Goal: Information Seeking & Learning: Learn about a topic

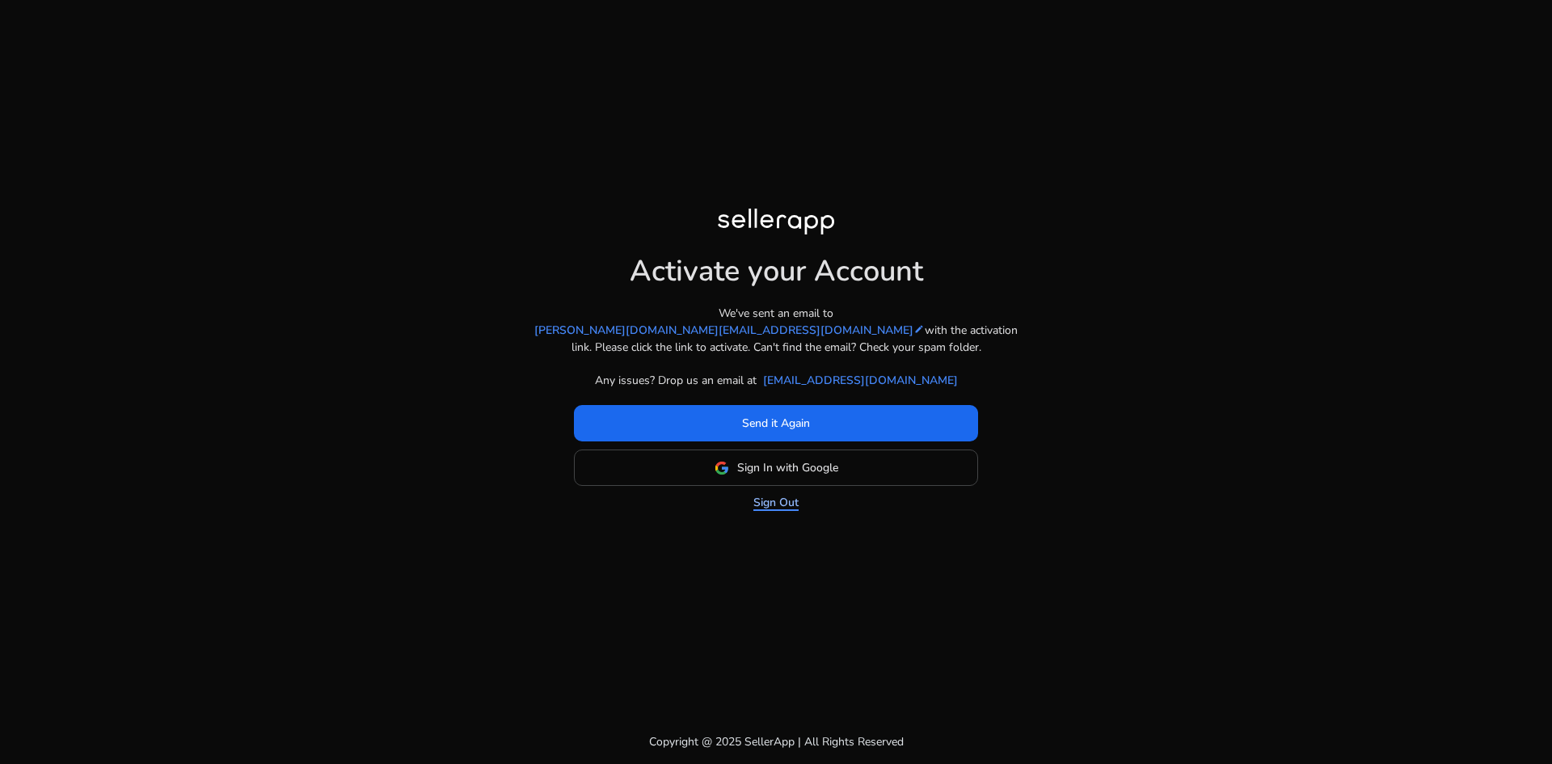
click at [782, 497] on link "Sign Out" at bounding box center [775, 502] width 45 height 17
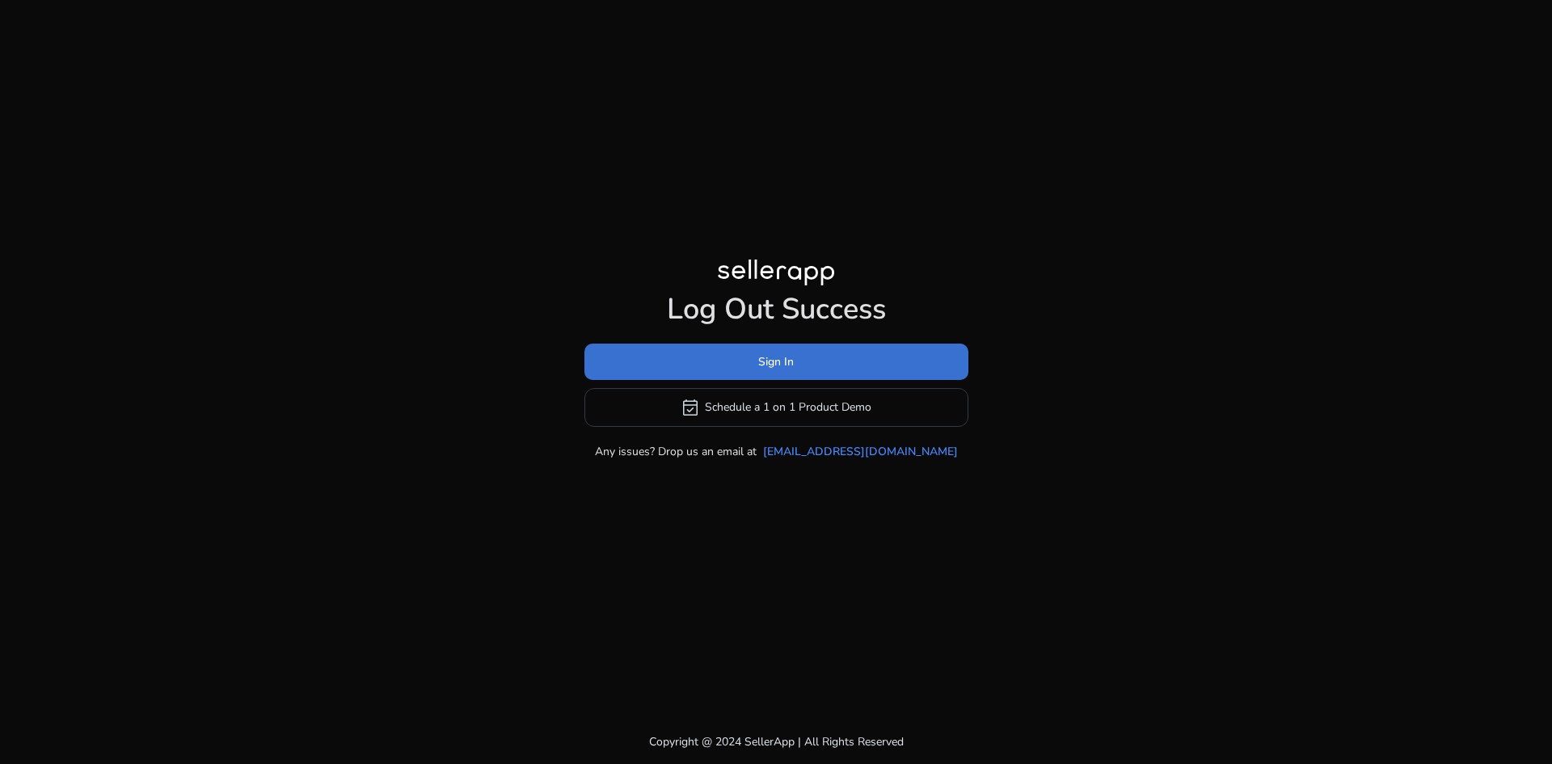
click at [845, 364] on span at bounding box center [776, 361] width 384 height 39
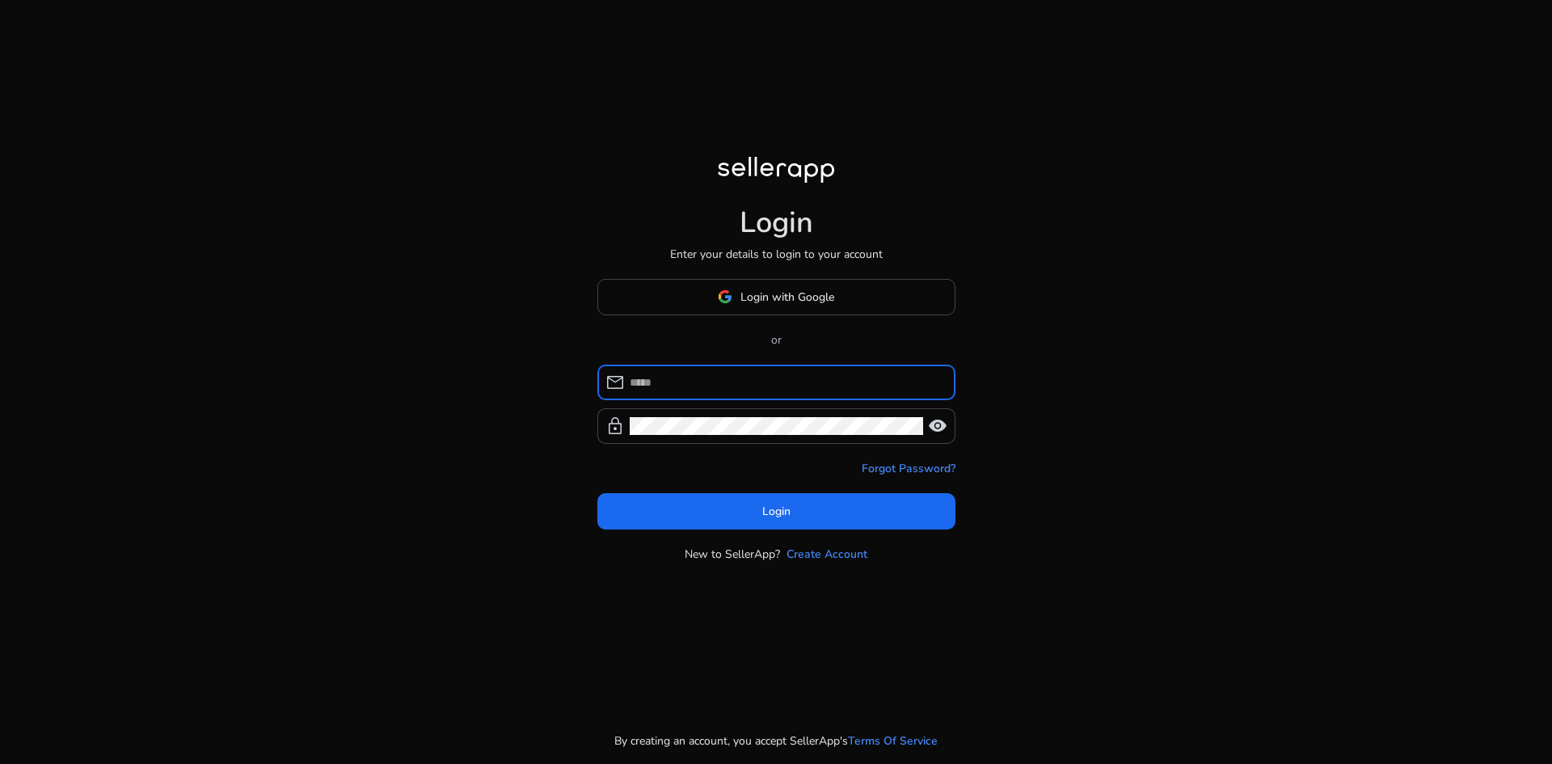
type input "**********"
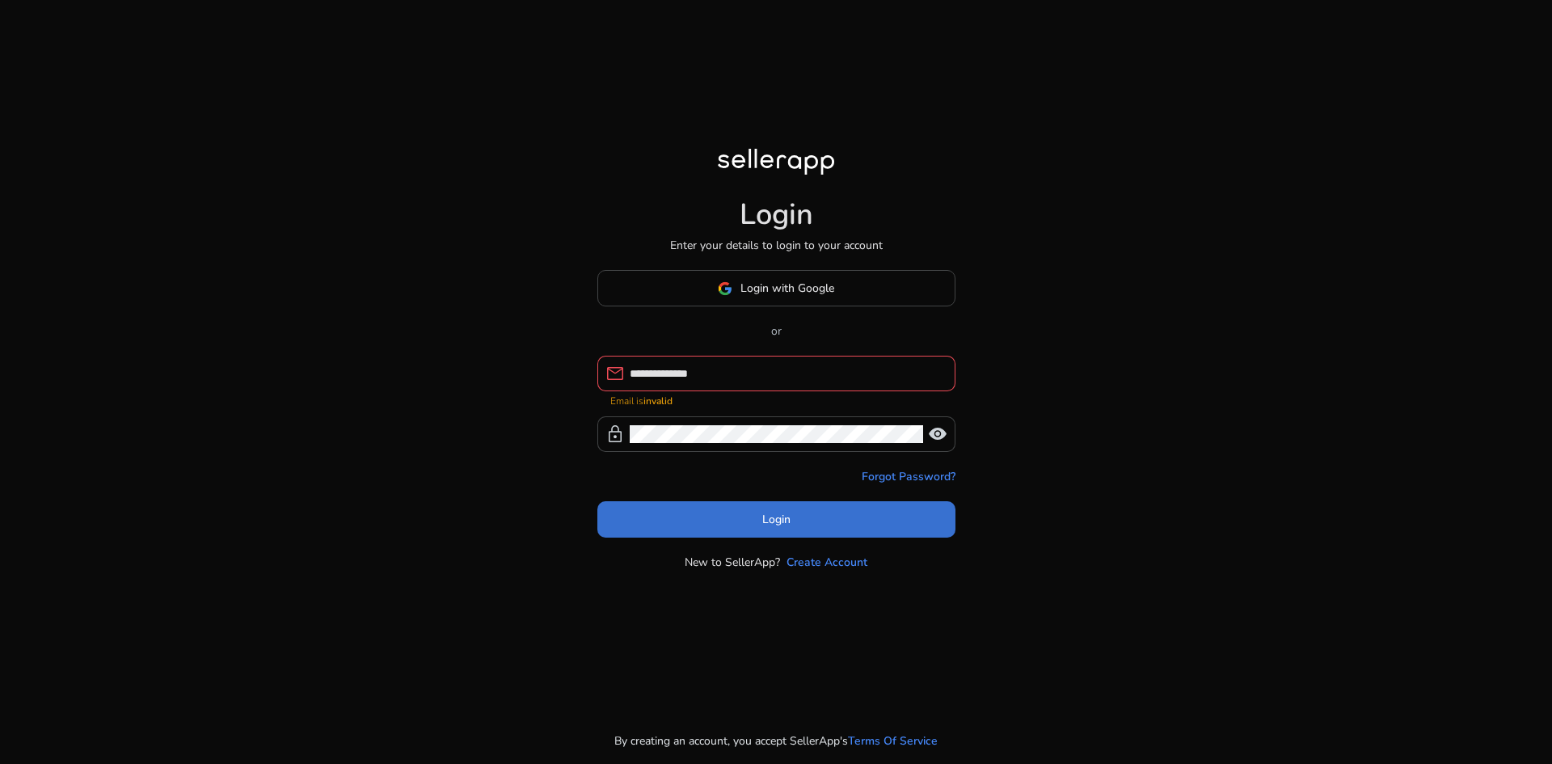
click at [821, 512] on span at bounding box center [776, 519] width 358 height 39
drag, startPoint x: 736, startPoint y: 377, endPoint x: 478, endPoint y: 344, distance: 260.6
click at [478, 344] on div "**********" at bounding box center [776, 382] width 1552 height 764
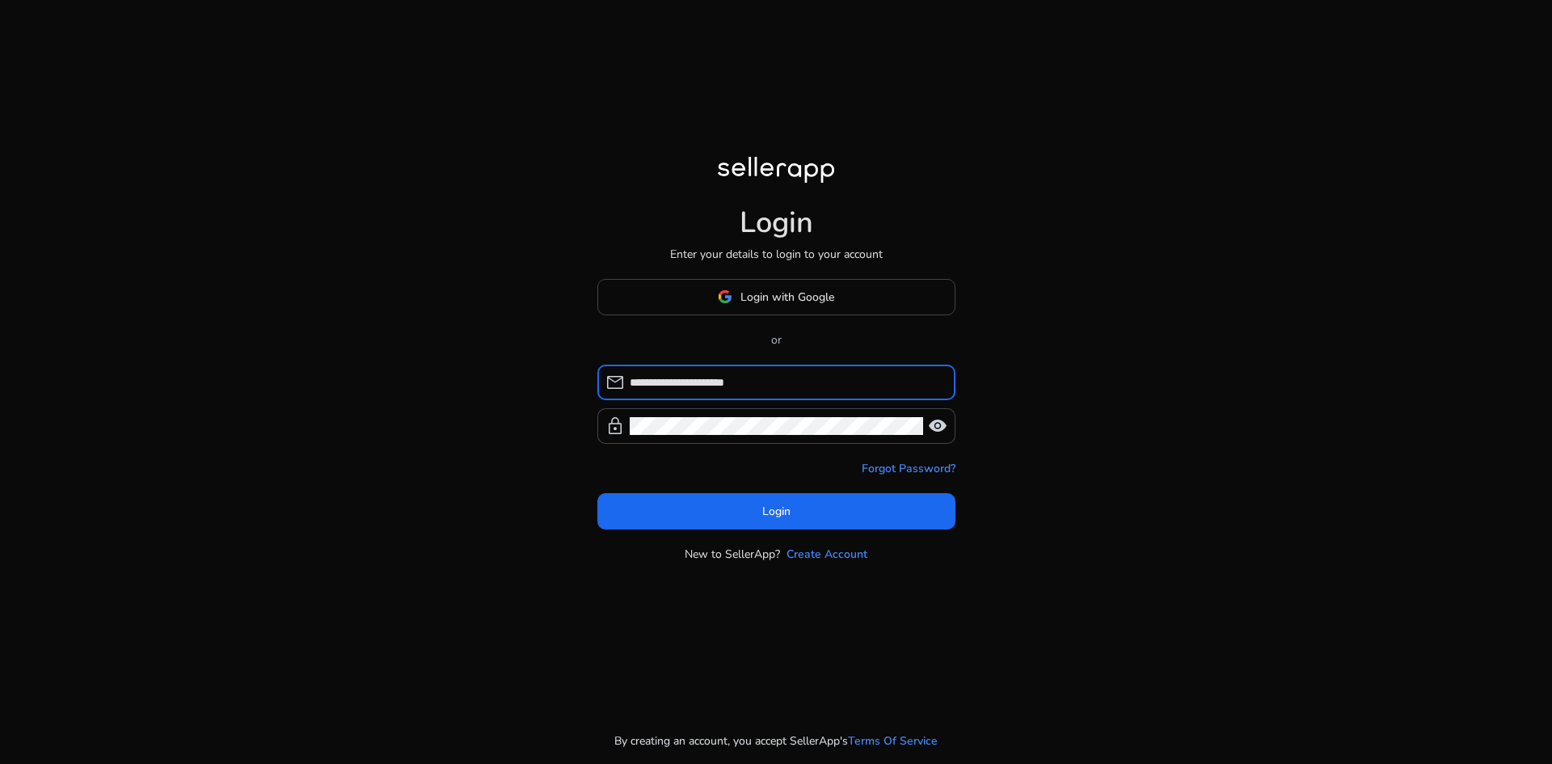
type input "**********"
click button "Login" at bounding box center [776, 511] width 358 height 36
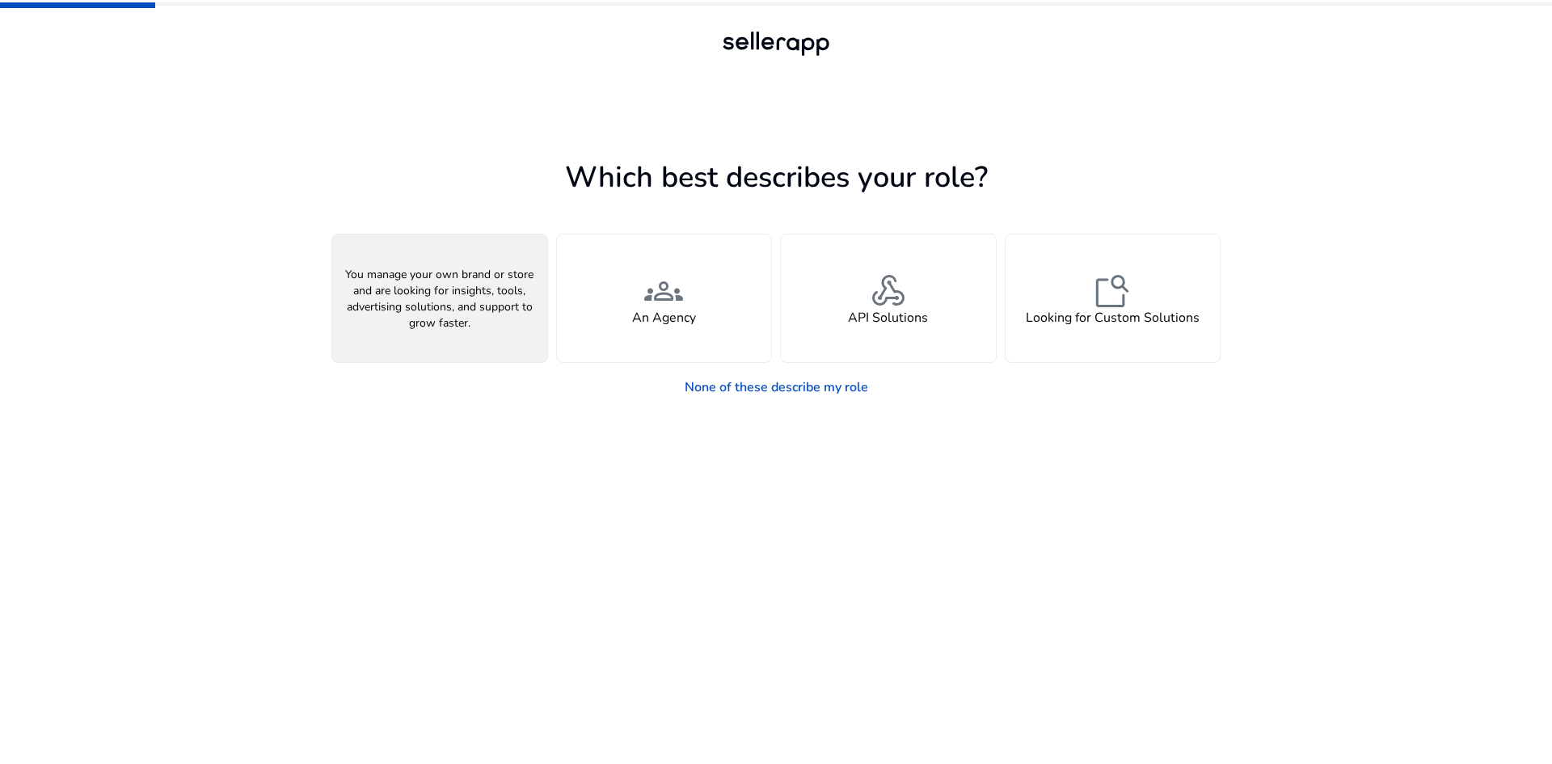
click at [465, 311] on div "person A Seller" at bounding box center [439, 298] width 215 height 128
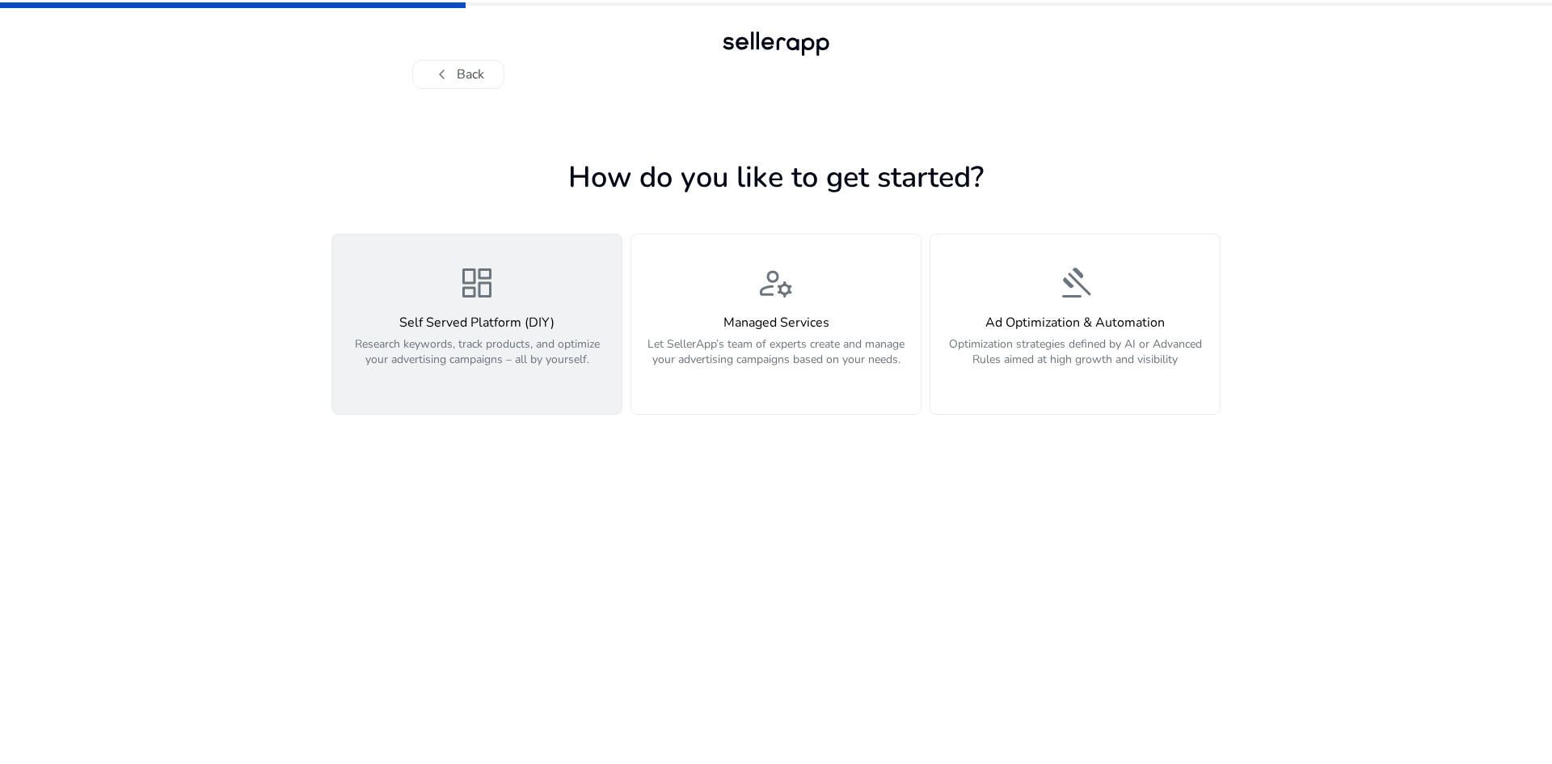
click at [511, 342] on p "Research keywords, track products, and optimize your advertising campaigns – al…" at bounding box center [477, 360] width 270 height 48
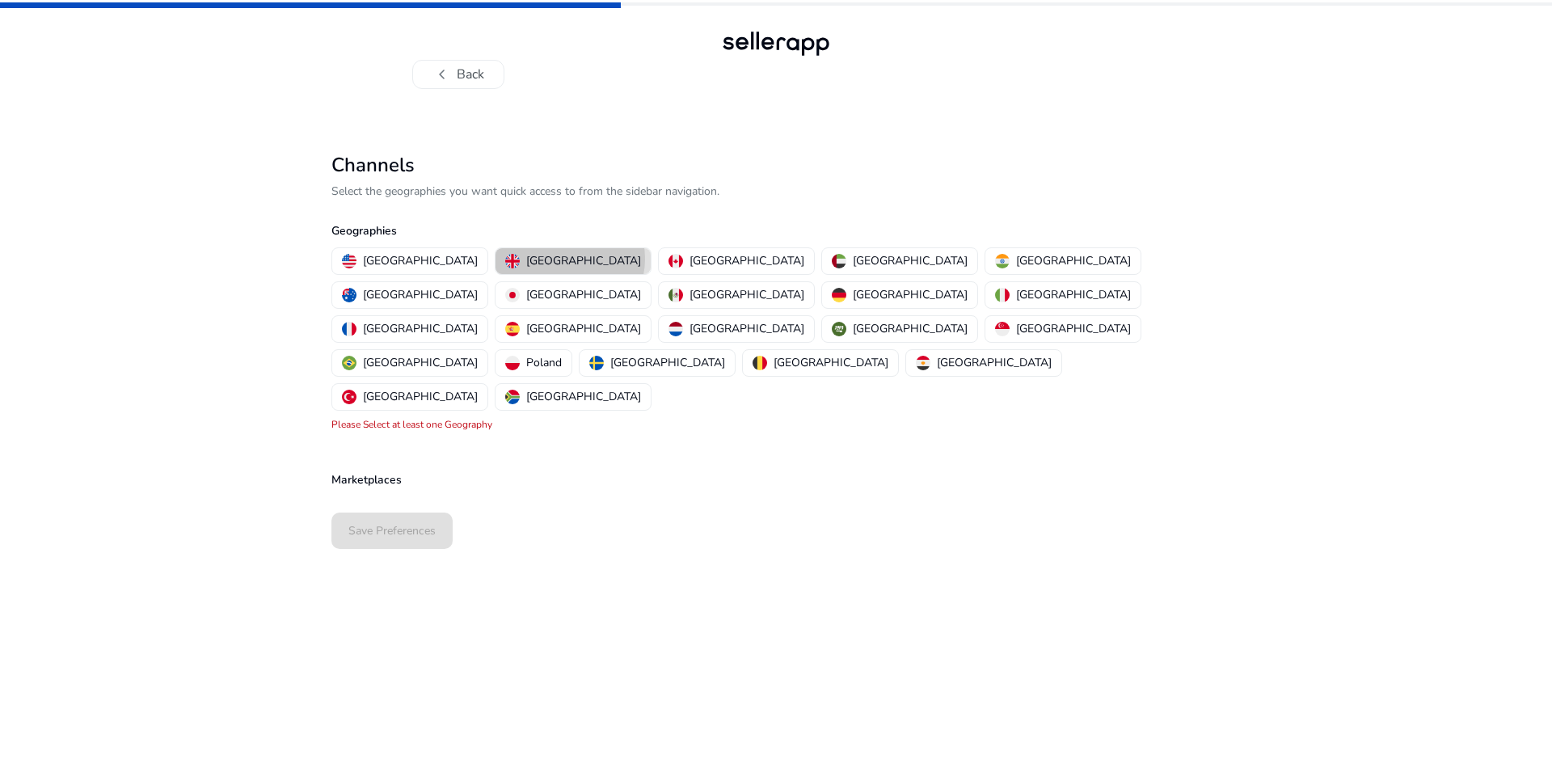
click at [526, 259] on p "United Kingdom" at bounding box center [583, 260] width 115 height 17
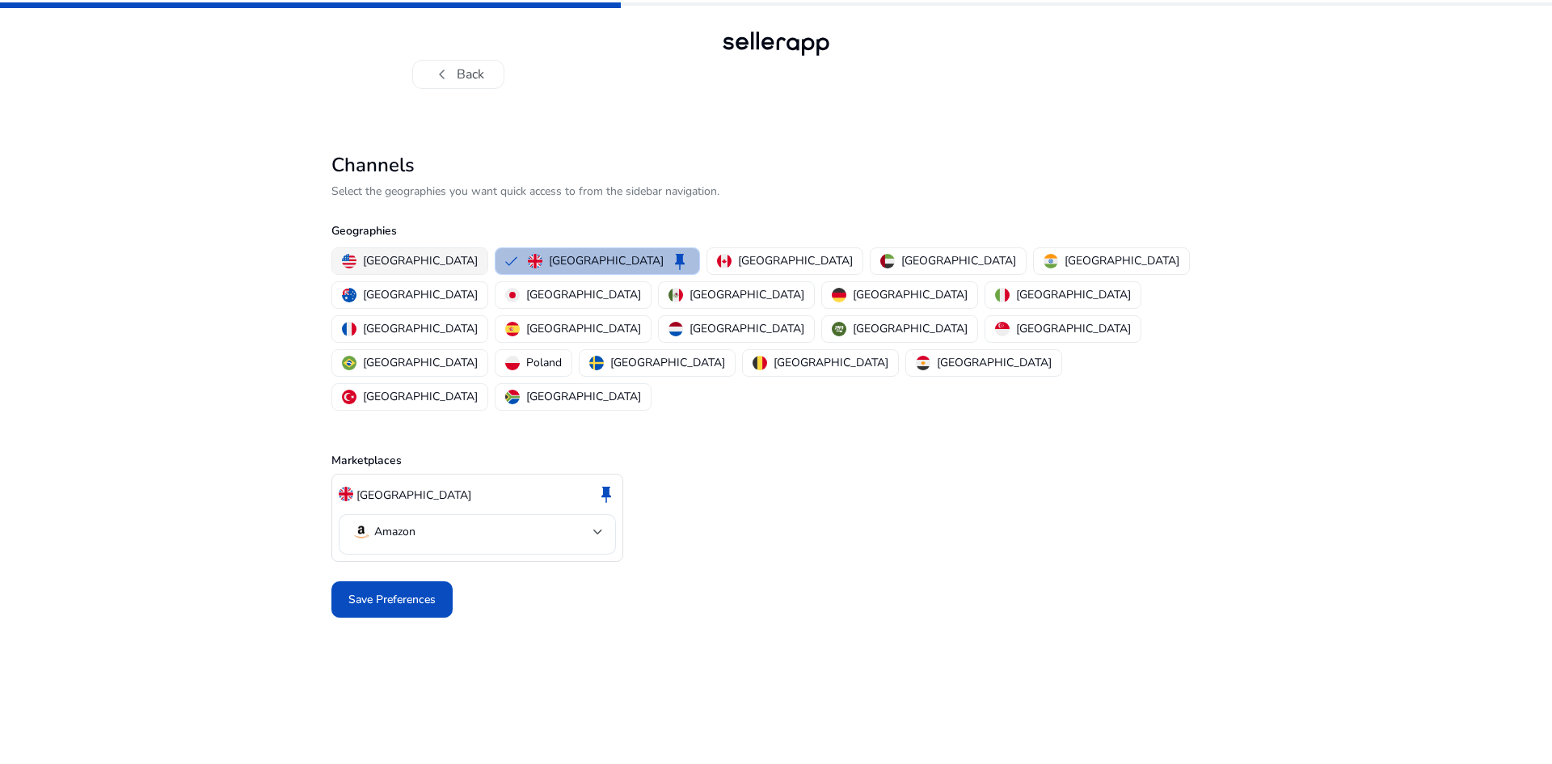
click at [401, 270] on button "United States" at bounding box center [409, 261] width 155 height 26
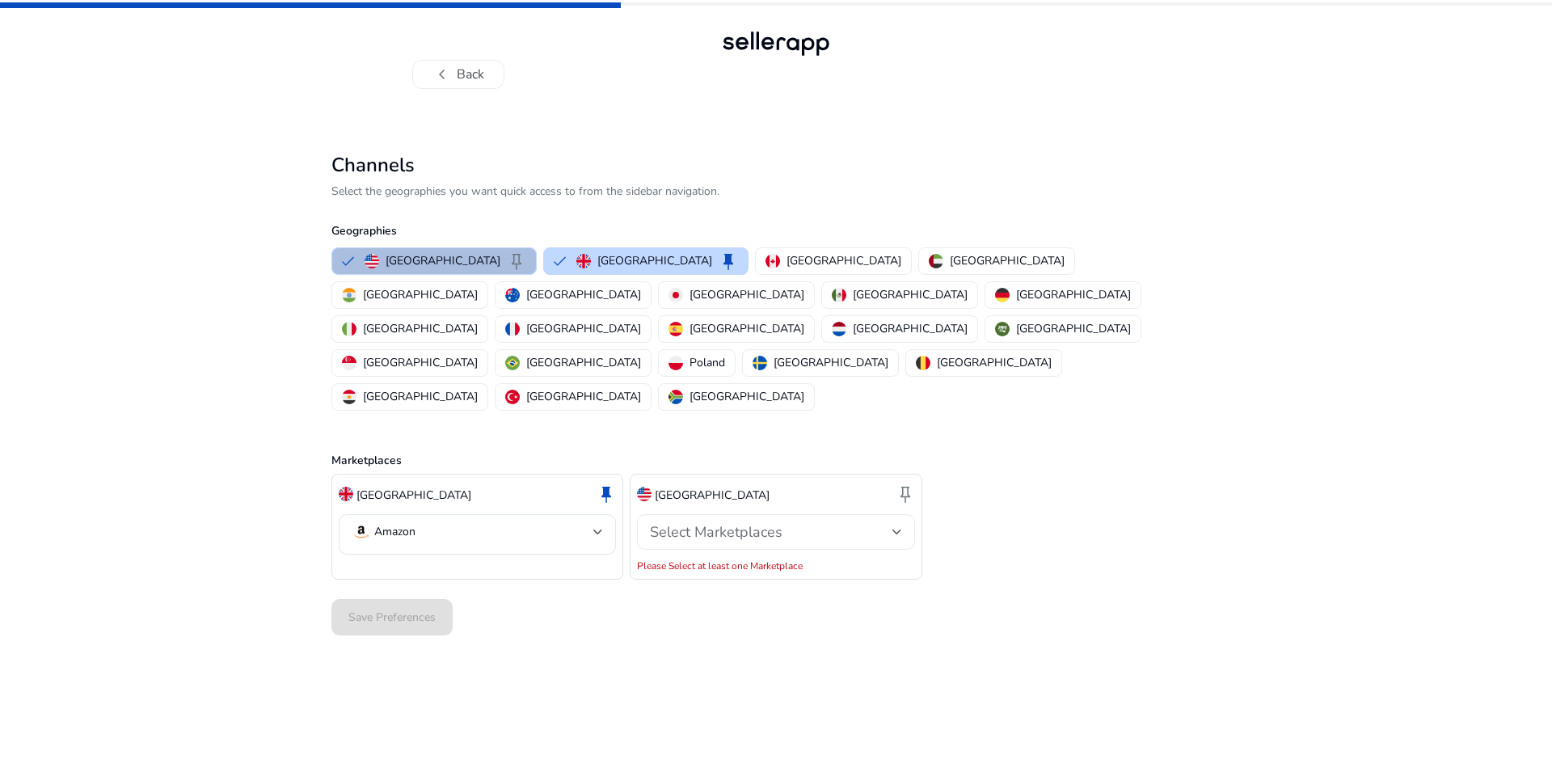
click at [807, 523] on div "Select Marketplaces" at bounding box center [771, 532] width 242 height 18
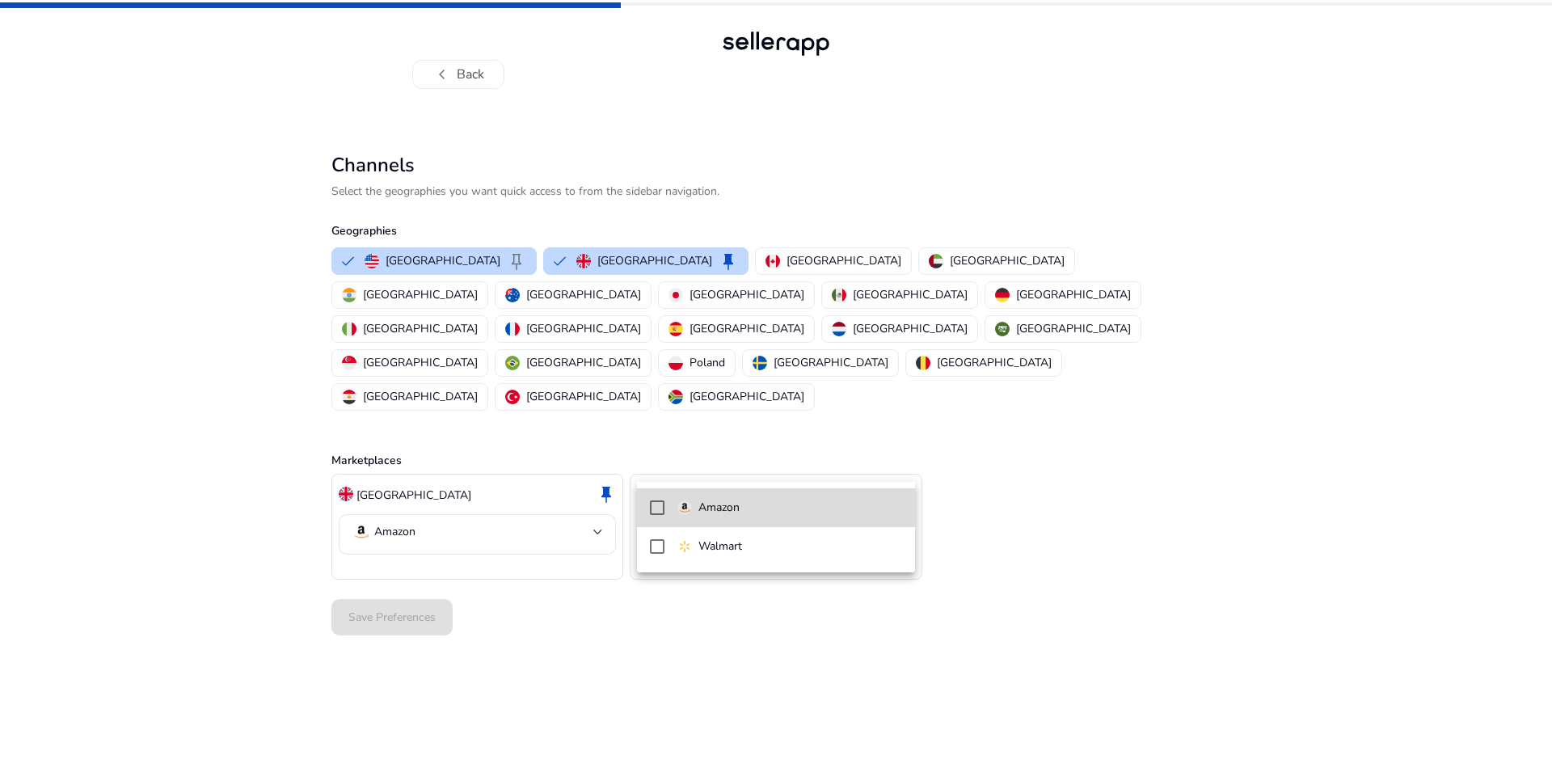
click at [735, 506] on p "Amazon" at bounding box center [718, 508] width 41 height 18
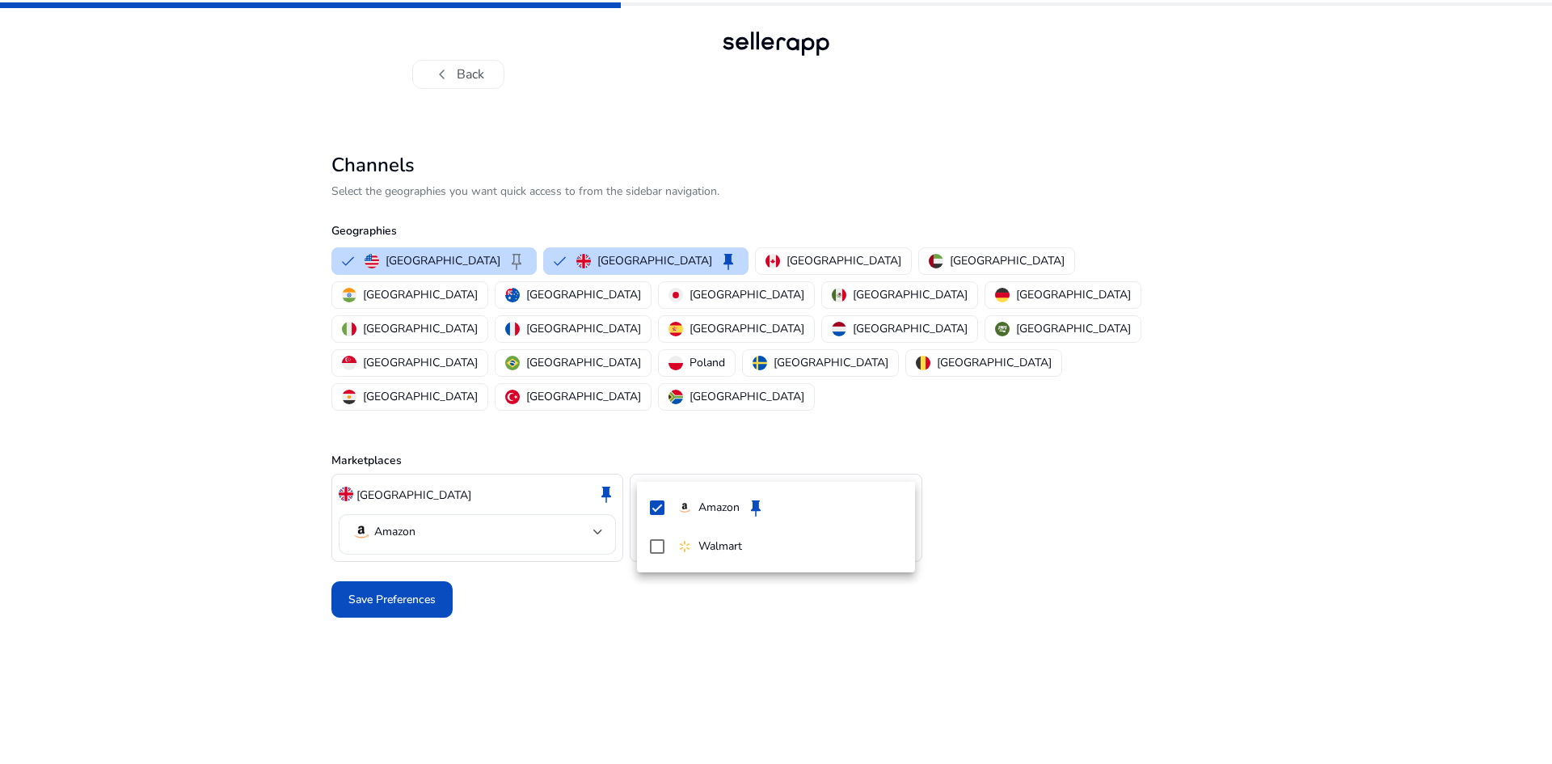
click at [402, 528] on div at bounding box center [776, 382] width 1552 height 764
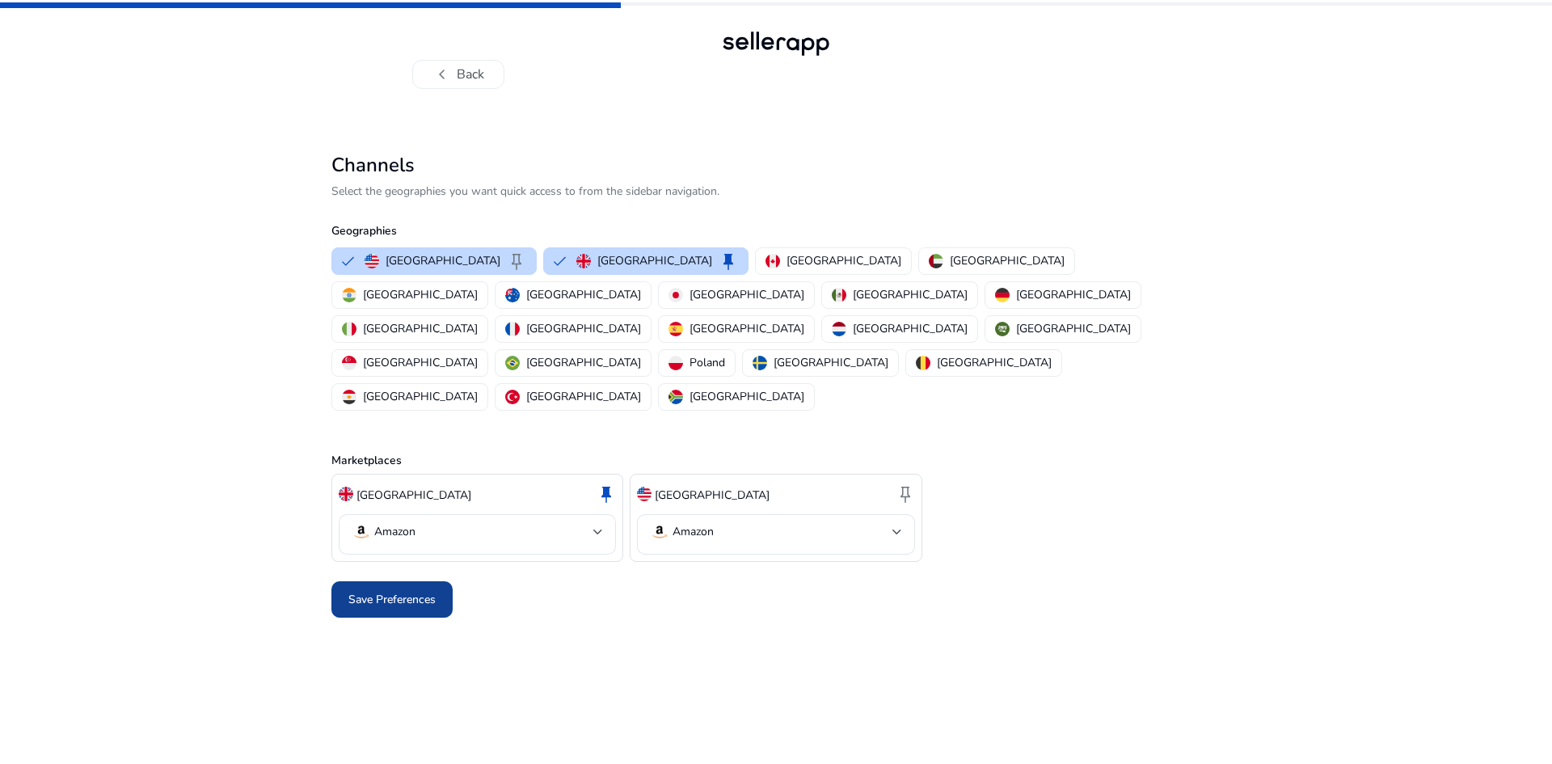
click at [409, 591] on span "Save Preferences" at bounding box center [391, 599] width 87 height 17
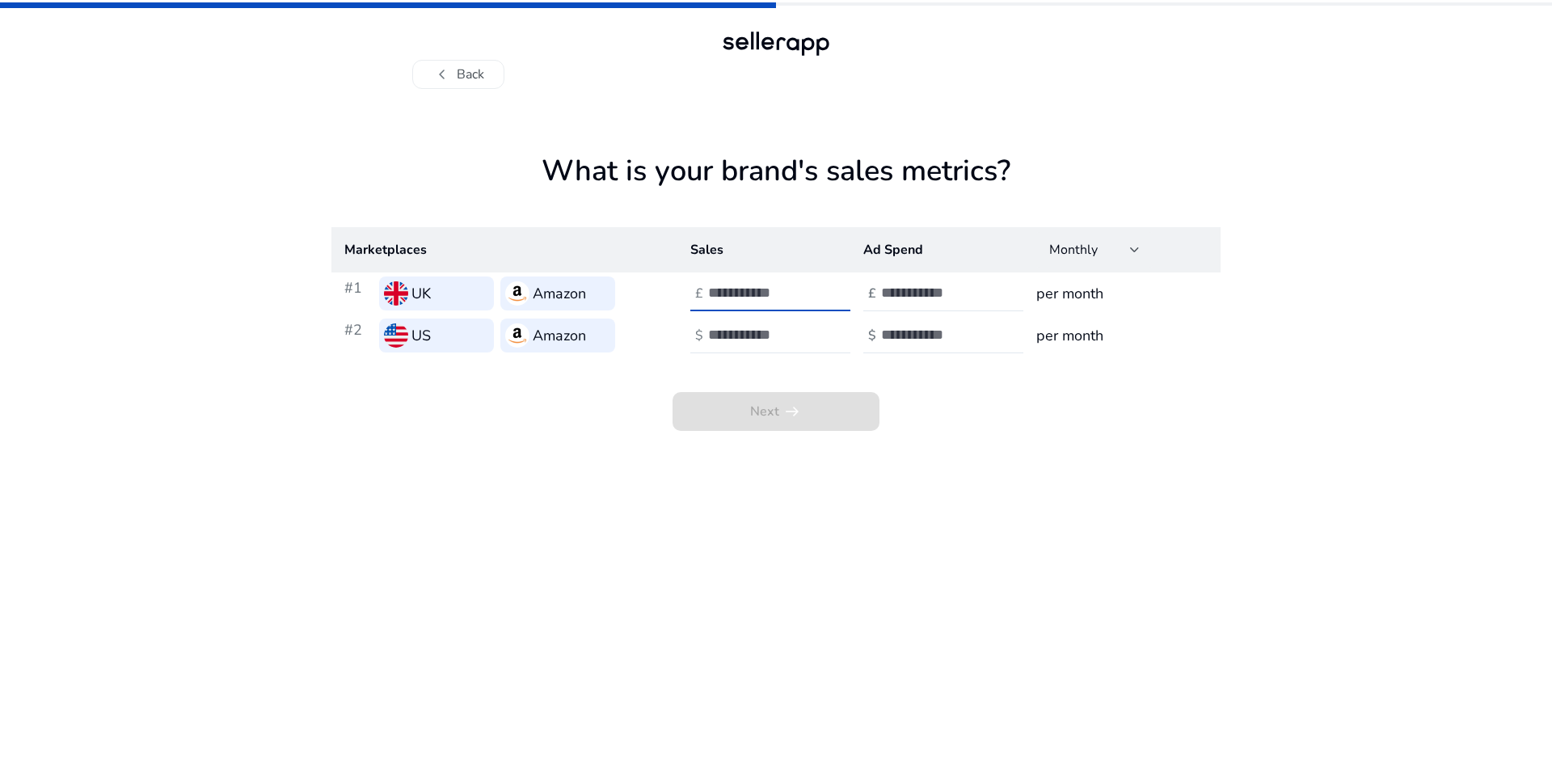
click at [765, 293] on input "number" at bounding box center [762, 293] width 109 height 18
type input "****"
click at [748, 332] on input "number" at bounding box center [762, 335] width 109 height 18
type input "****"
click at [984, 474] on app-sales-metrics "What is your brand's sales metrics? Marketplaces Sales Ad Spend Monthly #1 UK A…" at bounding box center [775, 459] width 889 height 610
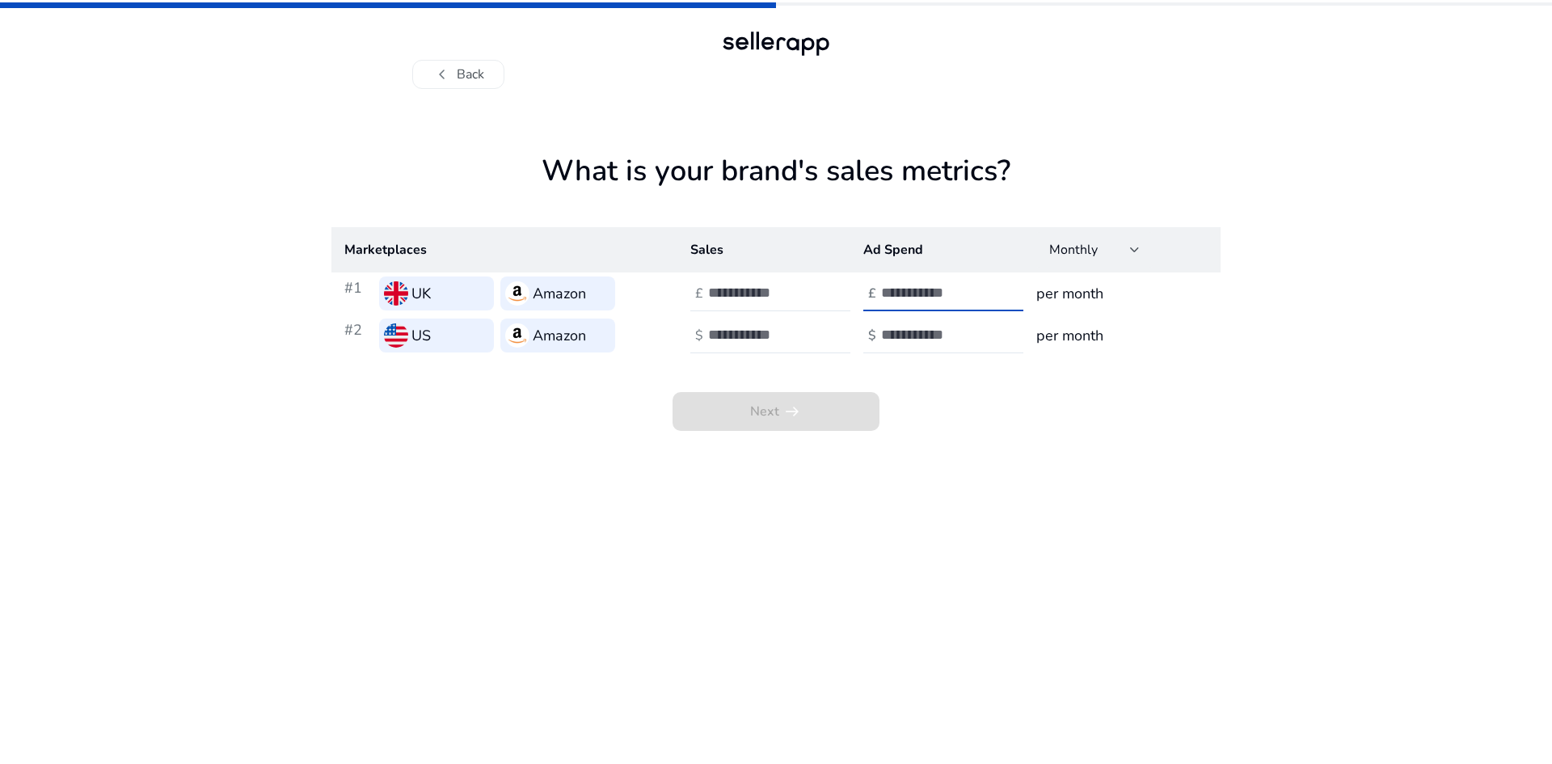
click at [925, 288] on input "number" at bounding box center [935, 293] width 109 height 18
type input "***"
click at [921, 338] on input "number" at bounding box center [935, 335] width 109 height 18
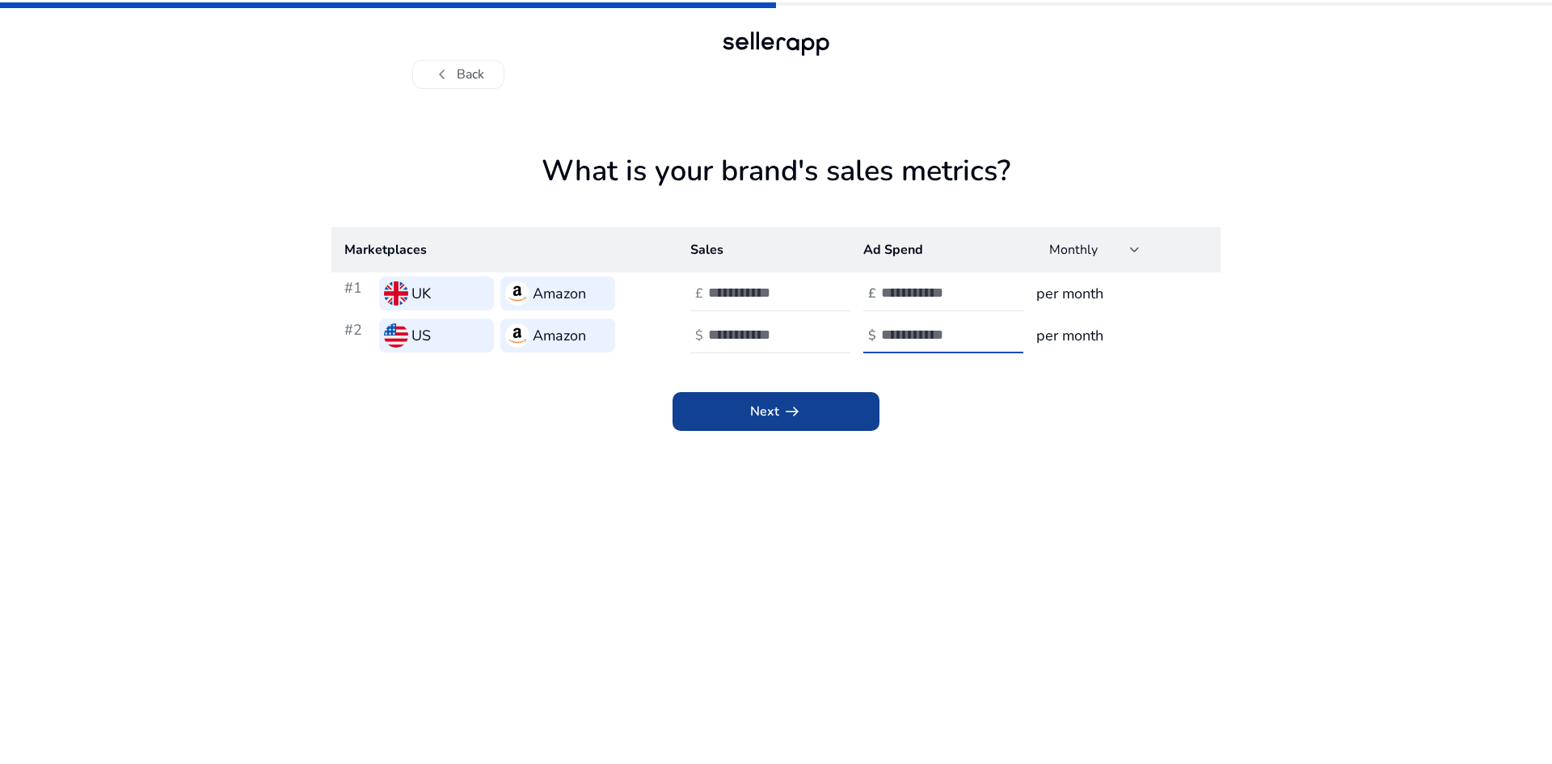
type input "***"
drag, startPoint x: 813, startPoint y: 406, endPoint x: 823, endPoint y: 403, distance: 10.0
click at [812, 406] on span at bounding box center [775, 411] width 207 height 39
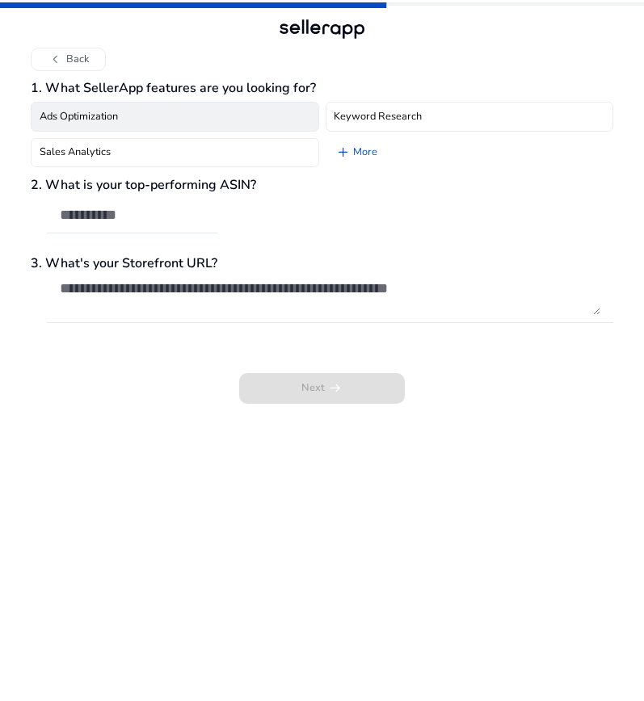
click at [136, 113] on button "Ads Optimization" at bounding box center [175, 117] width 288 height 30
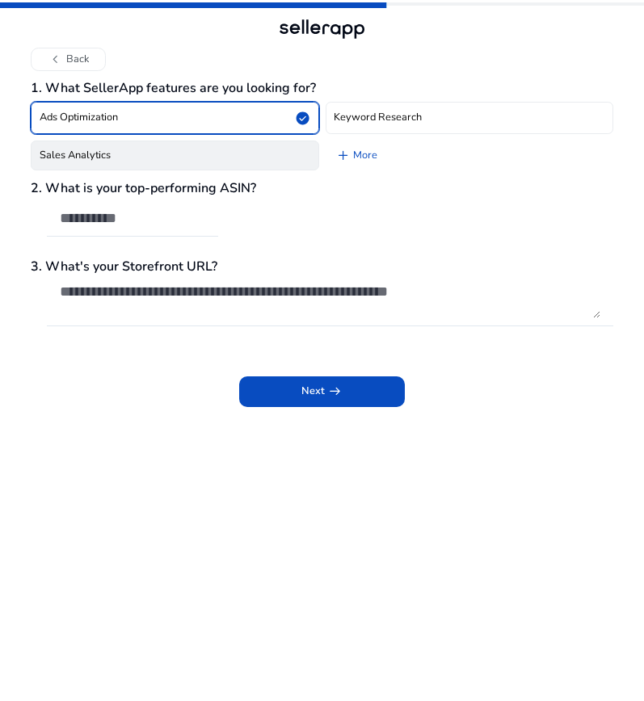
click at [154, 143] on button "Sales Analytics" at bounding box center [175, 156] width 288 height 30
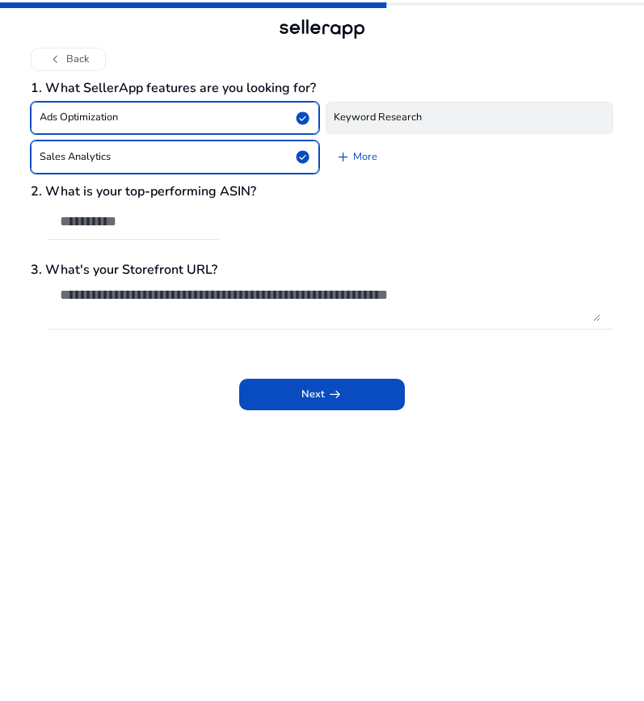
click at [371, 122] on h4 "Keyword Research" at bounding box center [378, 118] width 88 height 12
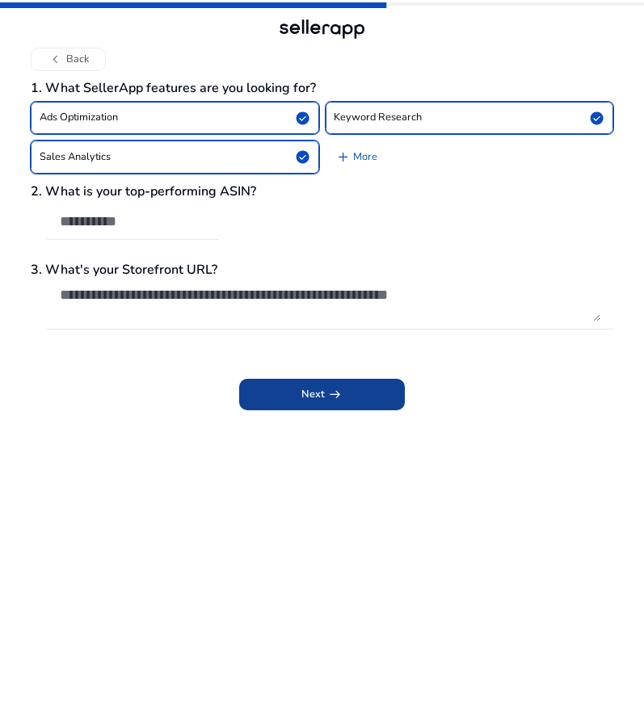
drag, startPoint x: 339, startPoint y: 399, endPoint x: 343, endPoint y: 388, distance: 12.0
click at [339, 398] on span "arrow_right_alt" at bounding box center [334, 394] width 15 height 15
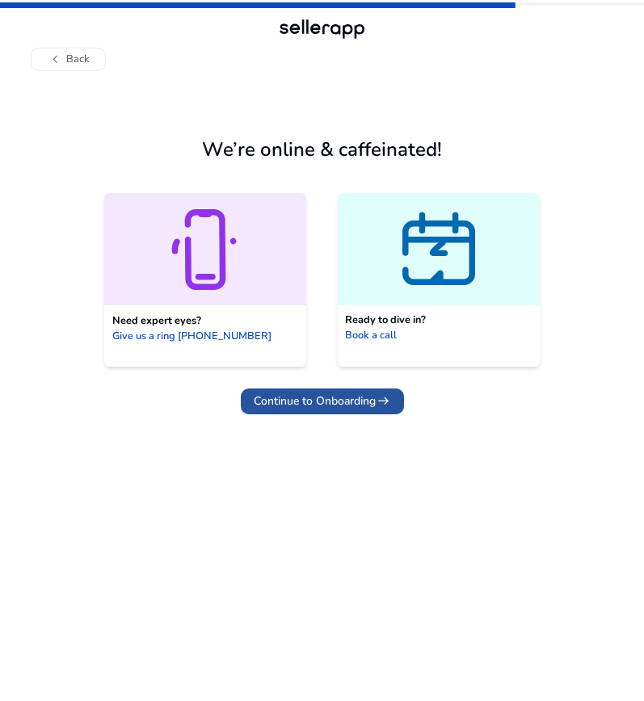
drag, startPoint x: 364, startPoint y: 411, endPoint x: 389, endPoint y: 381, distance: 37.9
click at [364, 410] on button "Continue to Onboarding arrow_right_alt" at bounding box center [322, 402] width 163 height 26
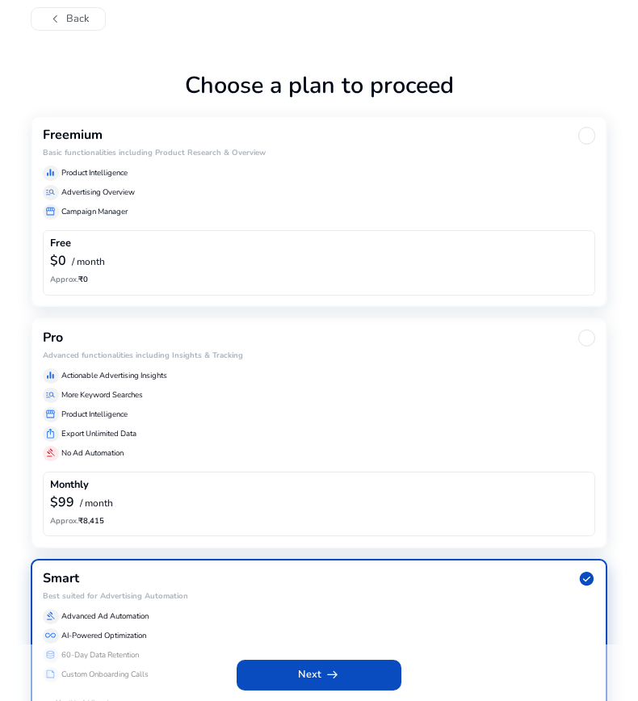
scroll to position [81, 0]
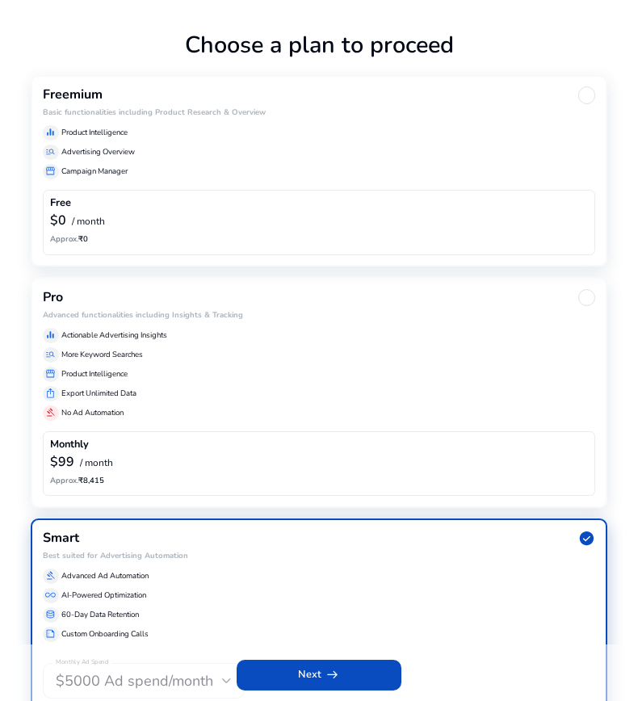
click at [205, 145] on div "manage_search Advertising Overview" at bounding box center [319, 152] width 553 height 15
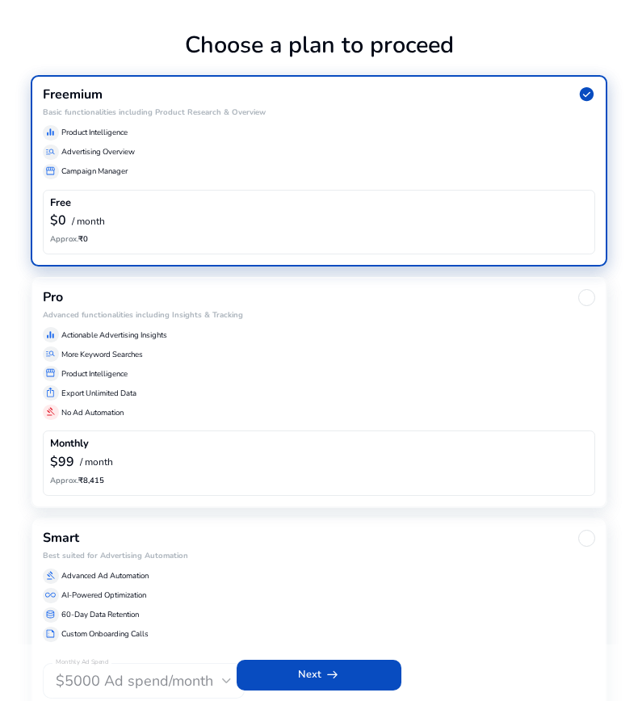
scroll to position [166, 0]
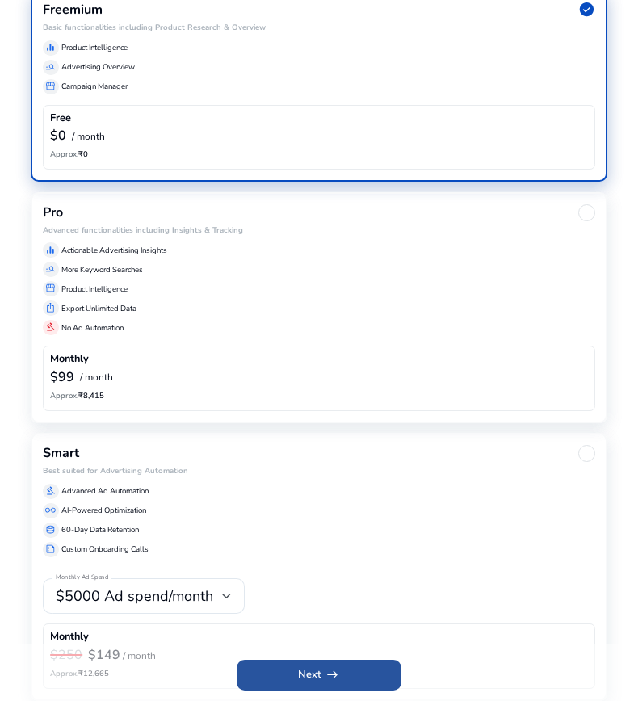
click at [326, 664] on span at bounding box center [320, 675] width 166 height 39
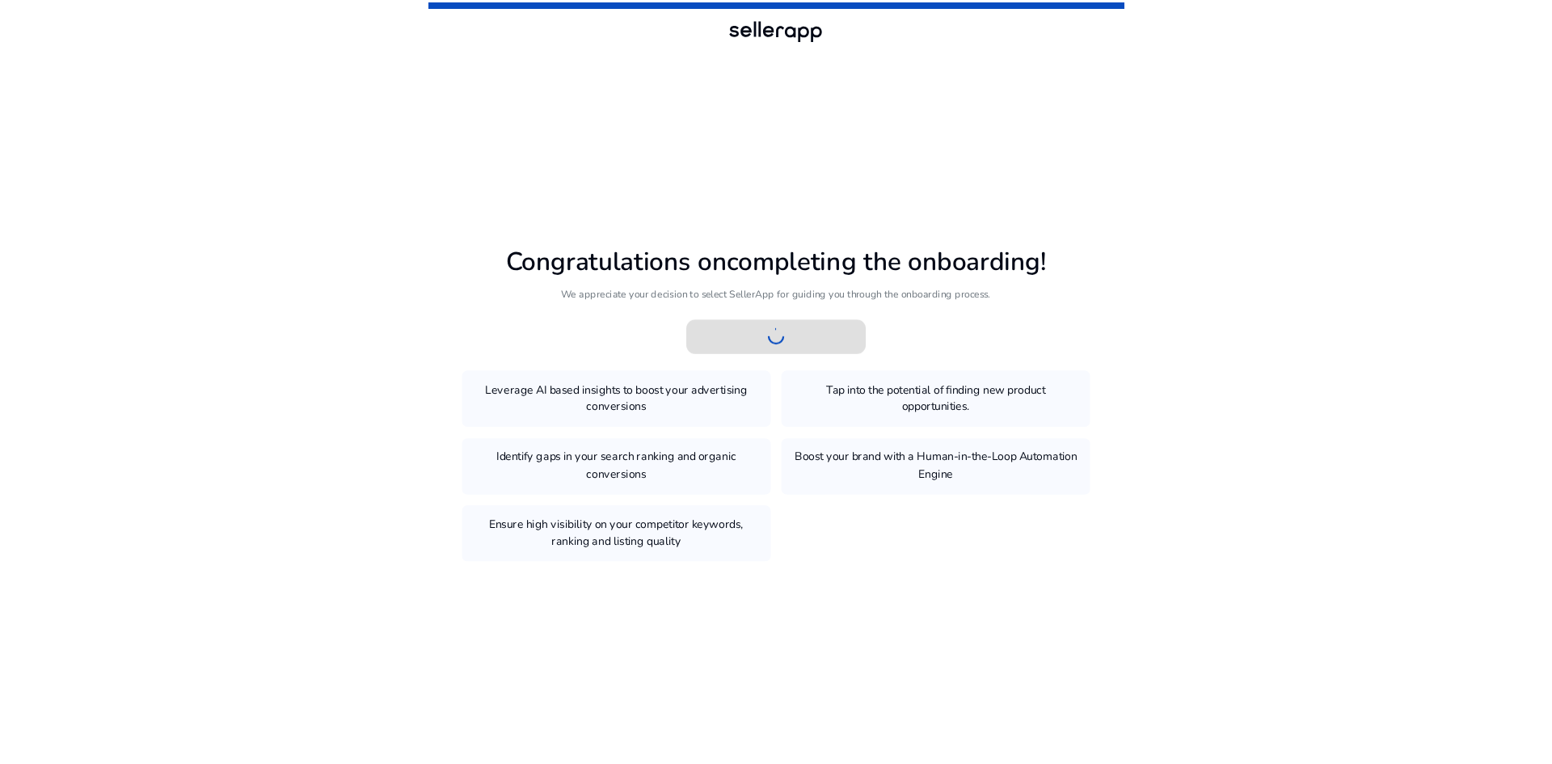
scroll to position [0, 0]
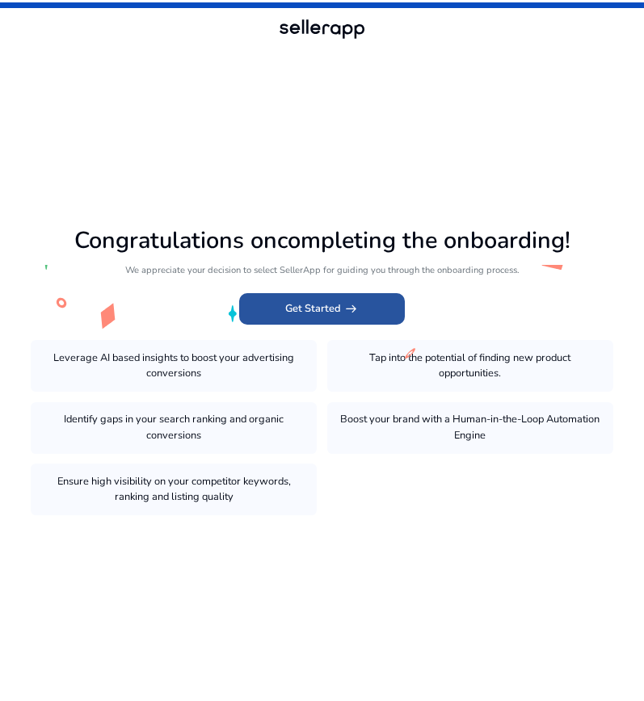
click at [335, 317] on span "Get Started arrow_right_alt" at bounding box center [322, 308] width 74 height 15
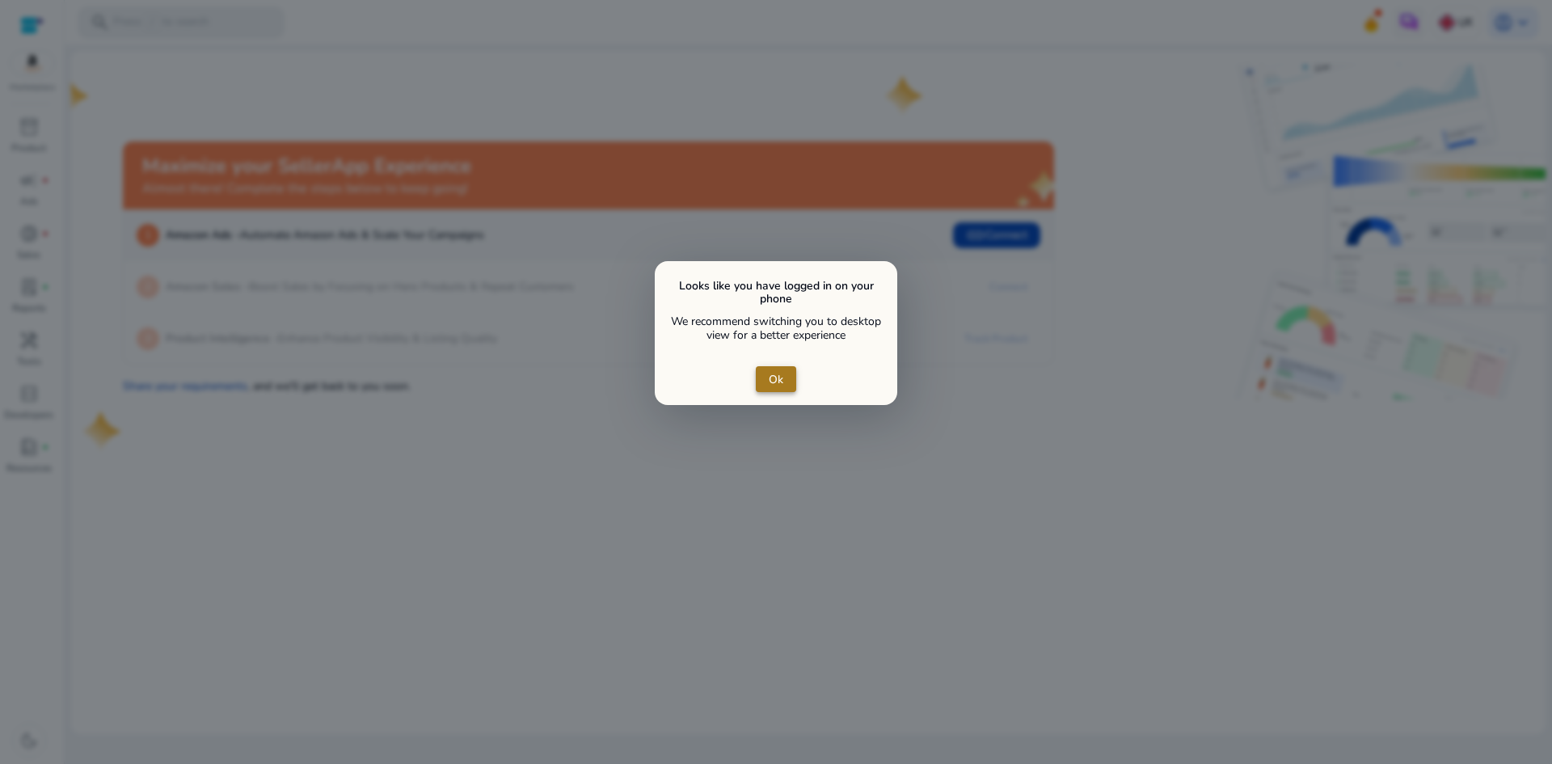
click at [771, 373] on span "Ok" at bounding box center [776, 379] width 15 height 17
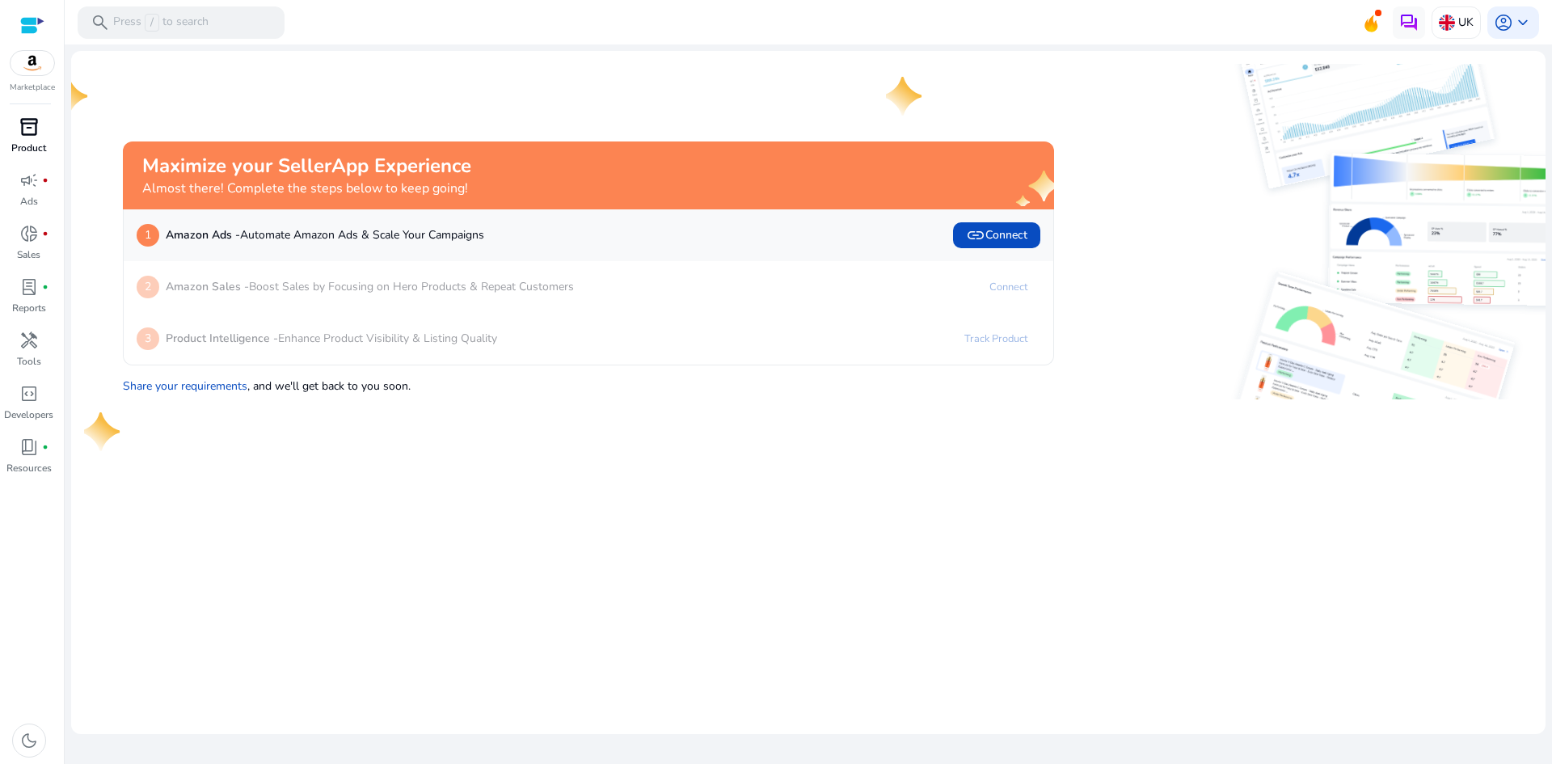
click at [18, 136] on div "inventory_2" at bounding box center [28, 127] width 45 height 26
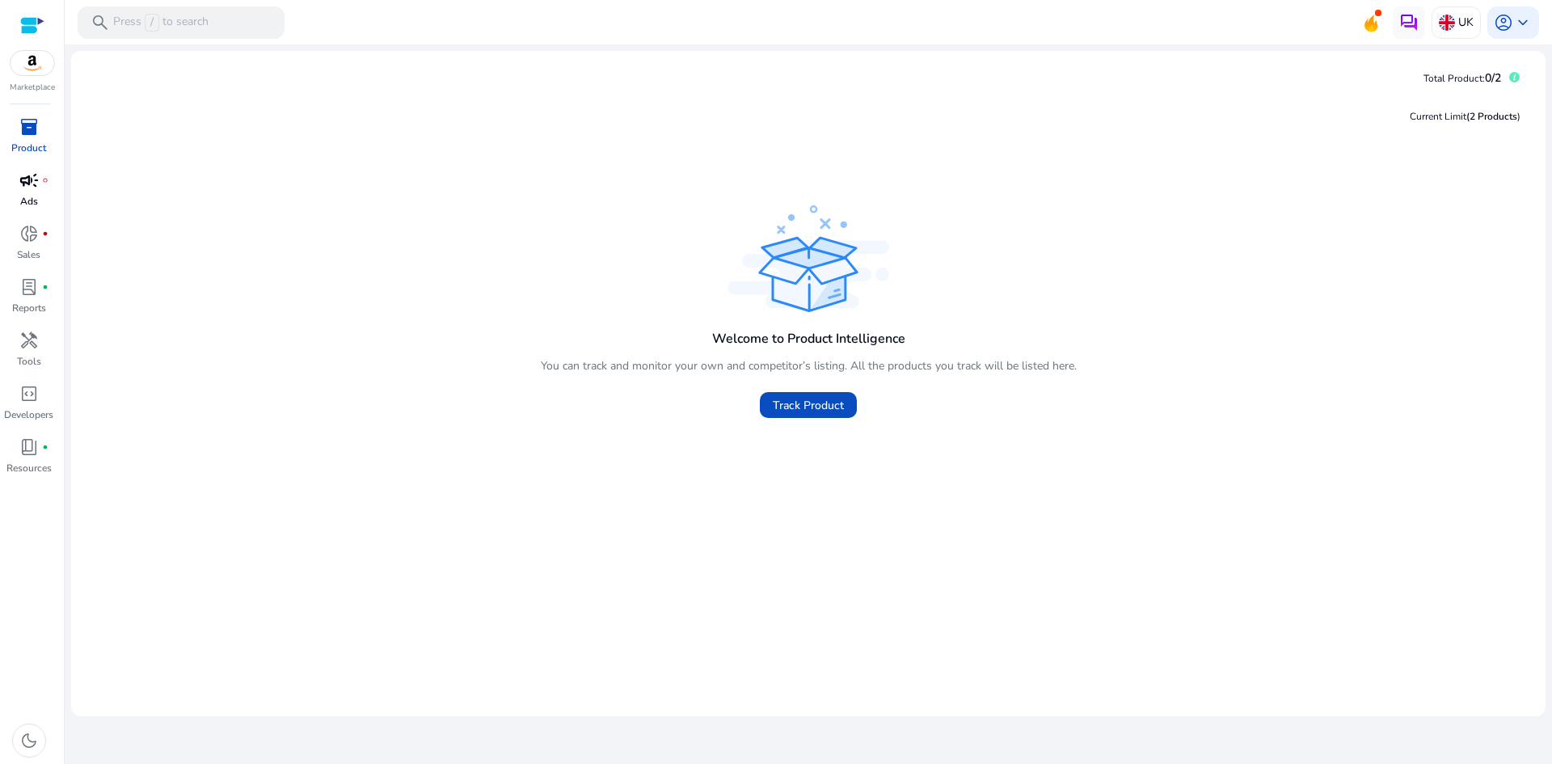
drag, startPoint x: 33, startPoint y: 187, endPoint x: 32, endPoint y: 209, distance: 21.0
click at [32, 187] on span "campaign" at bounding box center [28, 180] width 19 height 19
click at [31, 238] on span "donut_small" at bounding box center [28, 233] width 19 height 19
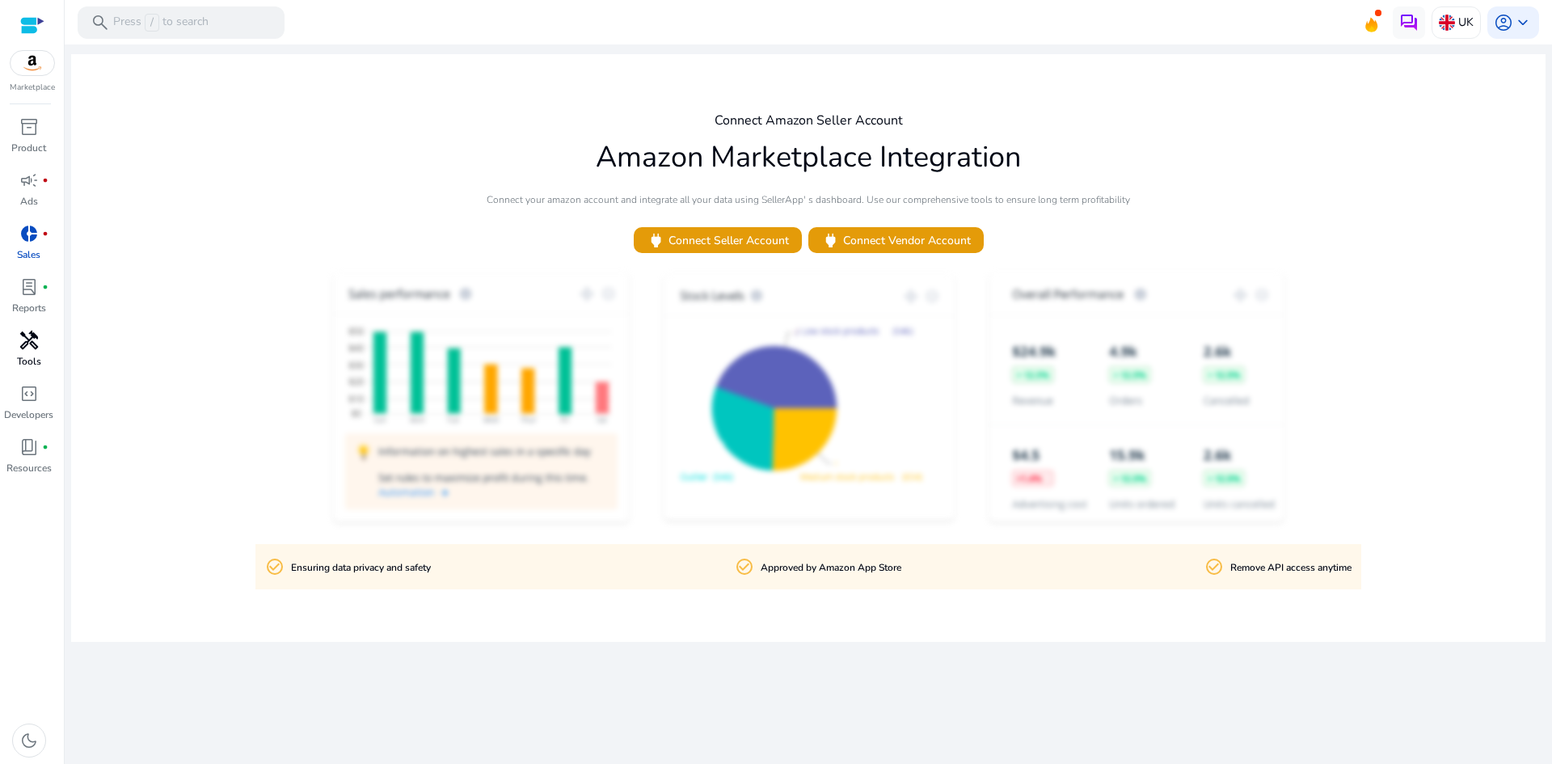
click at [31, 346] on span "handyman" at bounding box center [28, 340] width 19 height 19
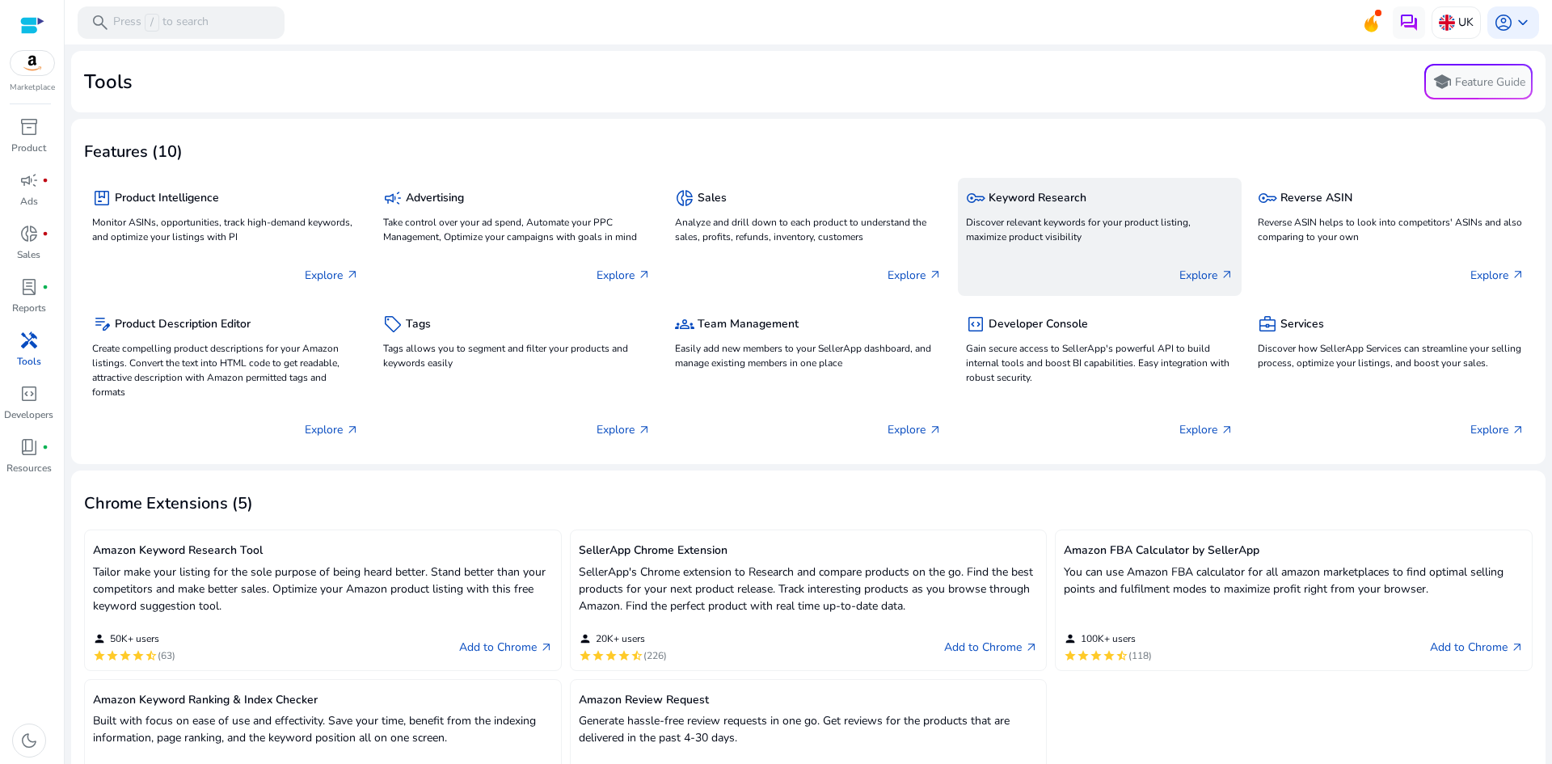
click at [1127, 242] on p "Discover relevant keywords for your product listing, maximize product visibility" at bounding box center [1099, 229] width 267 height 29
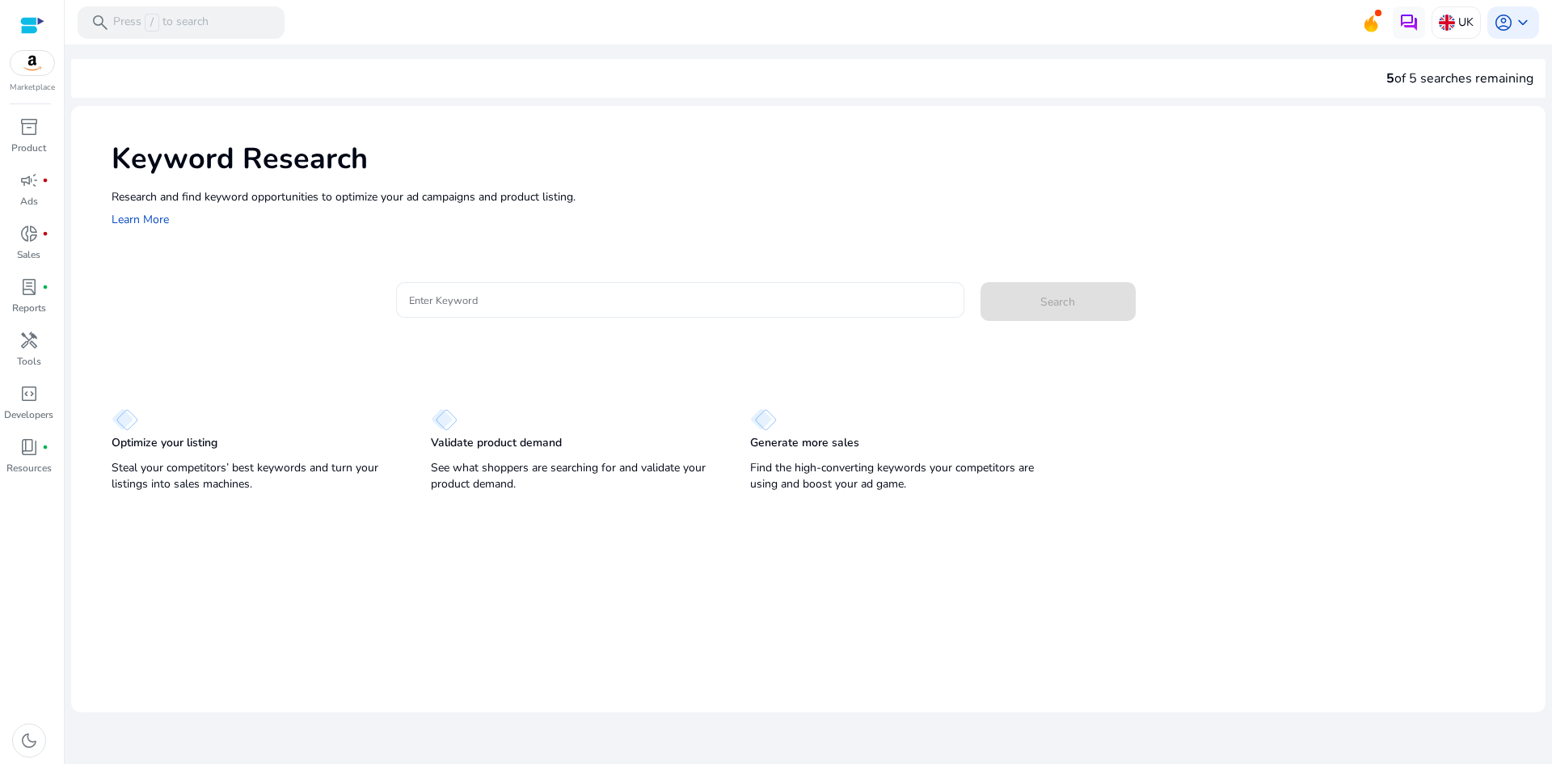
click at [504, 301] on input "Enter Keyword" at bounding box center [680, 300] width 542 height 18
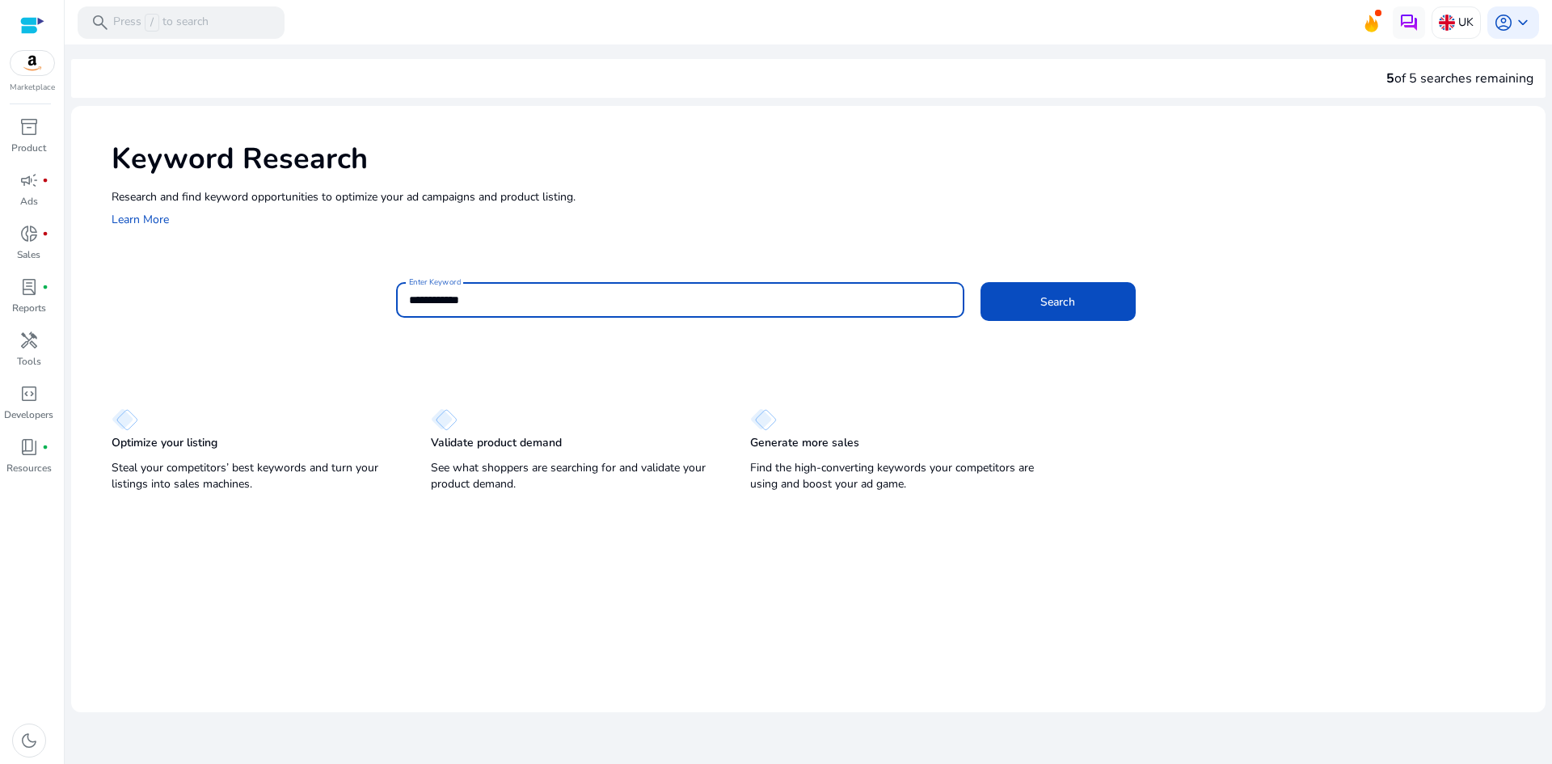
type input "**********"
click at [980, 282] on button "Search" at bounding box center [1057, 301] width 155 height 39
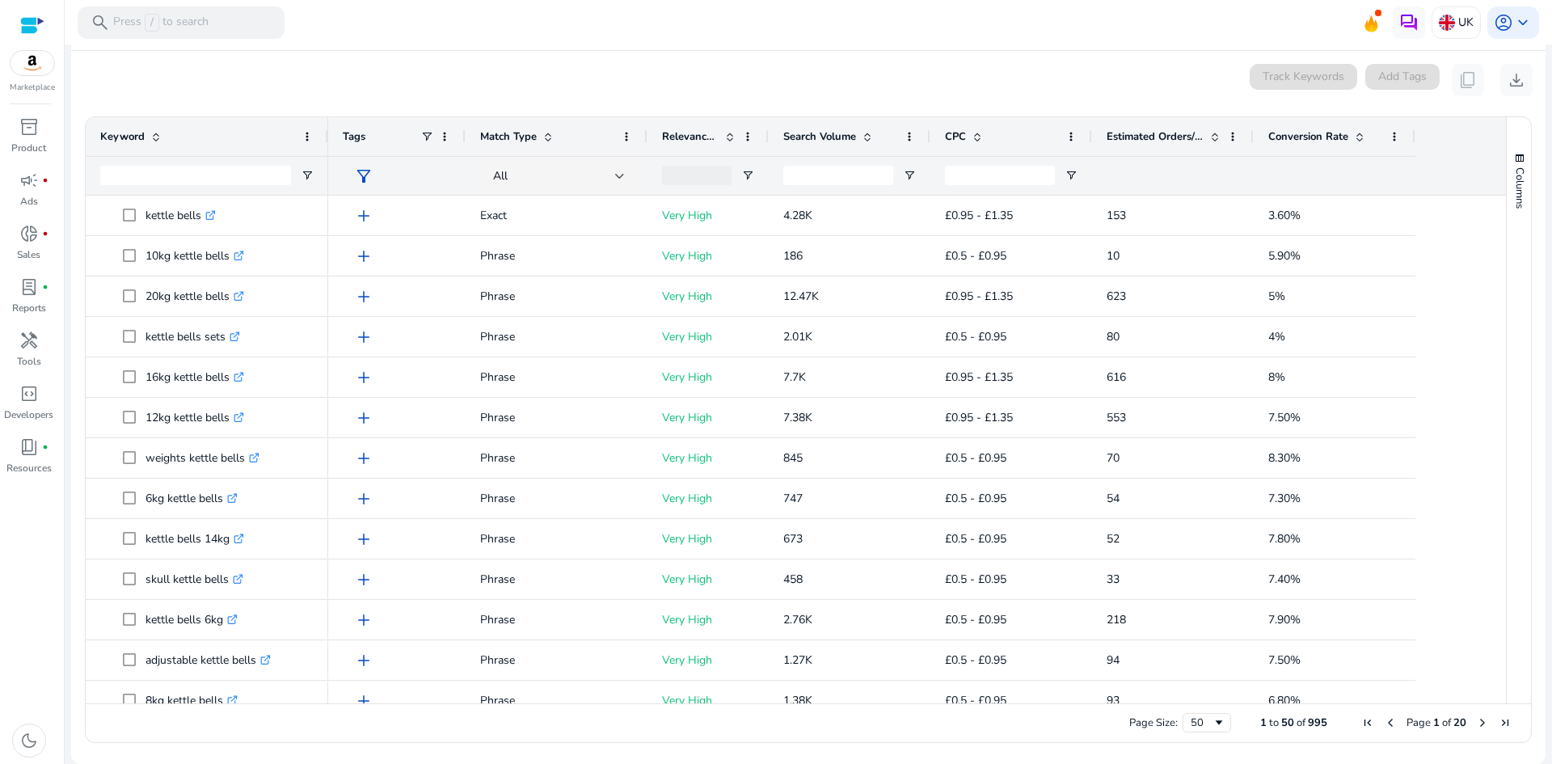
click at [870, 134] on span at bounding box center [867, 136] width 13 height 13
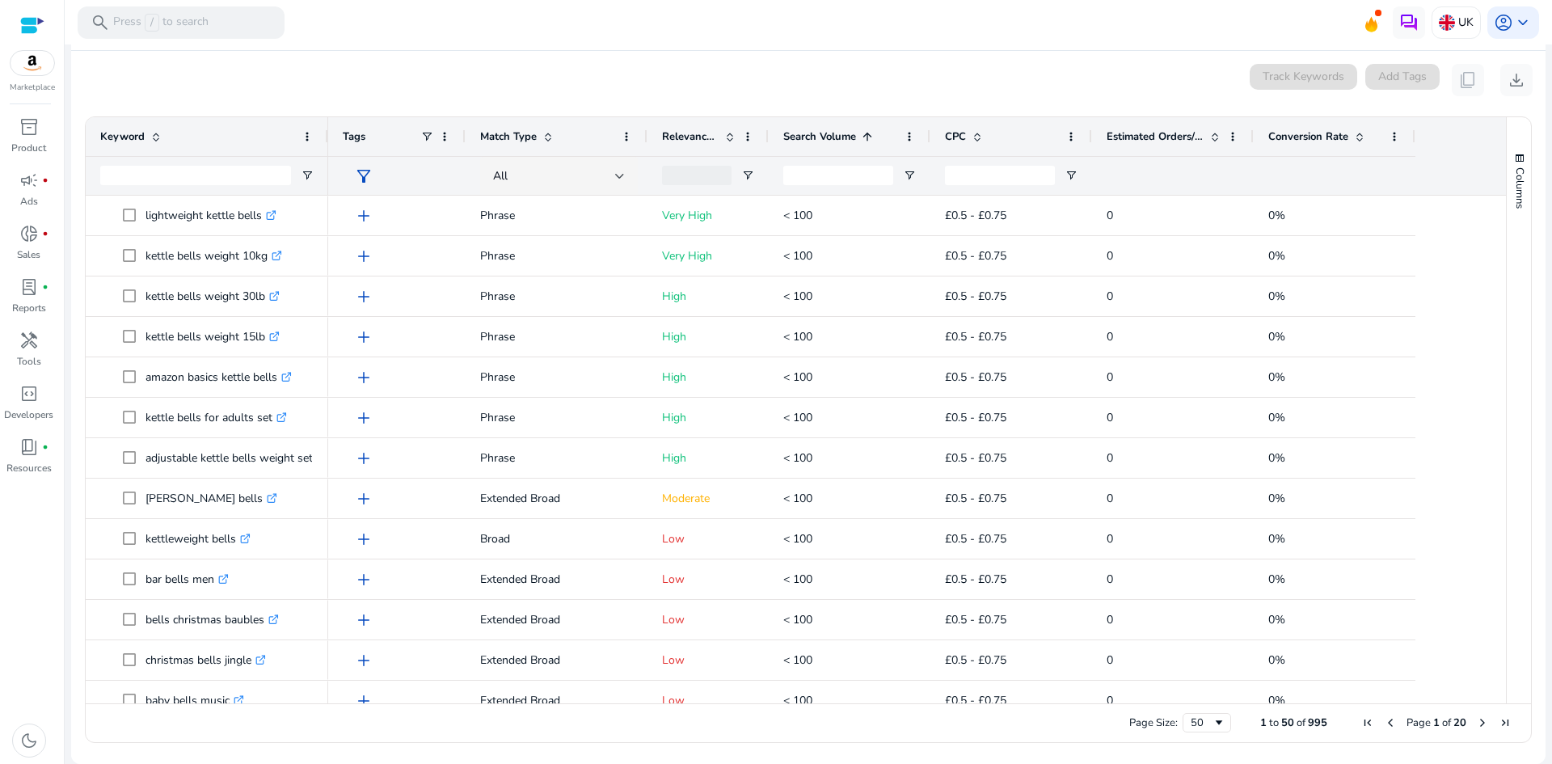
click at [870, 134] on span at bounding box center [867, 136] width 13 height 13
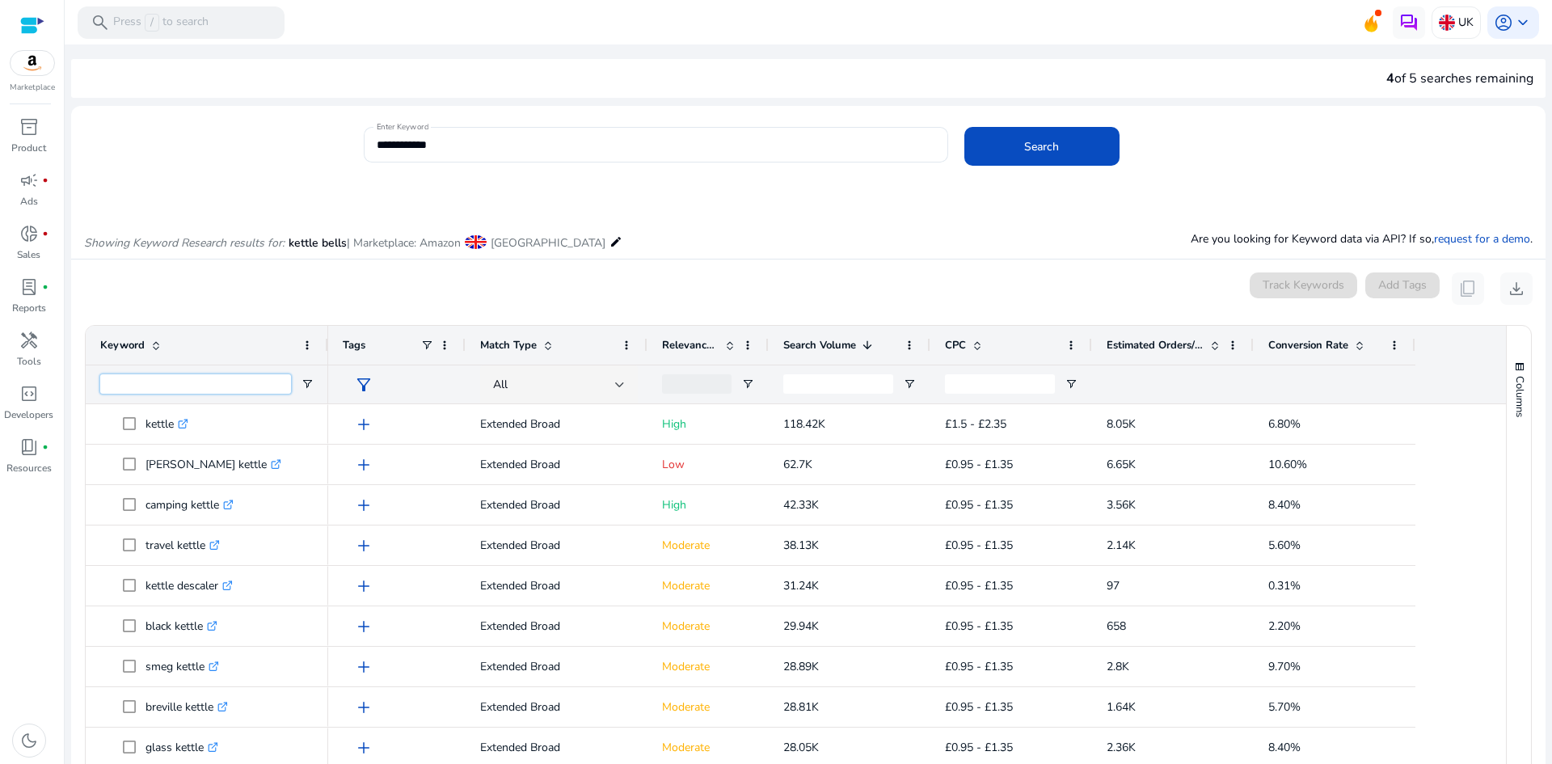
click at [246, 382] on input "Keyword Filter Input" at bounding box center [195, 383] width 191 height 19
type input "**********"
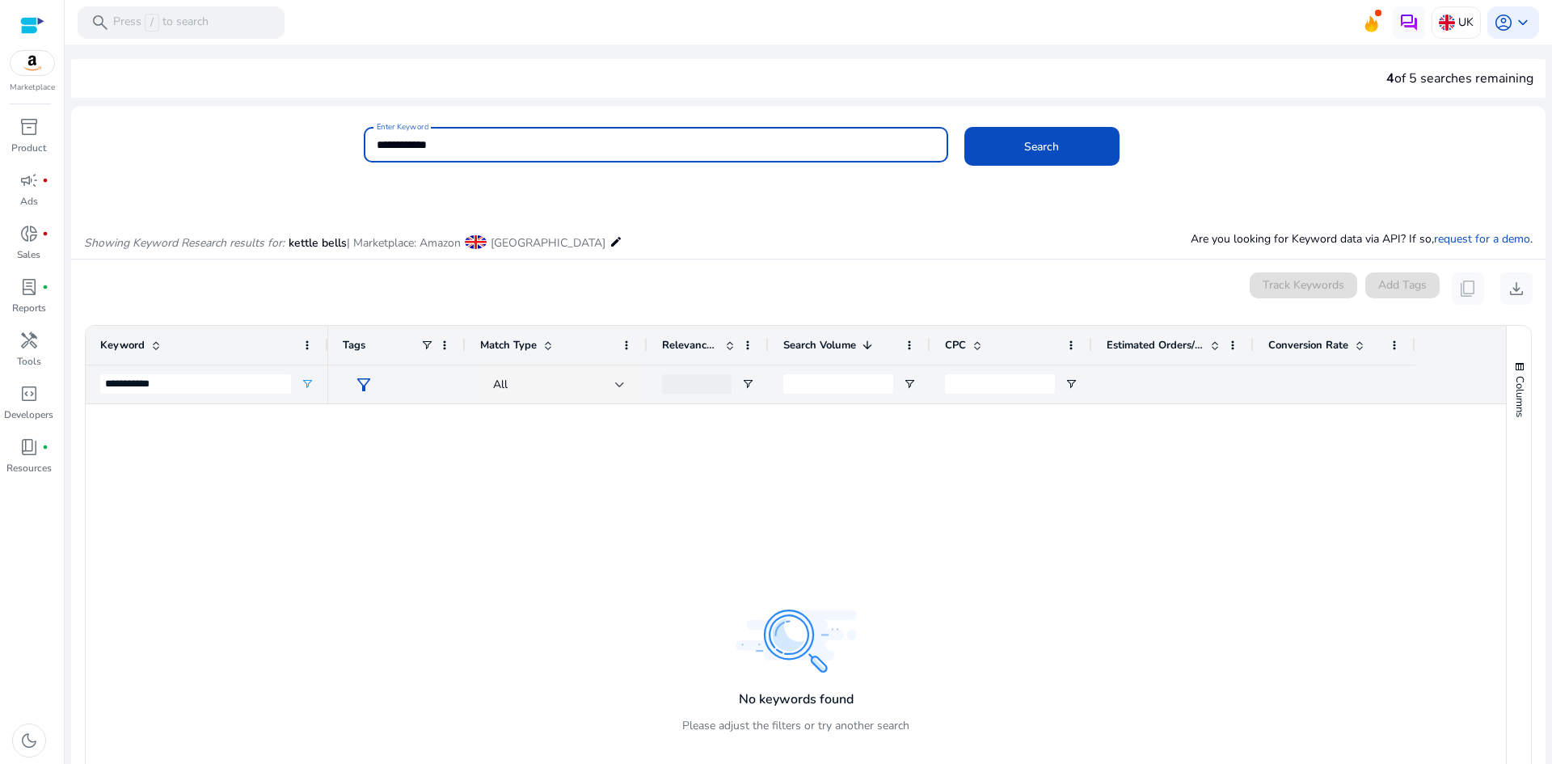
drag, startPoint x: 443, startPoint y: 149, endPoint x: 284, endPoint y: 139, distance: 159.5
click at [284, 139] on div "**********" at bounding box center [801, 153] width 1461 height 53
type input "**********"
click at [964, 127] on button "Search" at bounding box center [1041, 146] width 155 height 39
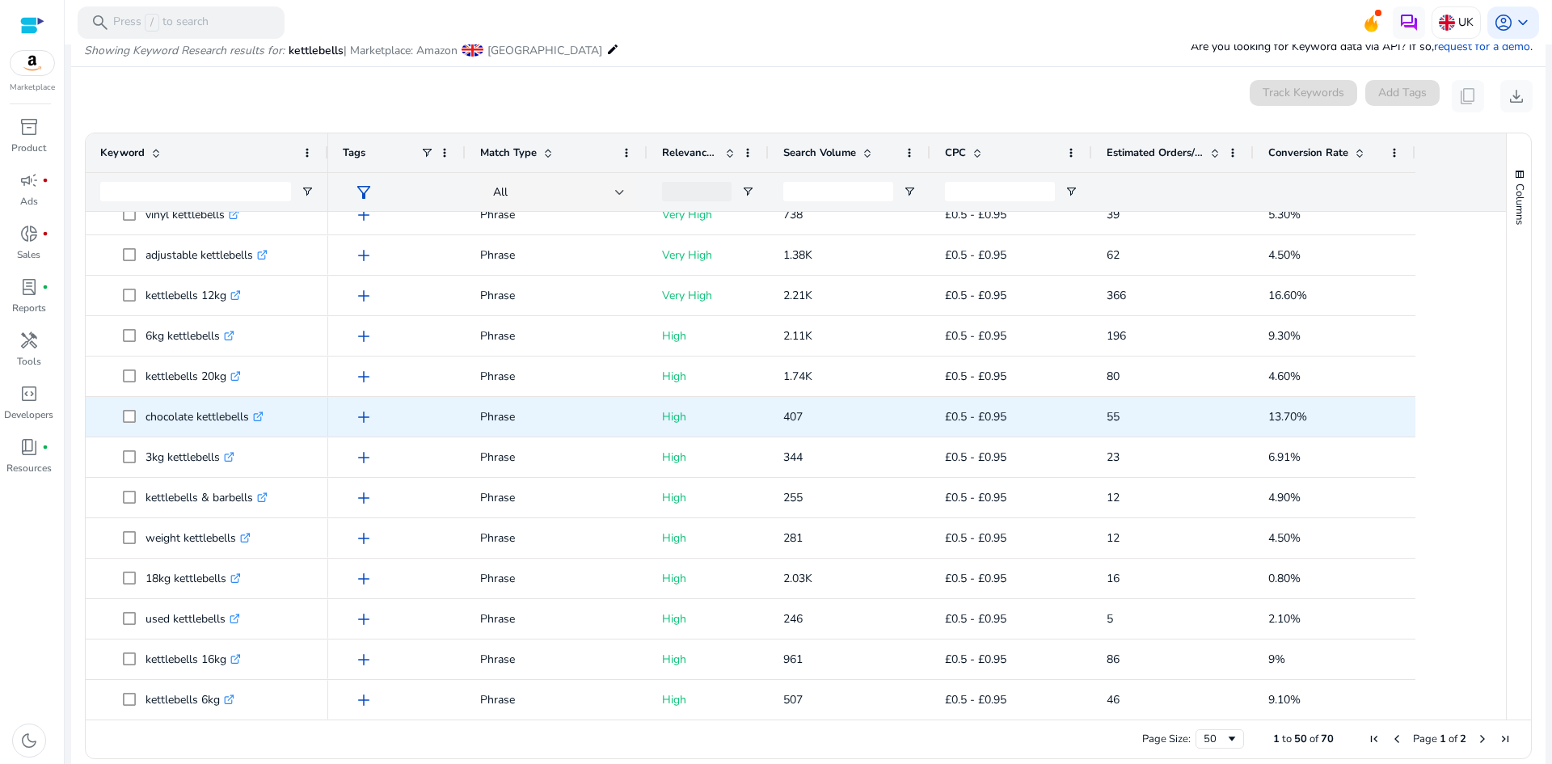
scroll to position [241, 0]
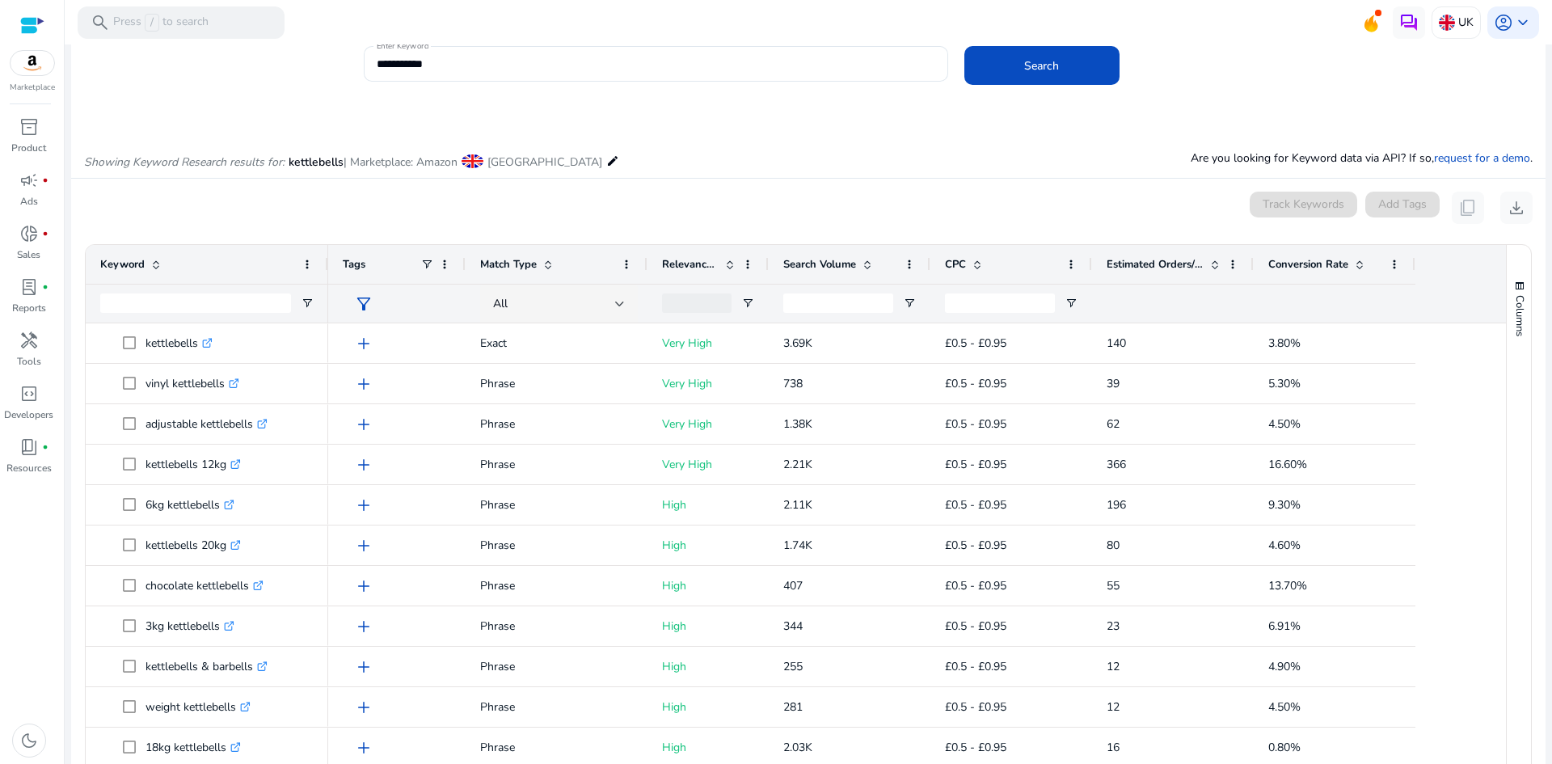
click at [867, 270] on span at bounding box center [867, 264] width 13 height 13
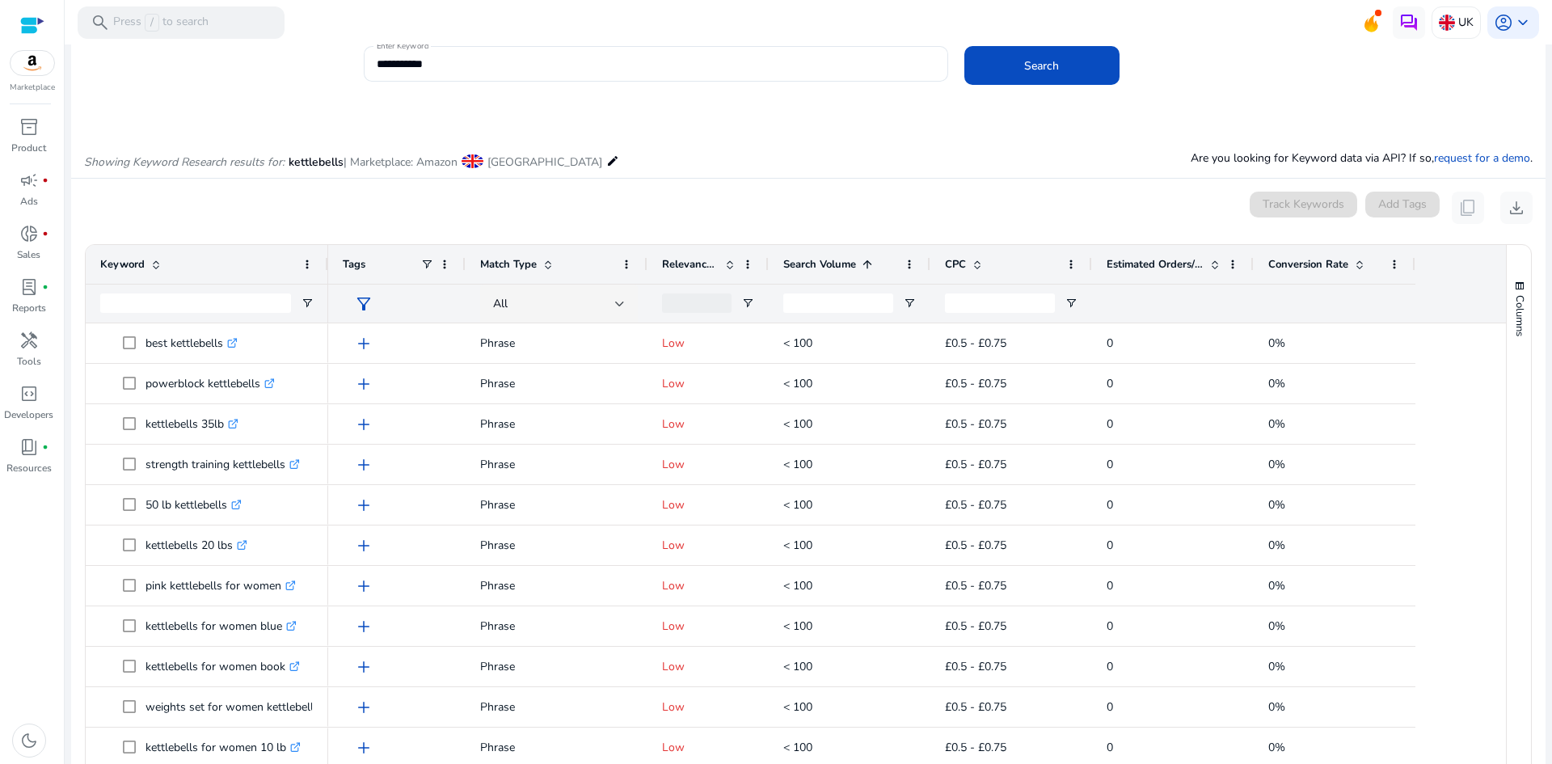
click at [867, 270] on span at bounding box center [867, 264] width 13 height 13
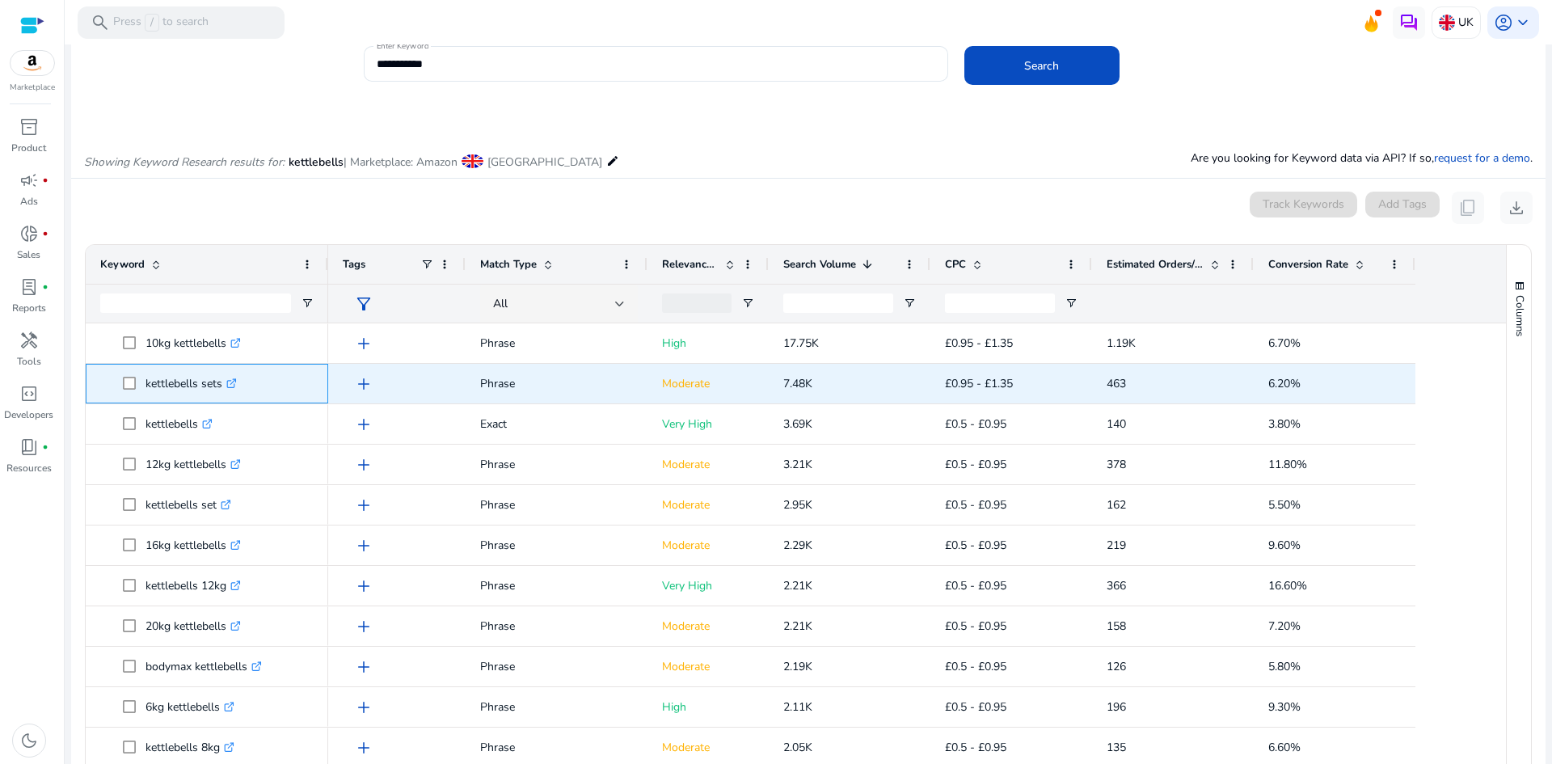
click at [233, 384] on icon ".st0{fill:#2c8af8}" at bounding box center [231, 383] width 11 height 11
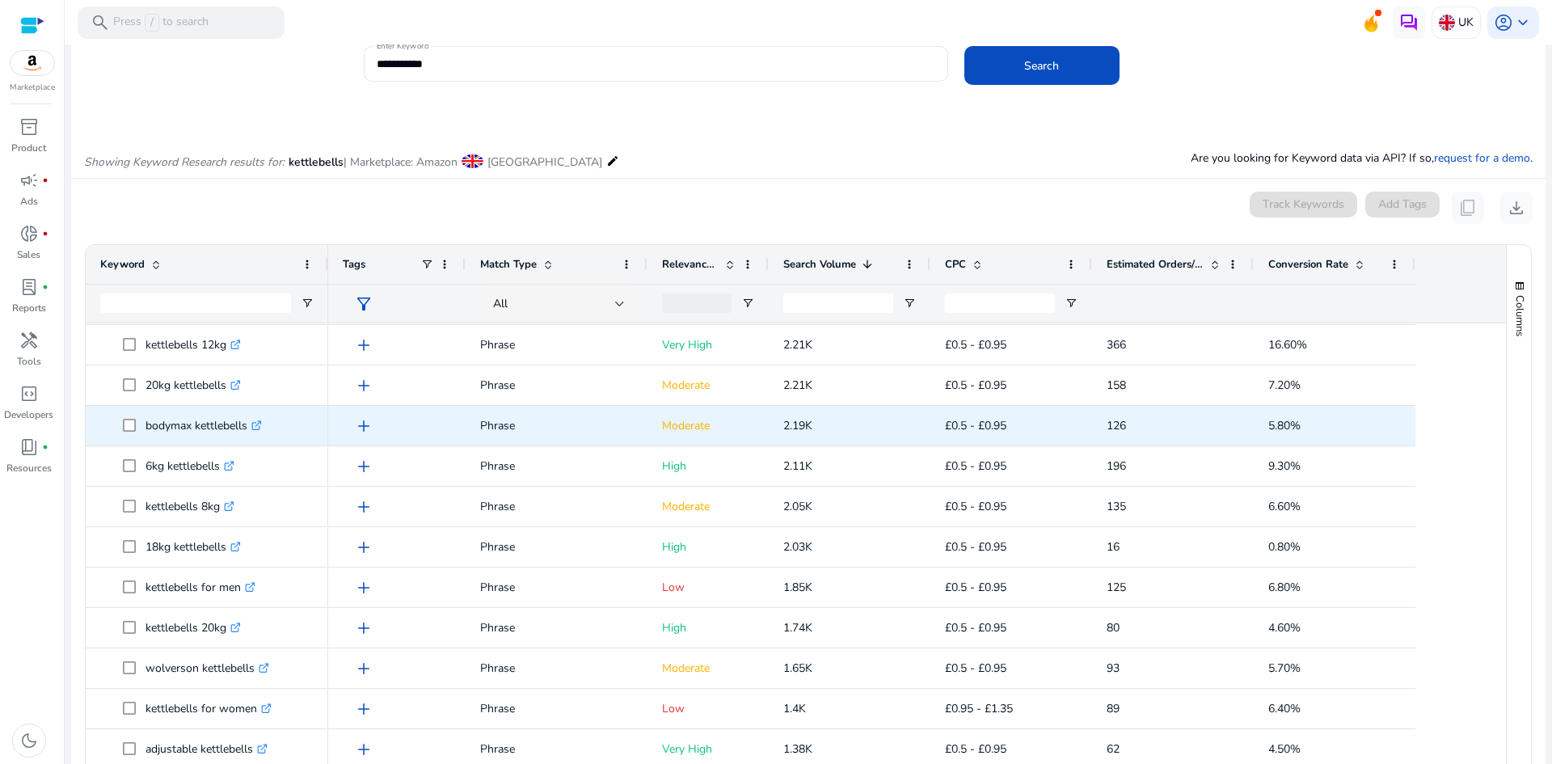
scroll to position [242, 0]
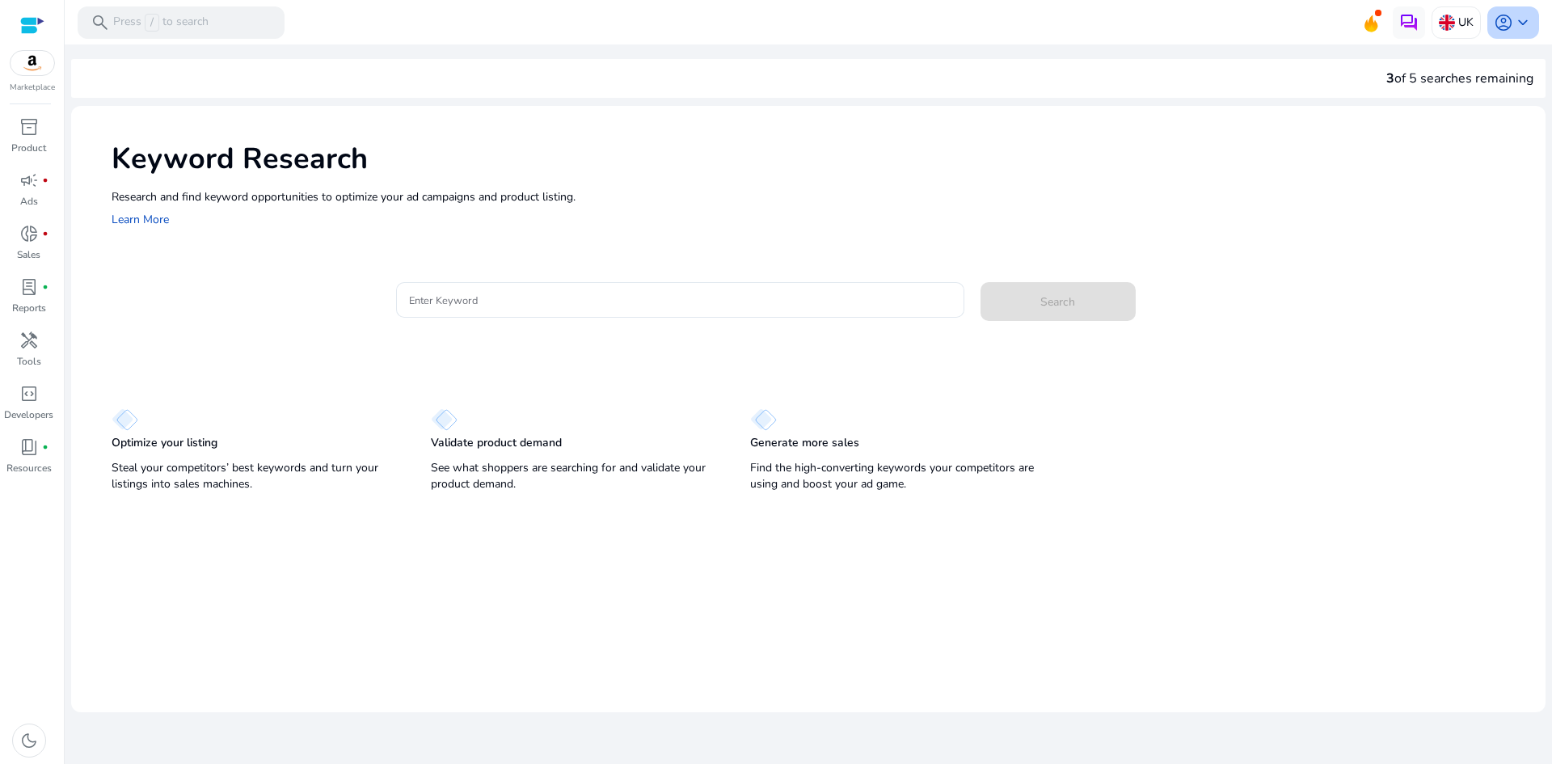
click at [1530, 23] on span "keyboard_arrow_down" at bounding box center [1522, 22] width 19 height 19
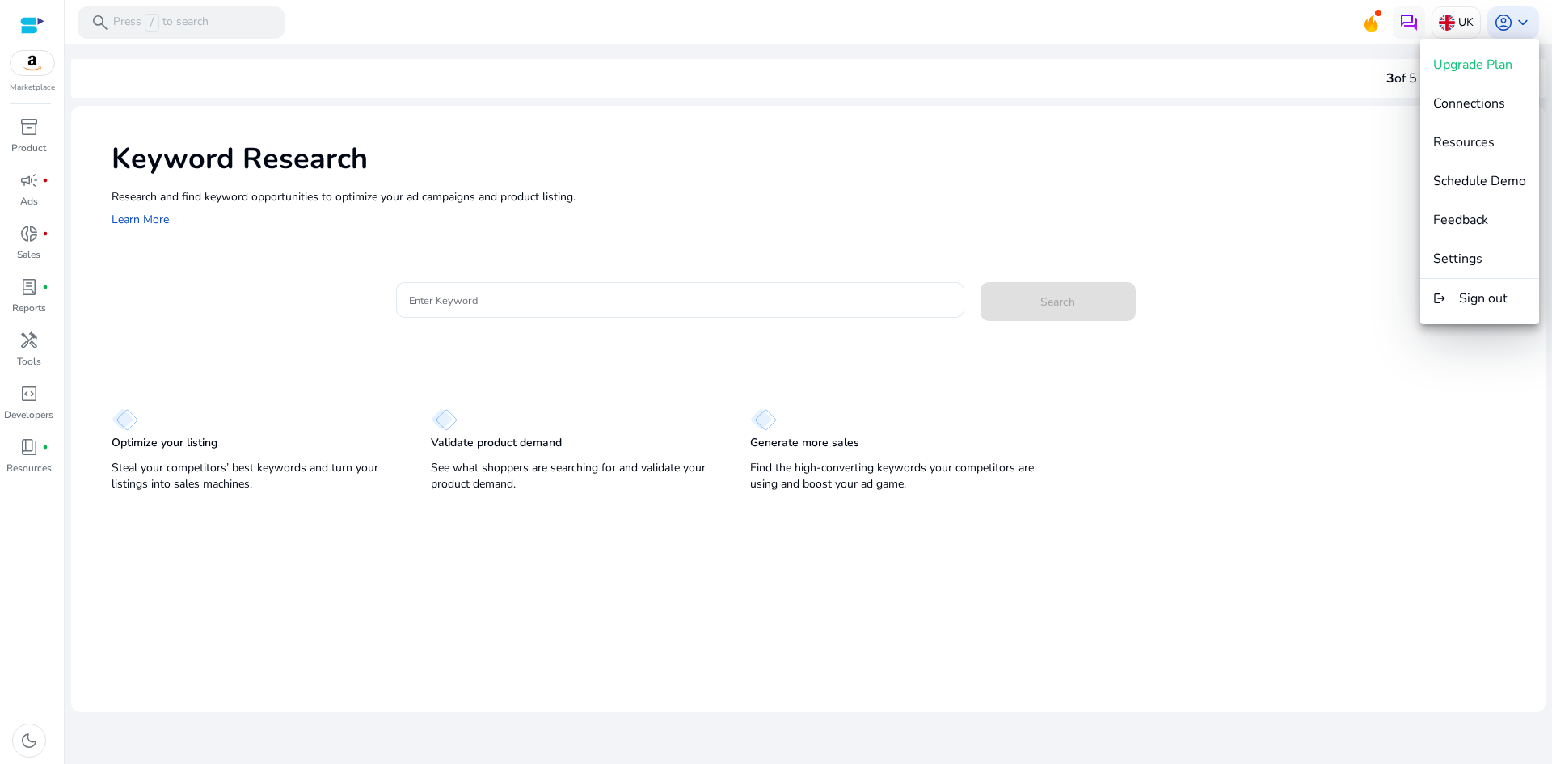
drag, startPoint x: 1385, startPoint y: 211, endPoint x: 1140, endPoint y: 154, distance: 251.5
click at [1384, 211] on div at bounding box center [776, 382] width 1552 height 764
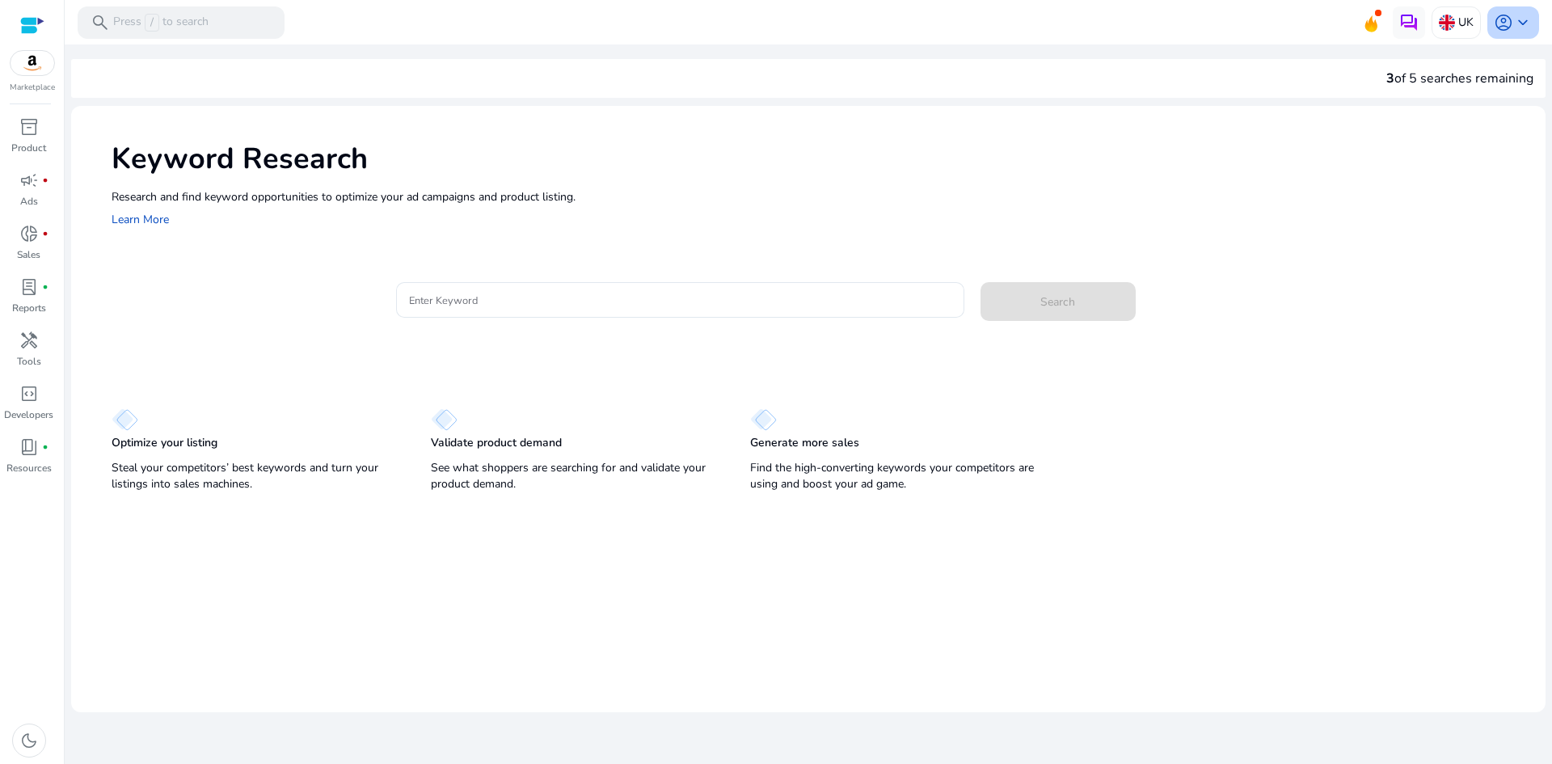
click at [1515, 26] on span "keyboard_arrow_down" at bounding box center [1522, 22] width 19 height 19
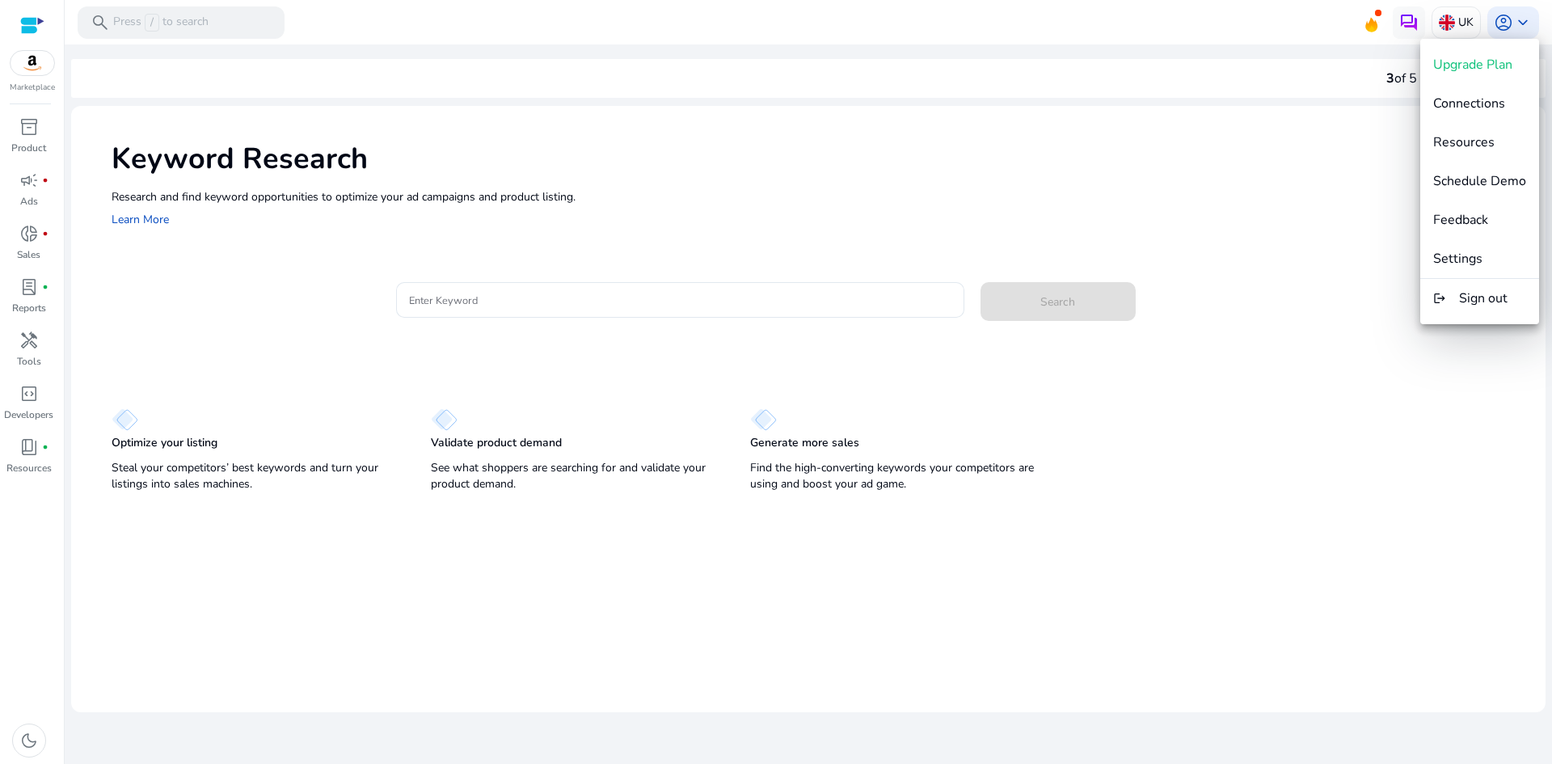
click at [895, 115] on div at bounding box center [776, 382] width 1552 height 764
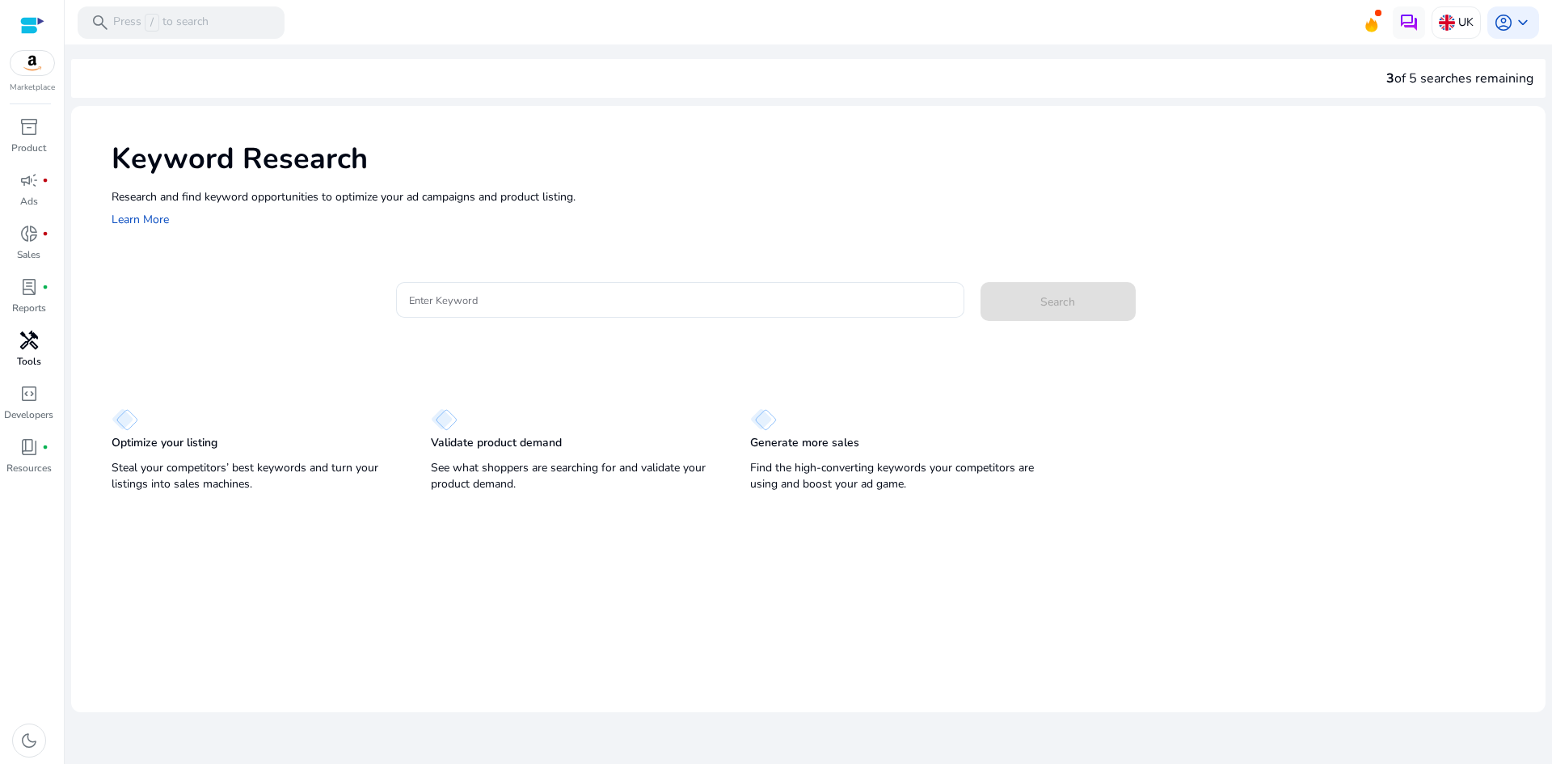
click at [19, 348] on div "handyman" at bounding box center [28, 340] width 45 height 26
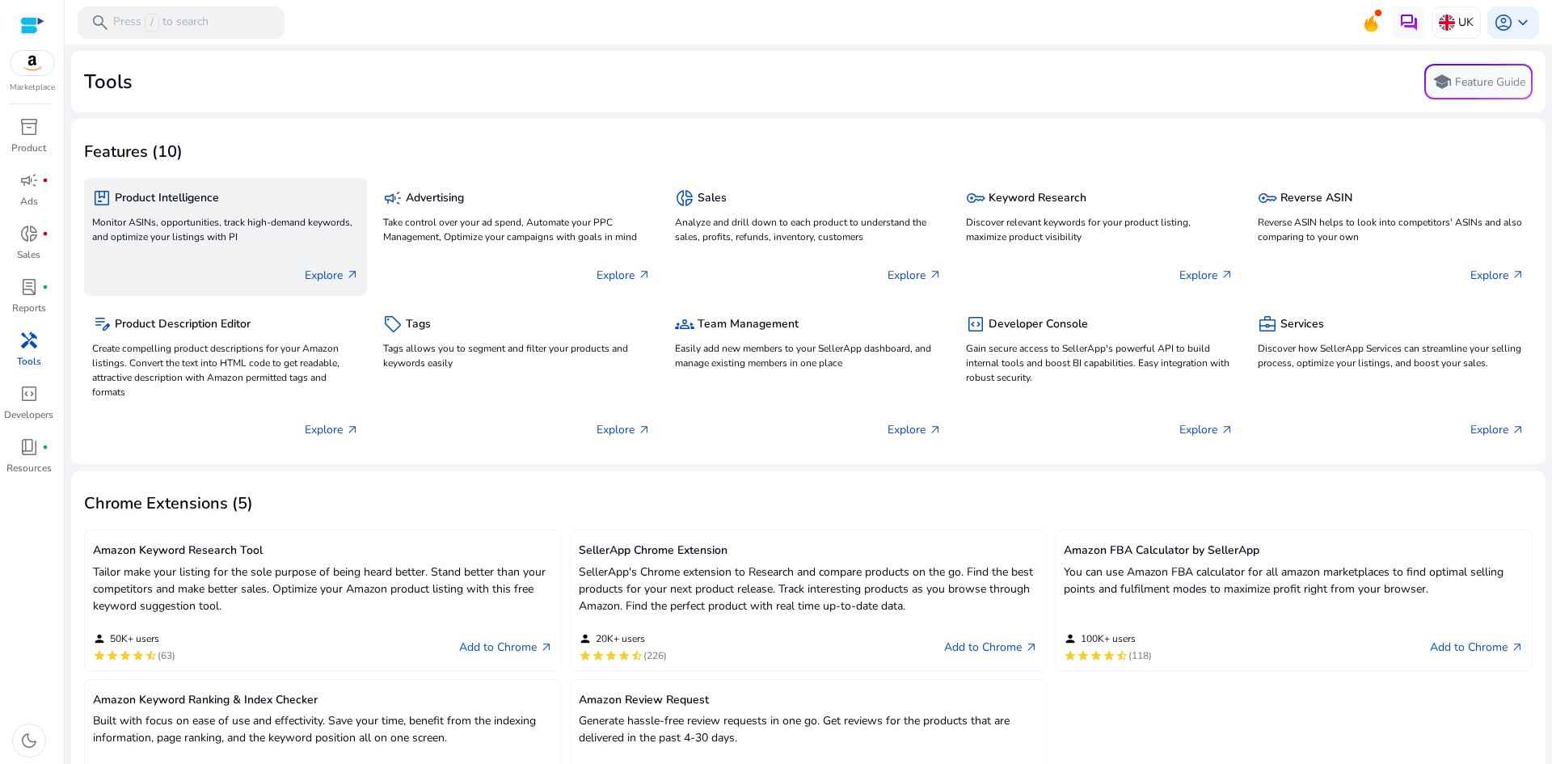
click at [233, 227] on p "Monitor ASINs, opportunities, track high-demand keywords, and optimize your lis…" at bounding box center [225, 229] width 267 height 29
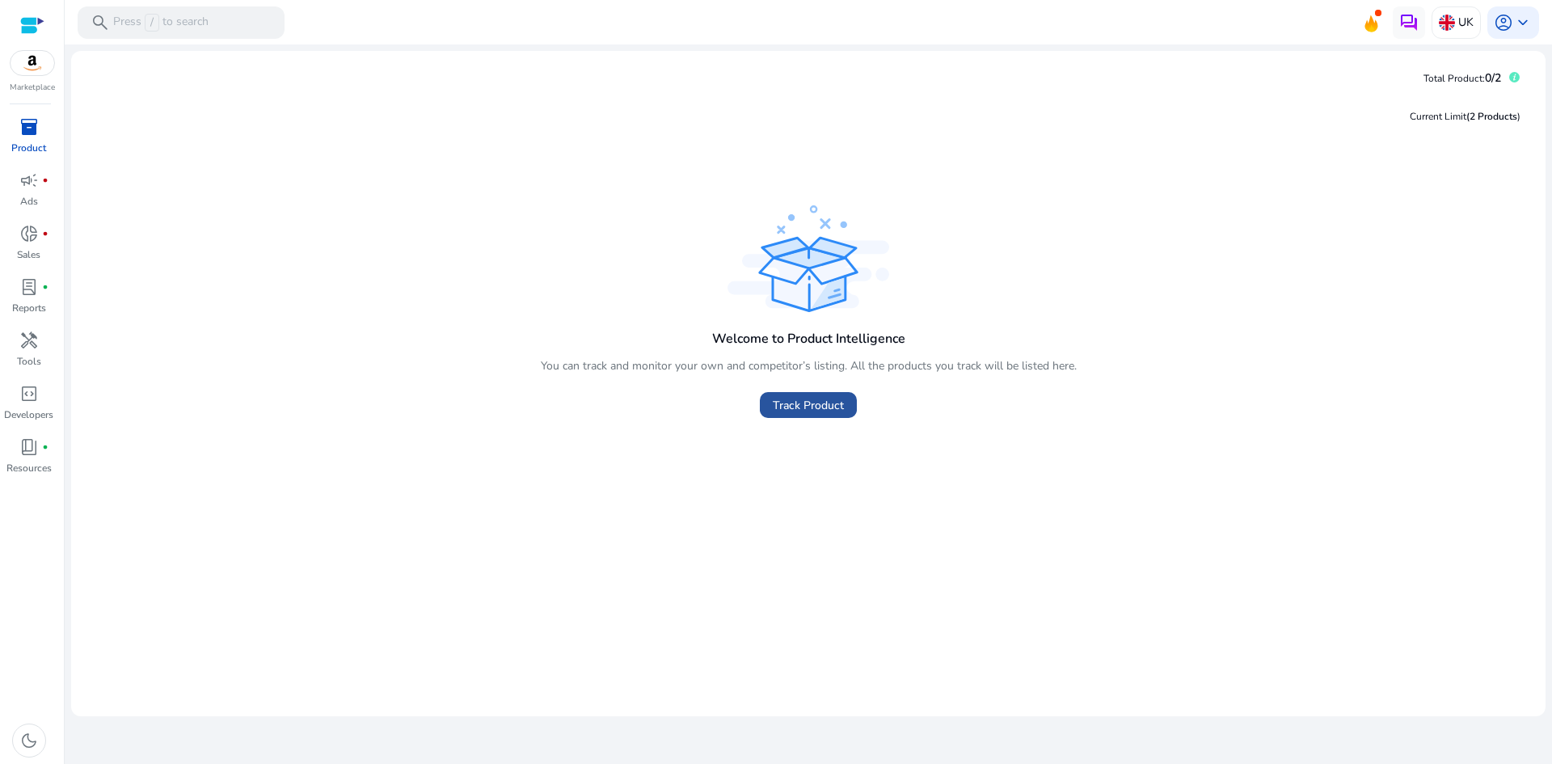
click at [803, 402] on span "Track Product" at bounding box center [808, 405] width 71 height 17
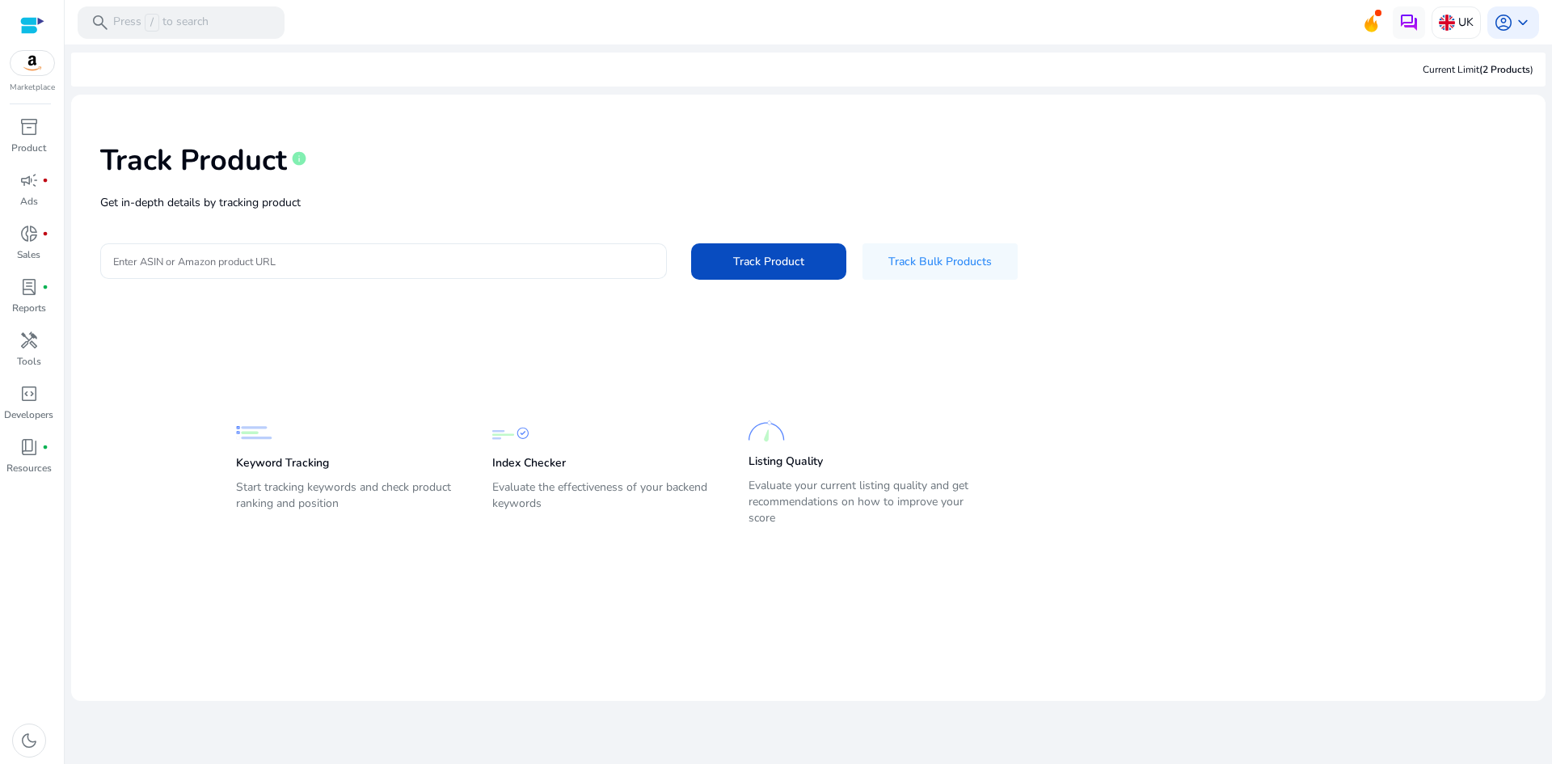
click at [507, 259] on input "Enter ASIN or Amazon product URL" at bounding box center [383, 261] width 541 height 18
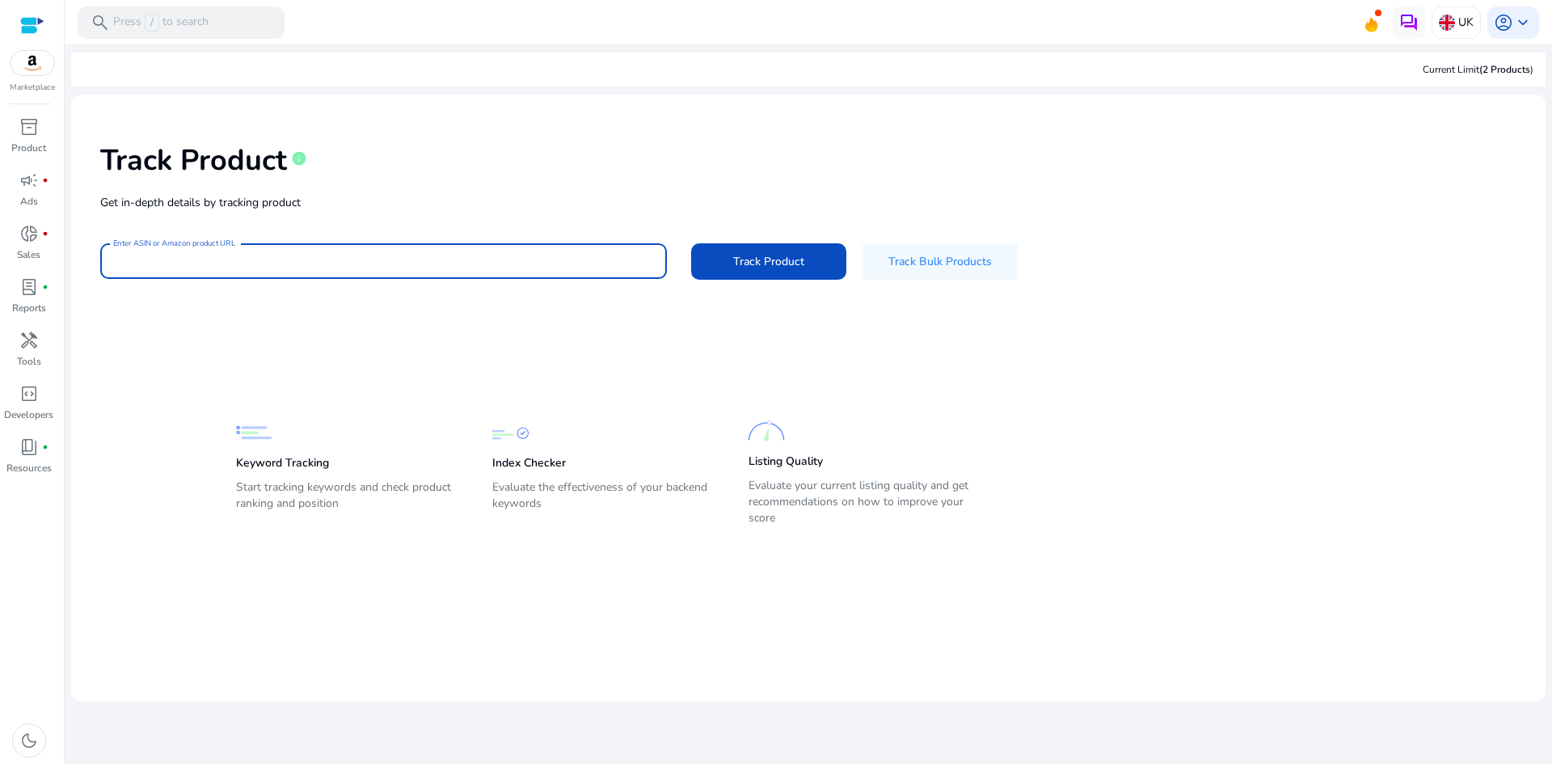
paste input "**********"
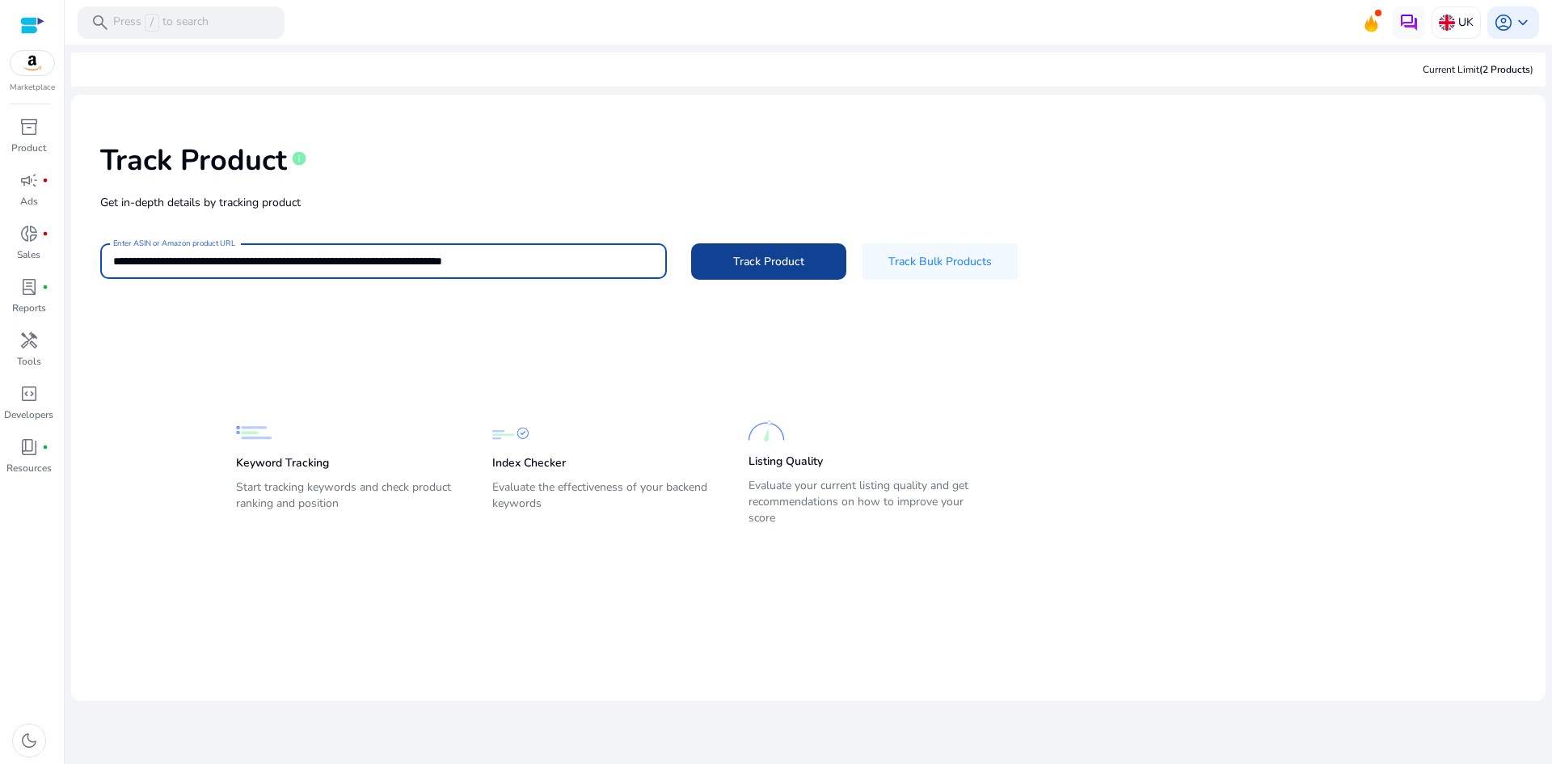
type input "**********"
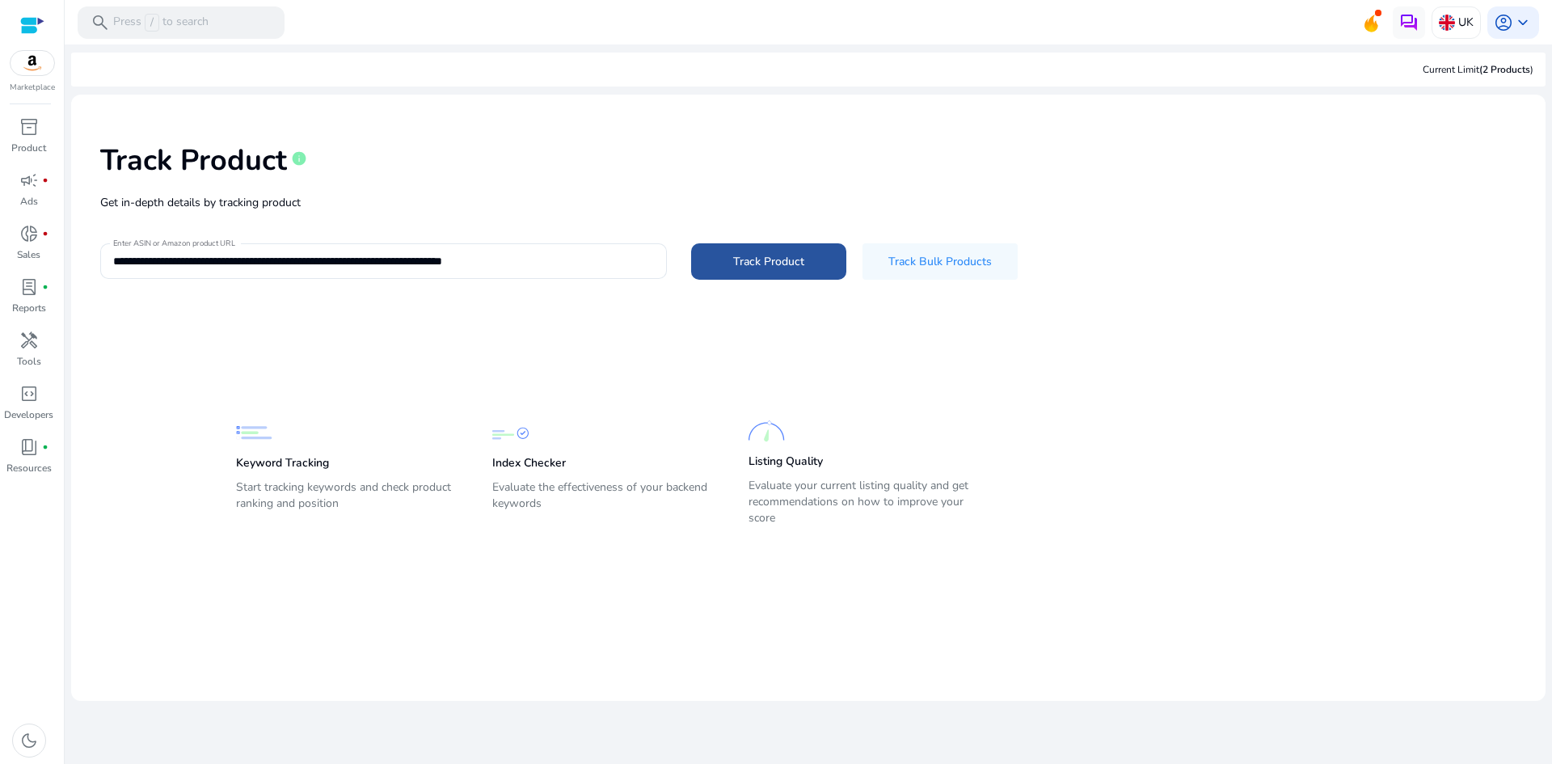
click at [777, 243] on span at bounding box center [768, 261] width 155 height 39
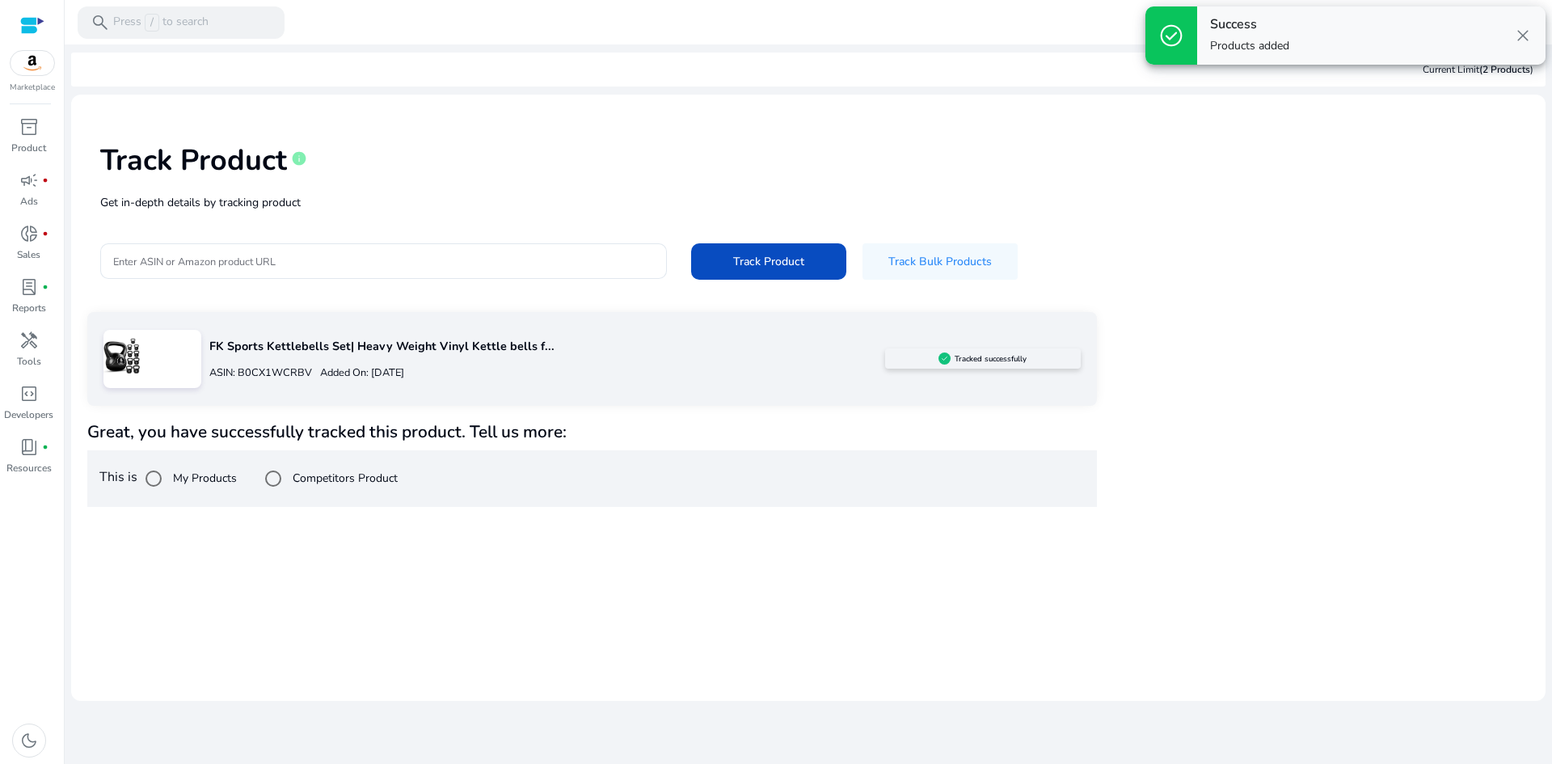
click at [1523, 32] on span "close" at bounding box center [1522, 35] width 19 height 19
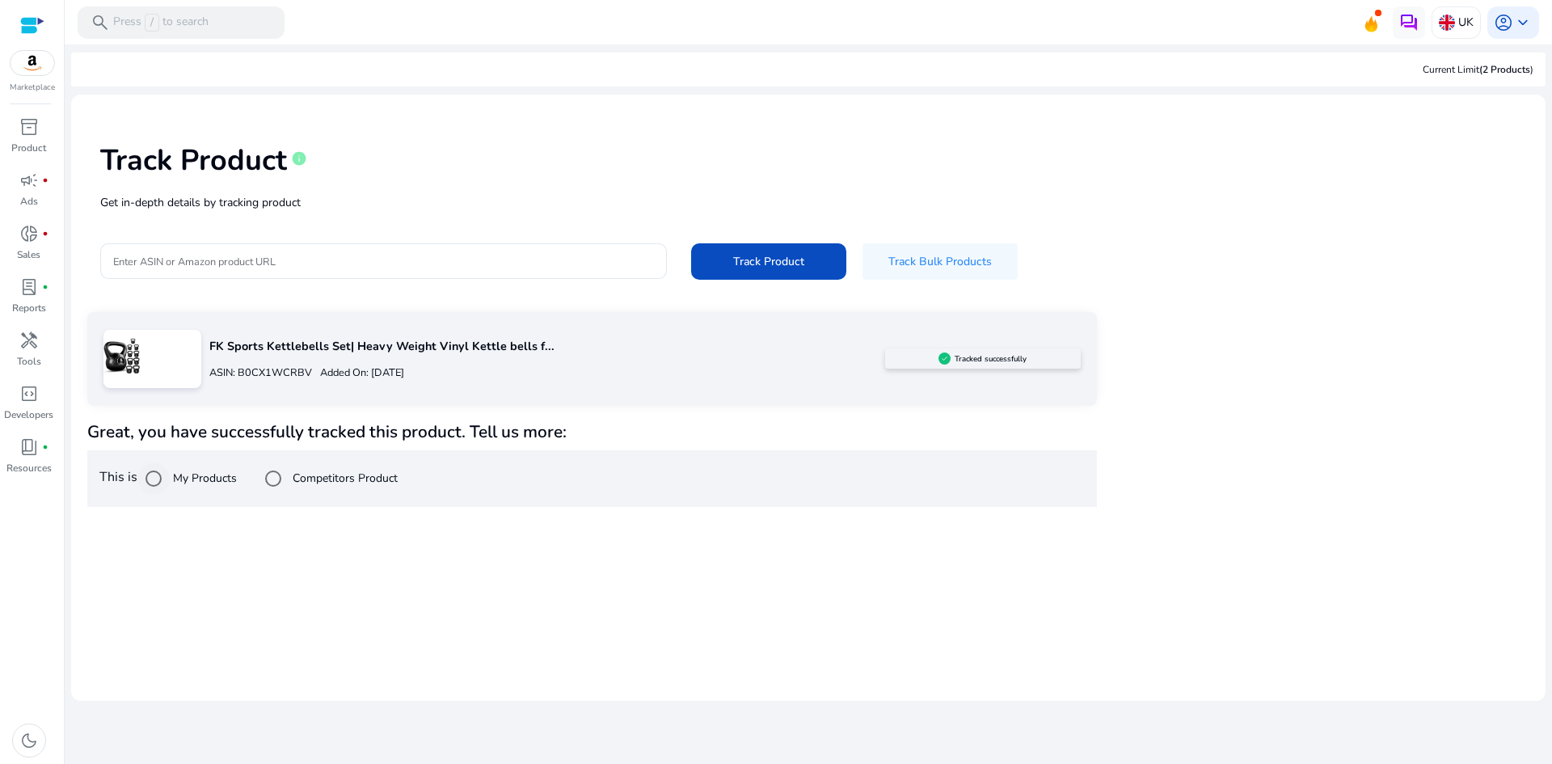
click at [195, 481] on label "My Products" at bounding box center [203, 478] width 67 height 17
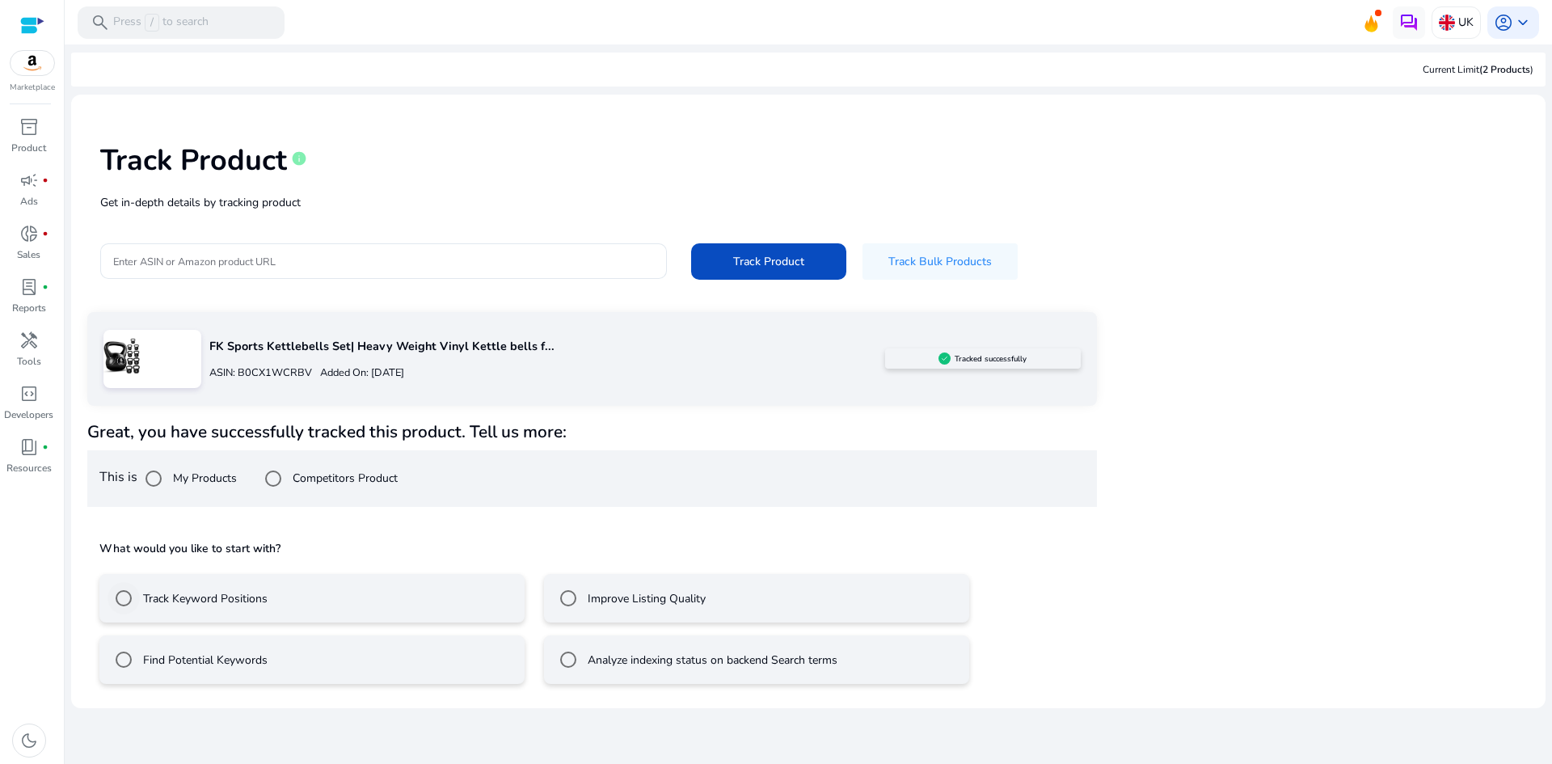
click at [219, 602] on label "Track Keyword Positions" at bounding box center [204, 598] width 128 height 17
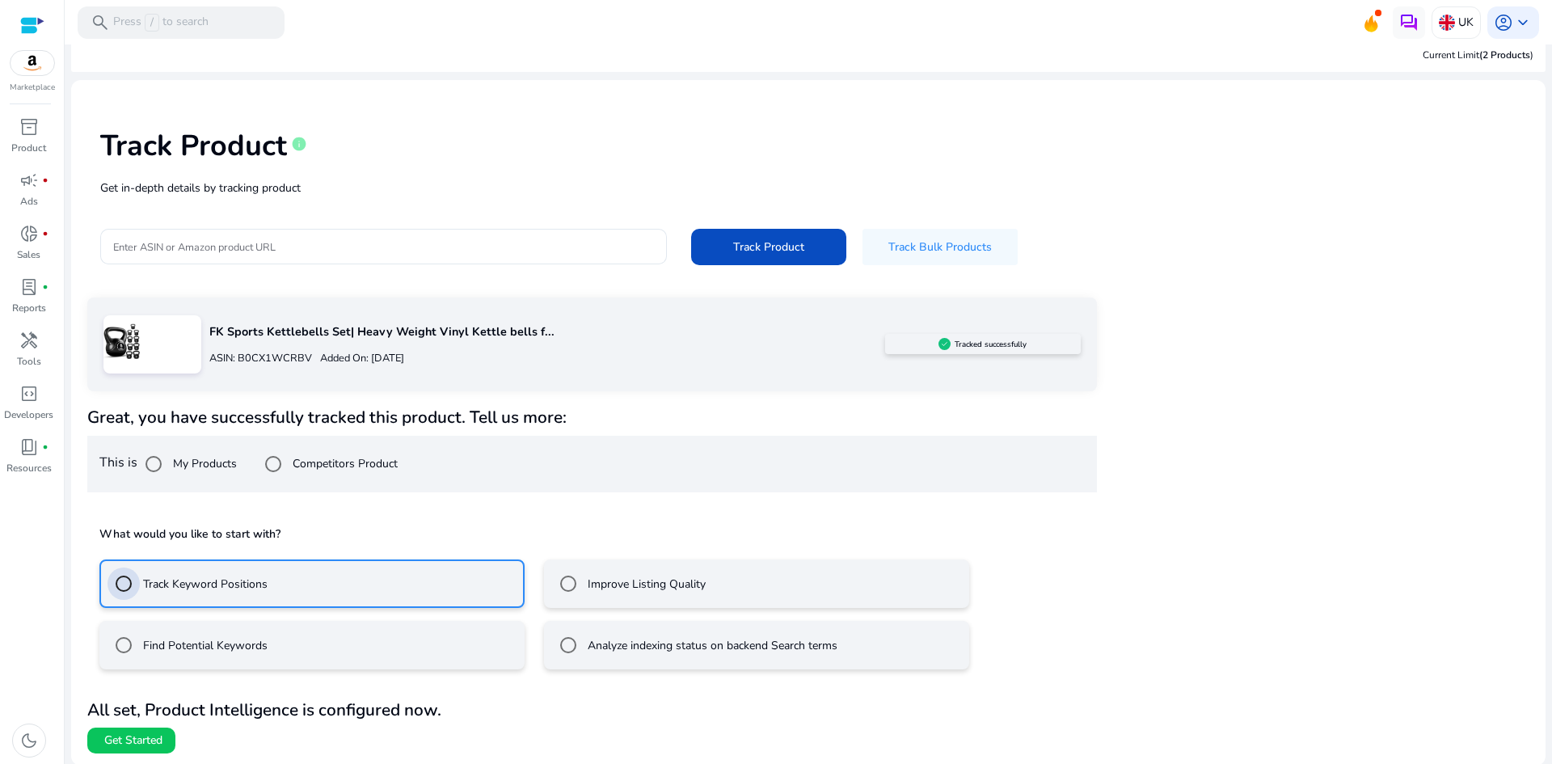
scroll to position [16, 0]
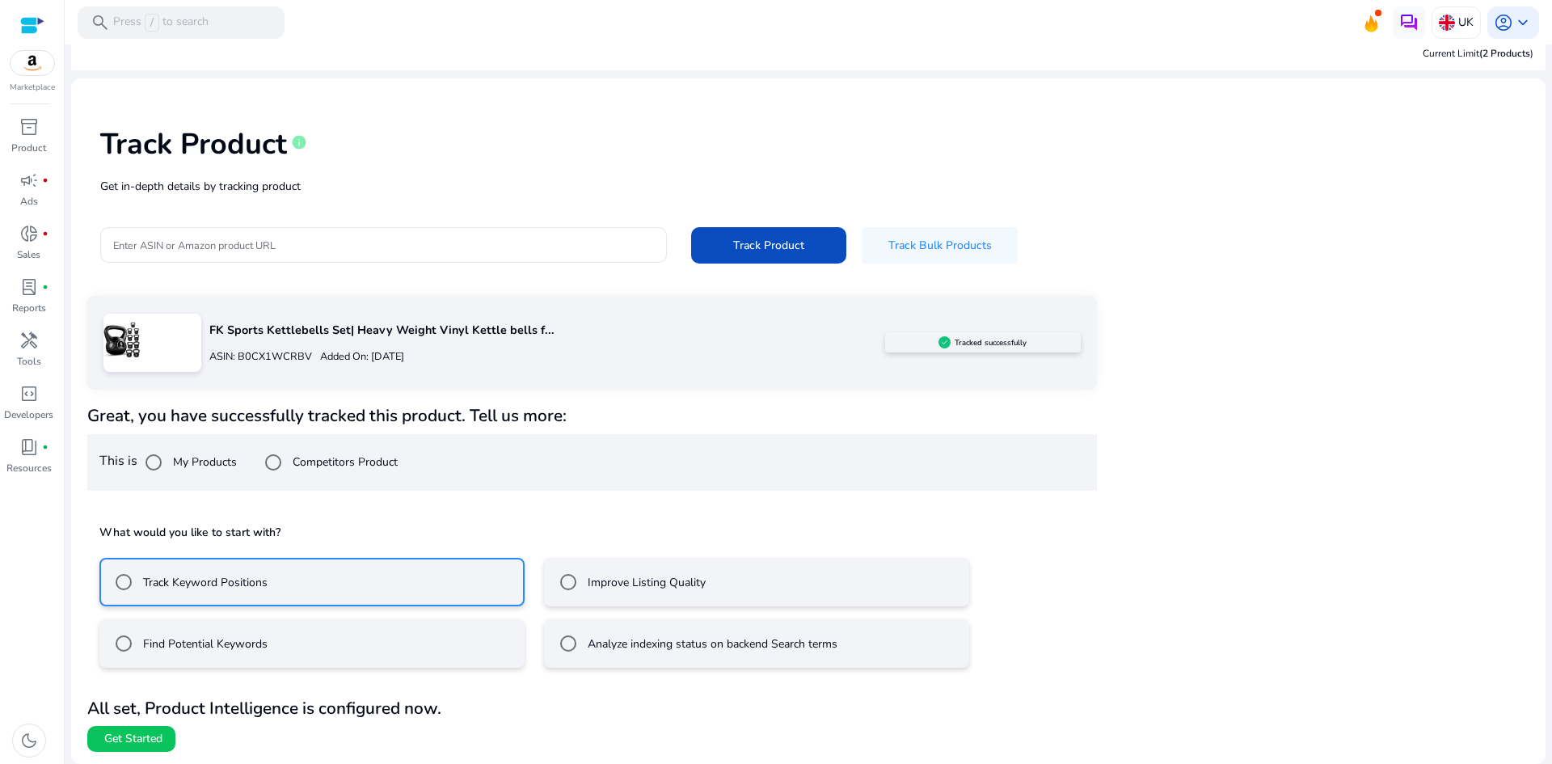
click at [226, 647] on label "Find Potential Keywords" at bounding box center [204, 643] width 128 height 17
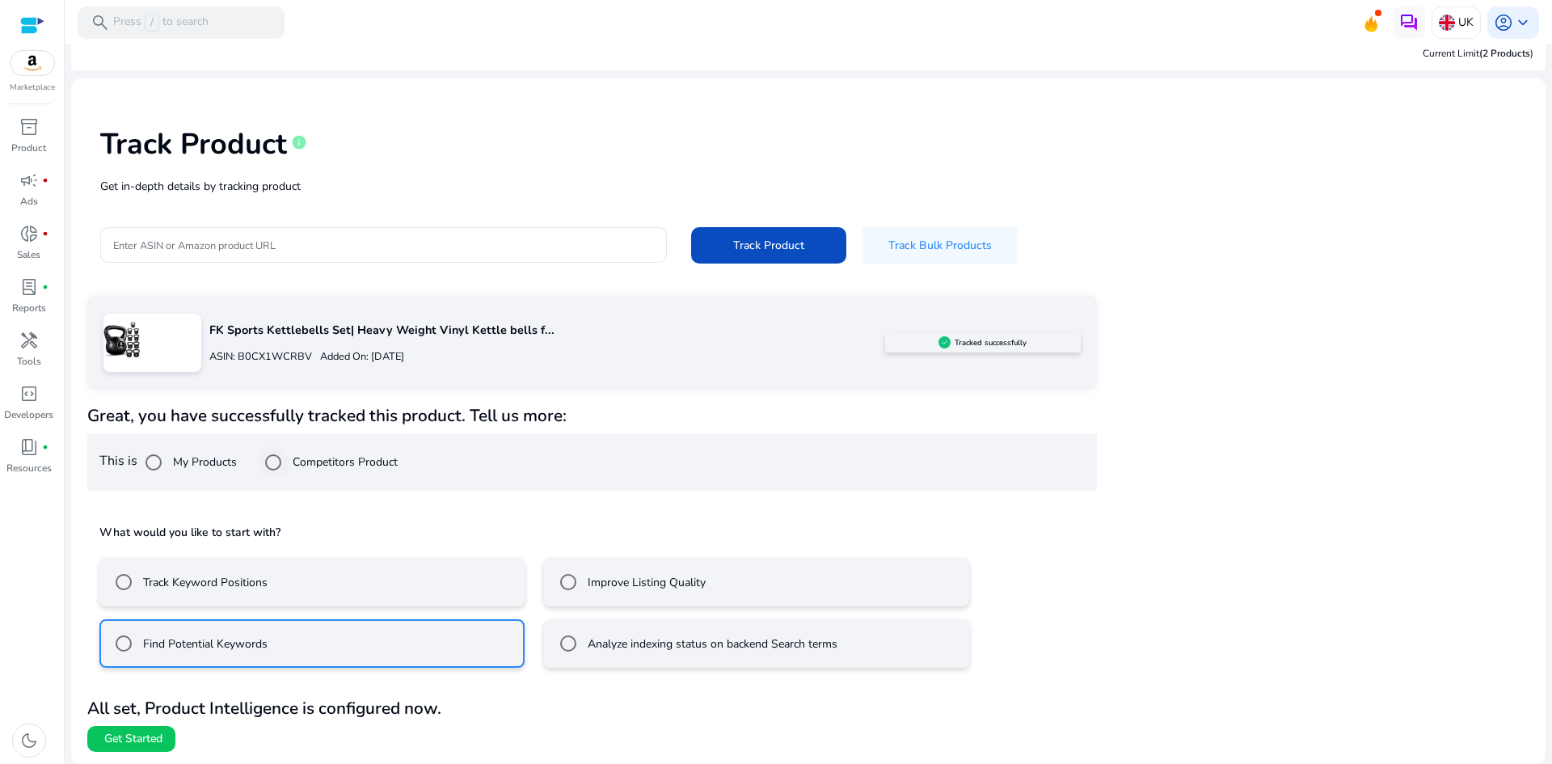
click at [340, 466] on label "Competitors Product" at bounding box center [343, 461] width 108 height 17
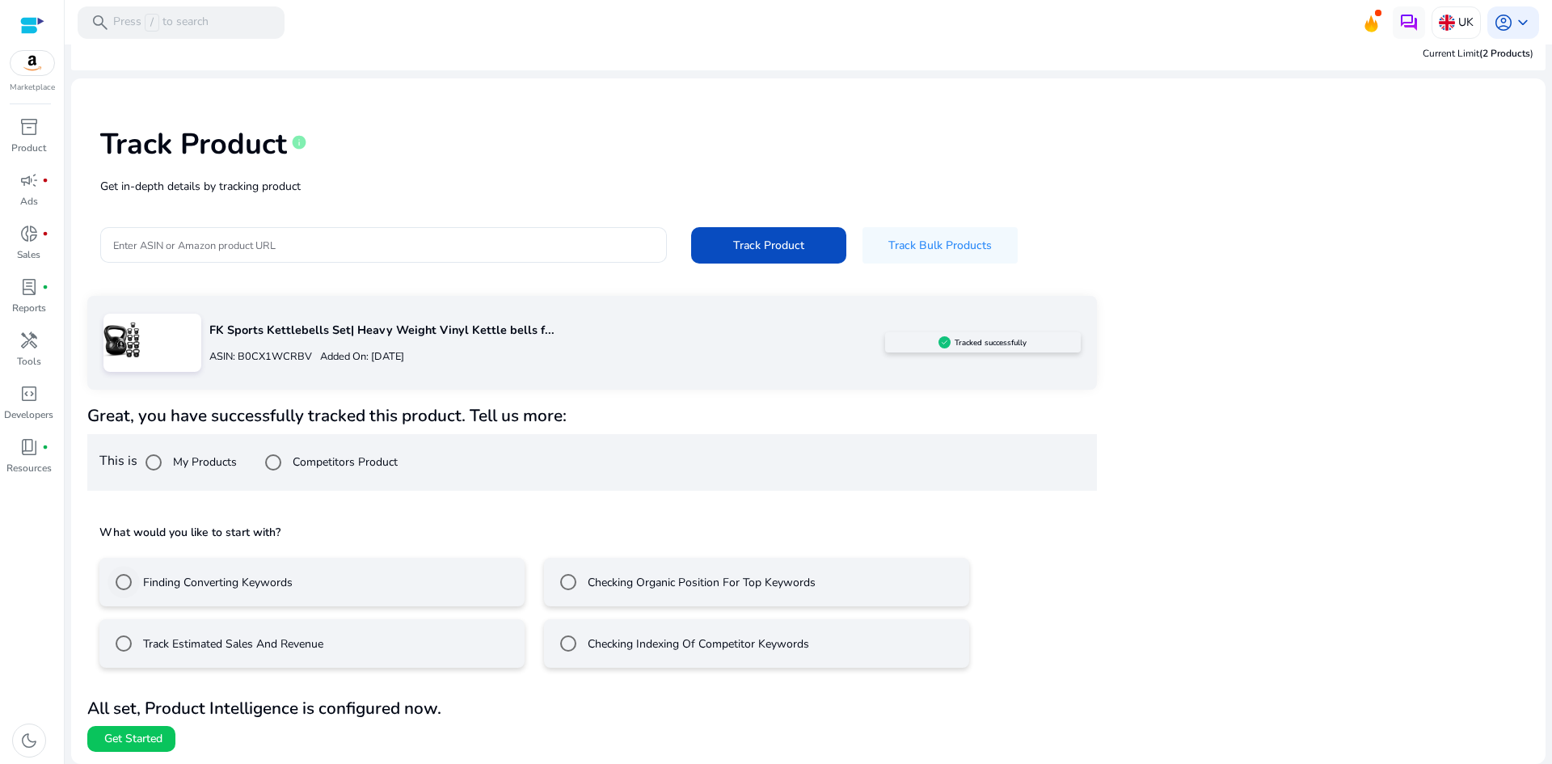
click at [239, 583] on label "Finding Converting Keywords" at bounding box center [216, 582] width 153 height 17
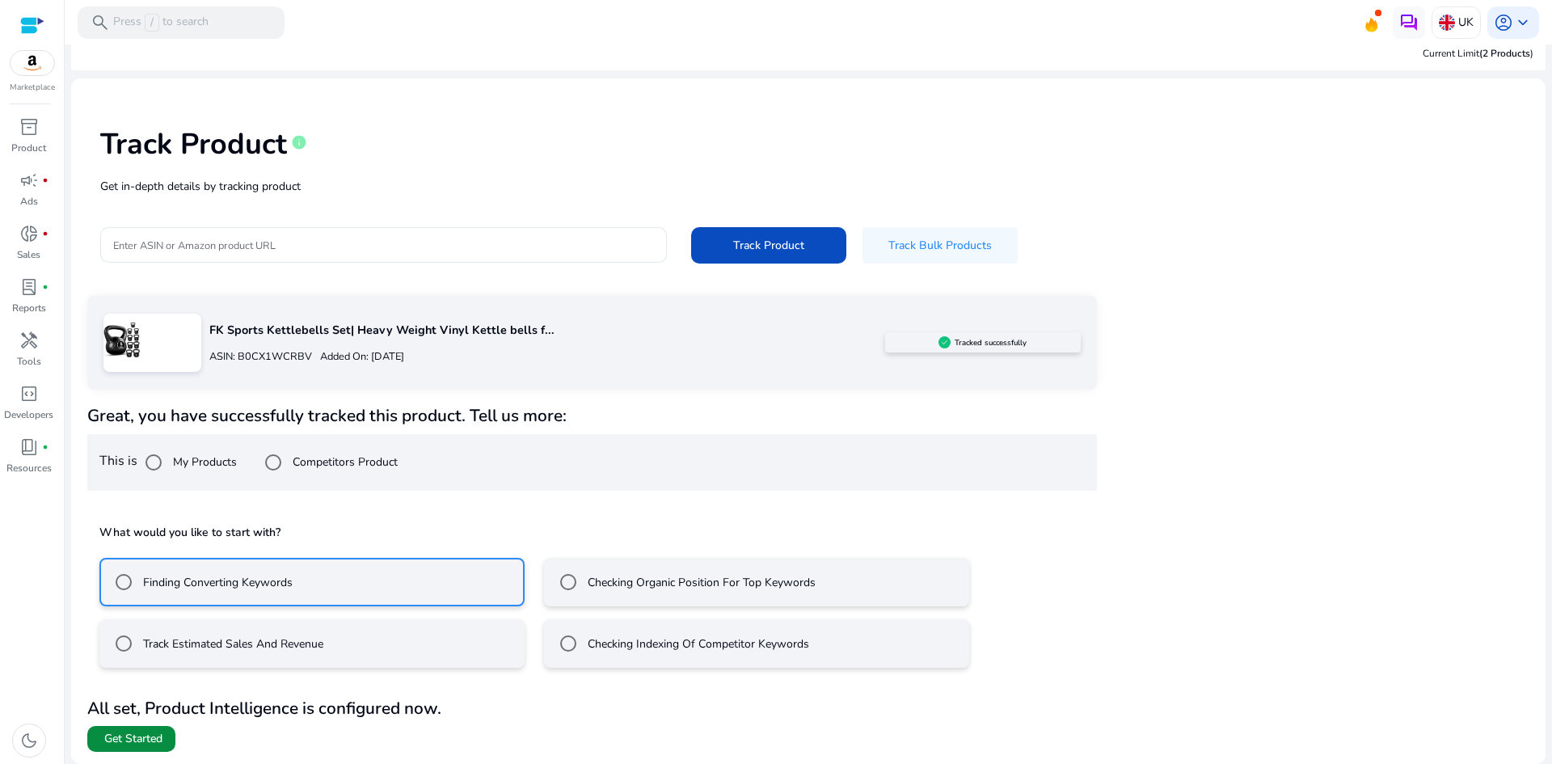
drag, startPoint x: 128, startPoint y: 743, endPoint x: 144, endPoint y: 736, distance: 17.0
click at [136, 740] on span "Get Started" at bounding box center [133, 739] width 58 height 16
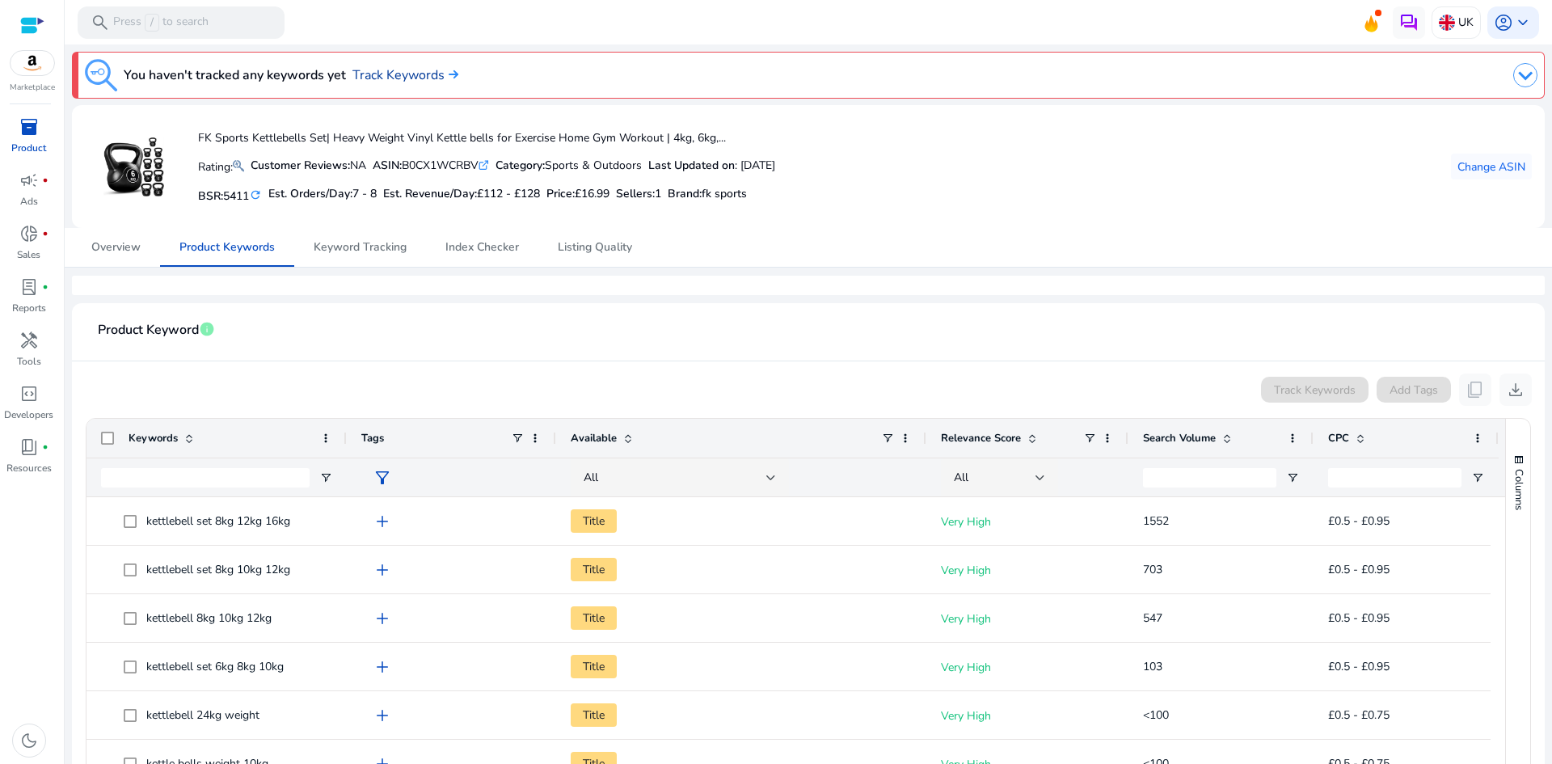
click at [382, 71] on link "Track Keywords" at bounding box center [405, 74] width 106 height 19
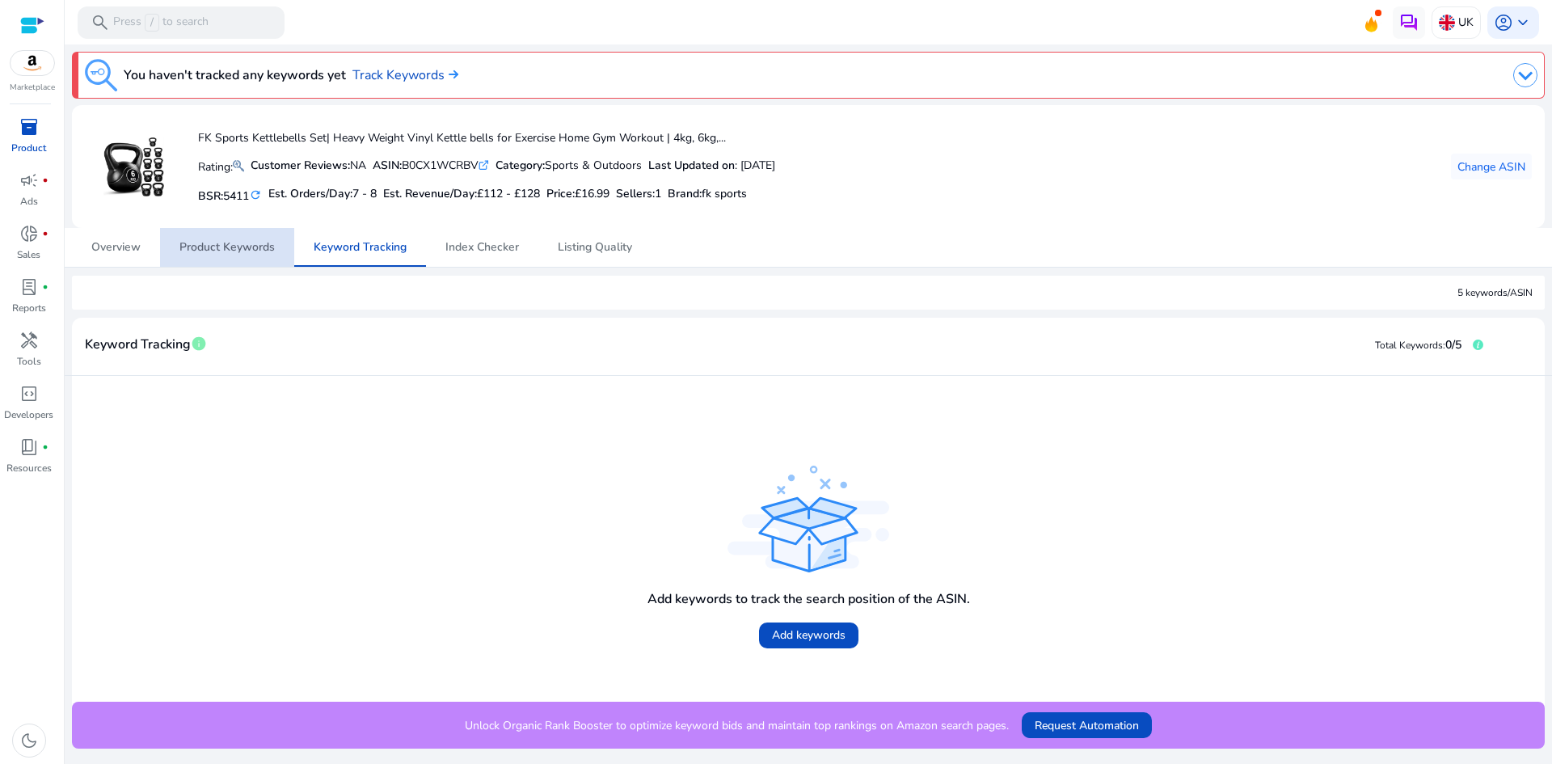
click at [251, 248] on span "Product Keywords" at bounding box center [226, 247] width 95 height 11
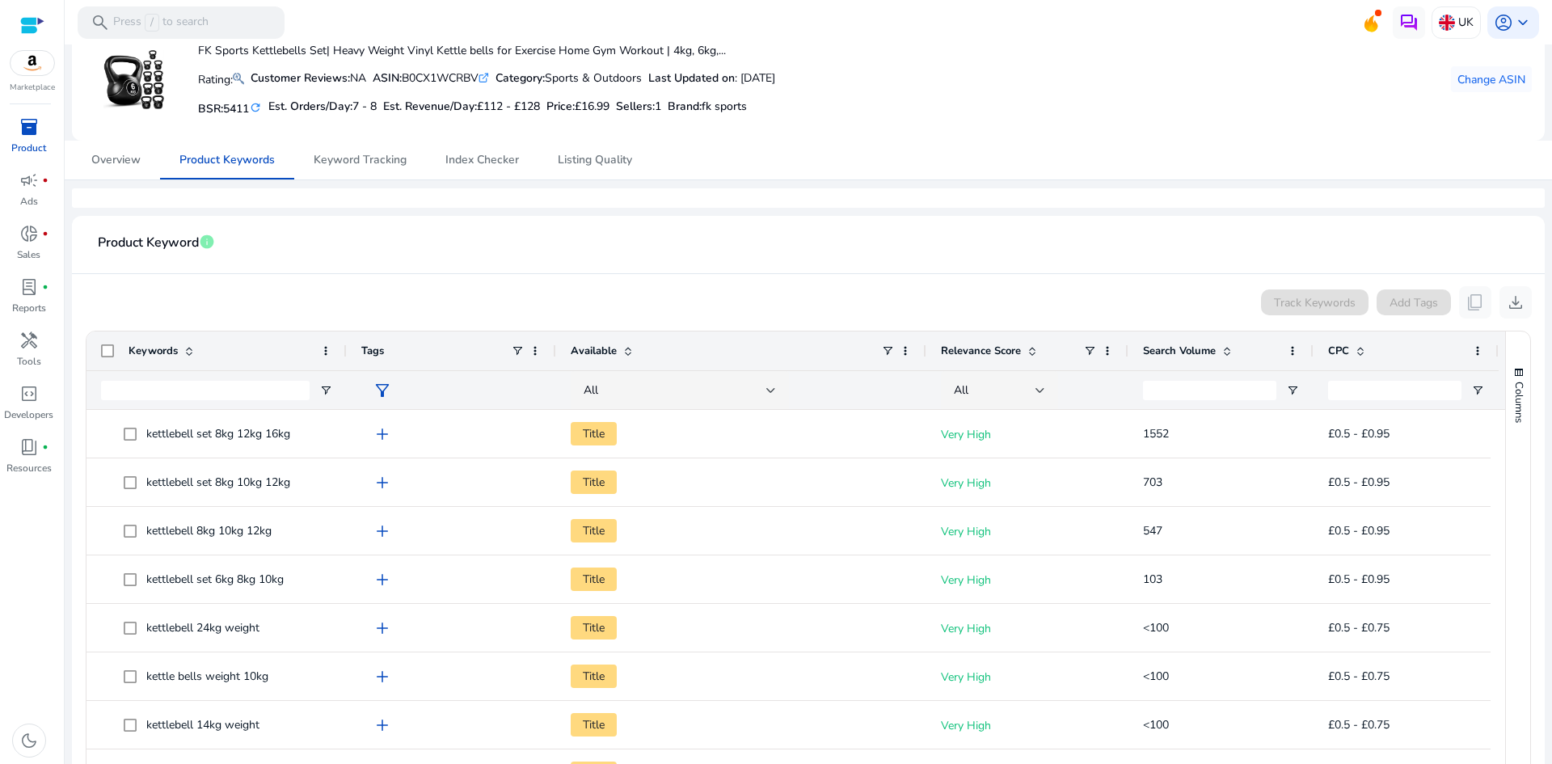
scroll to position [242, 0]
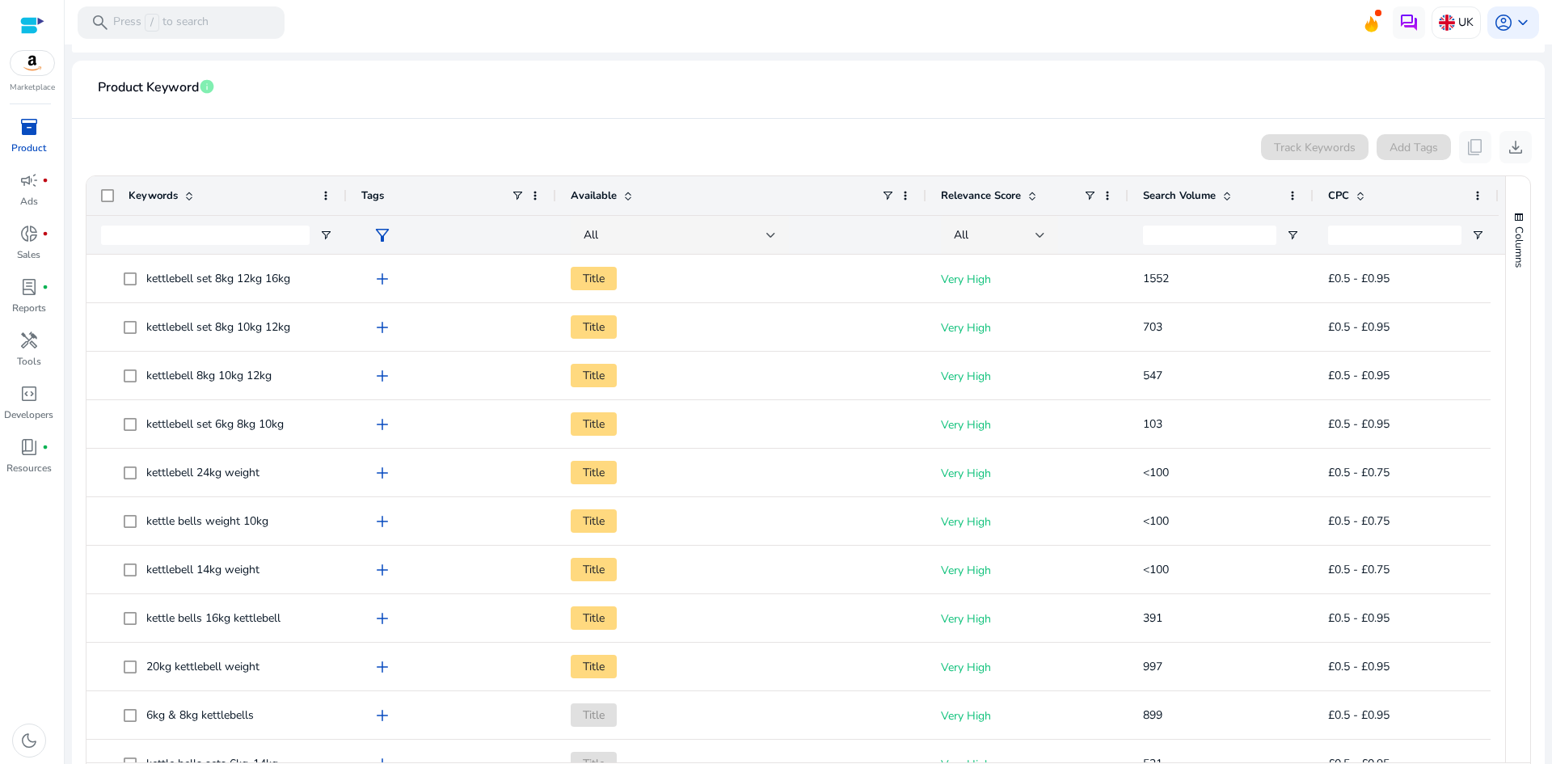
click at [1227, 195] on span at bounding box center [1226, 195] width 13 height 13
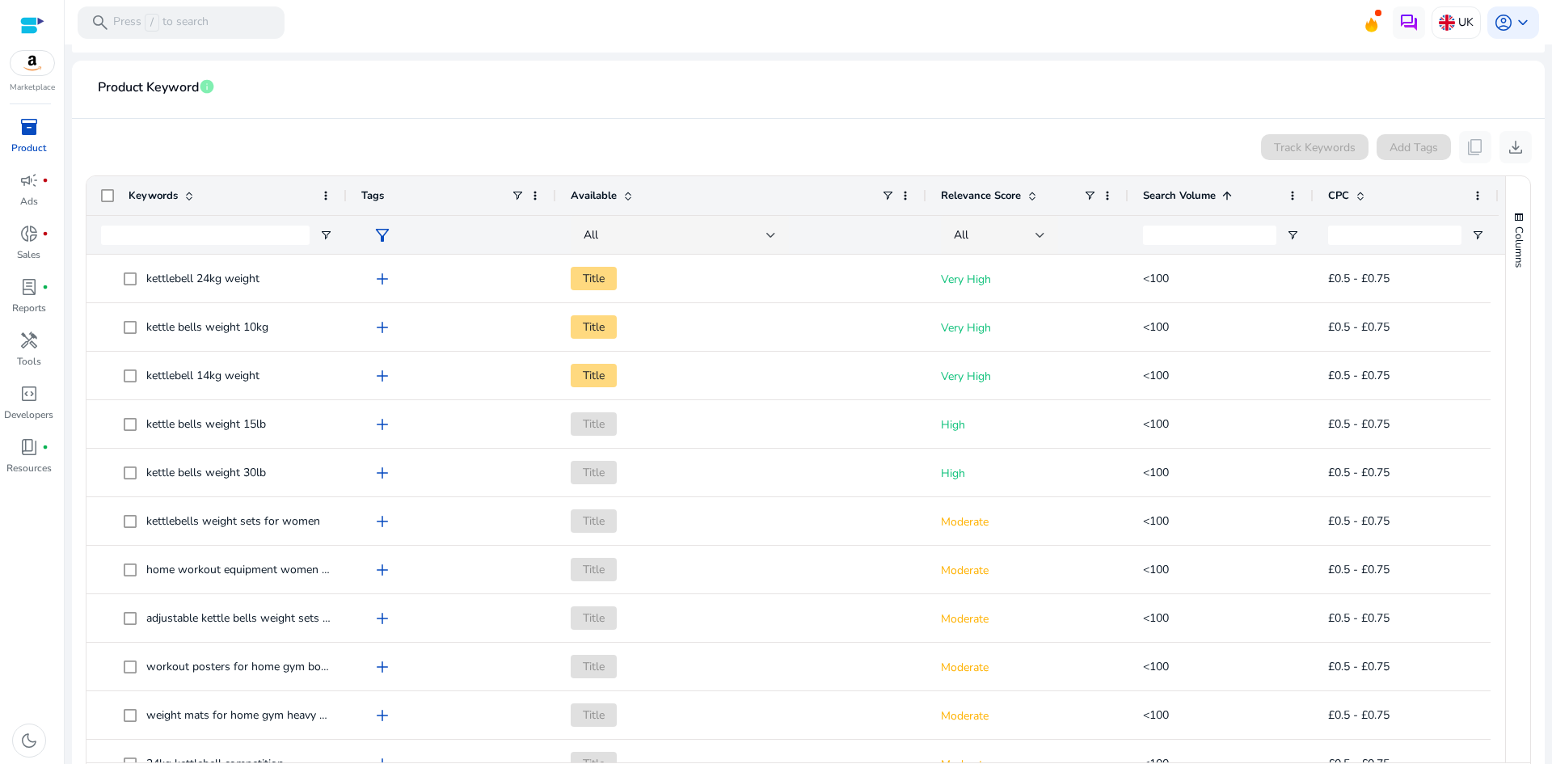
click at [1228, 201] on span at bounding box center [1226, 195] width 13 height 13
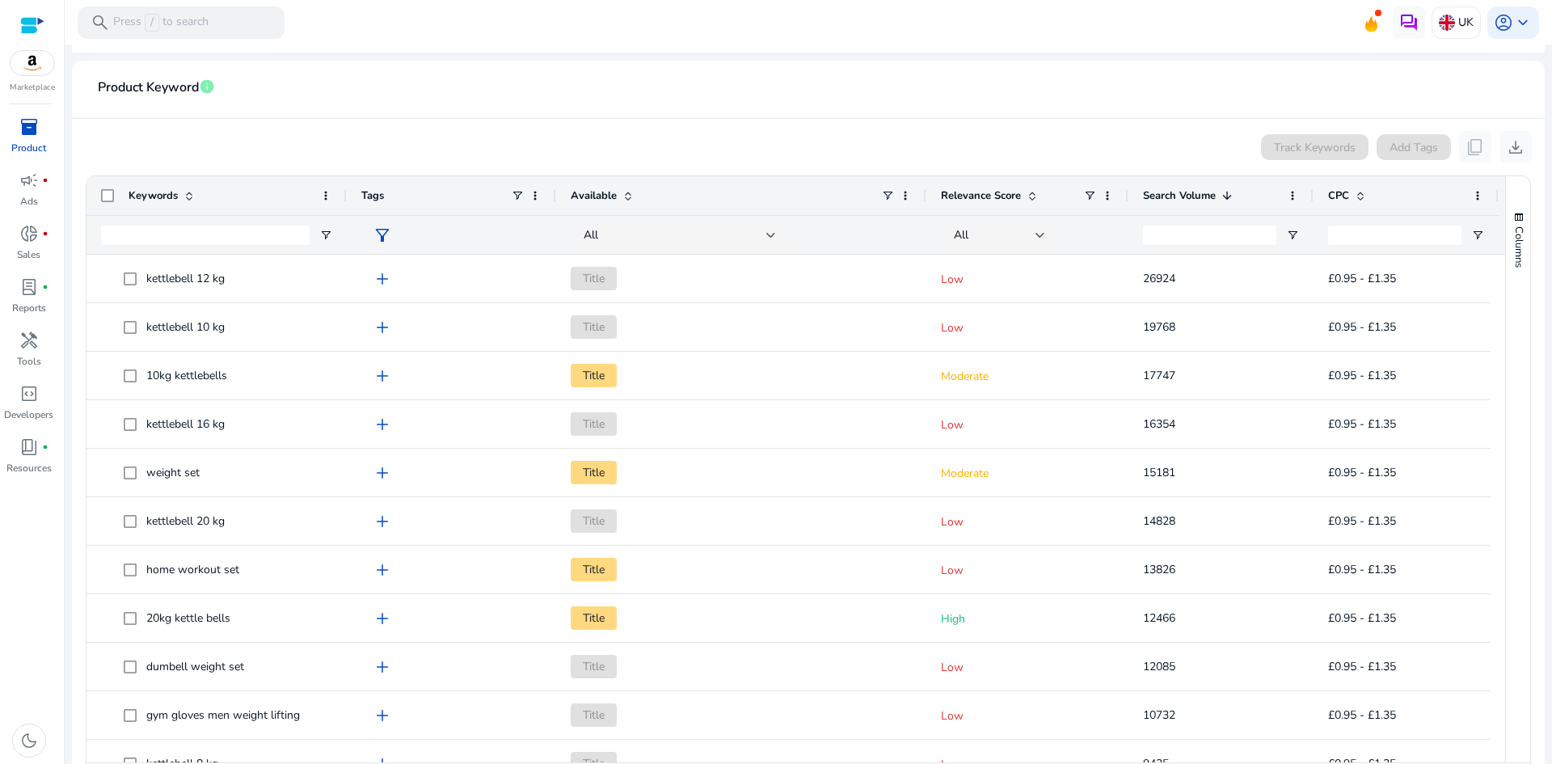
scroll to position [0, 0]
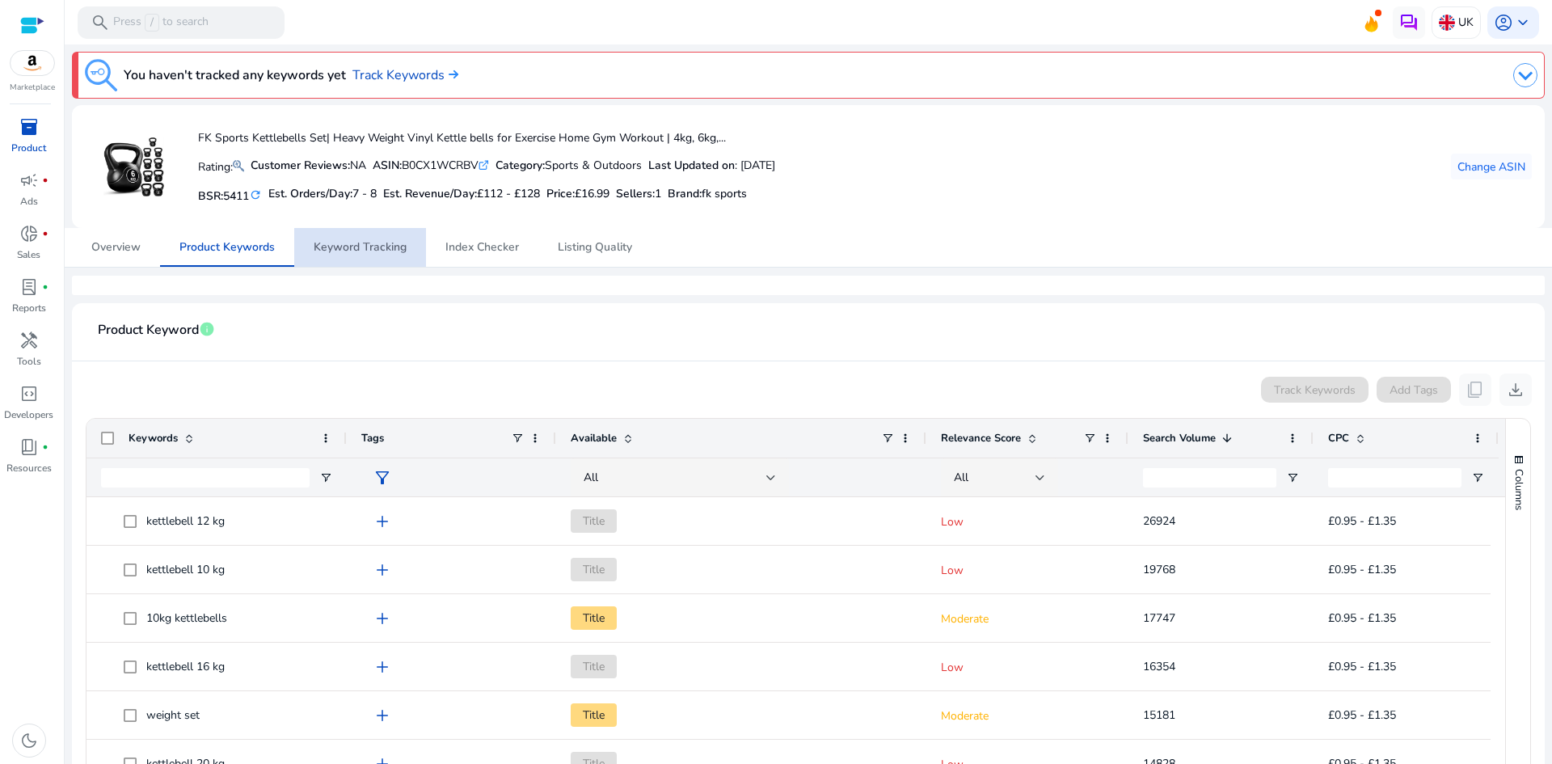
click at [373, 251] on span "Keyword Tracking" at bounding box center [360, 247] width 93 height 11
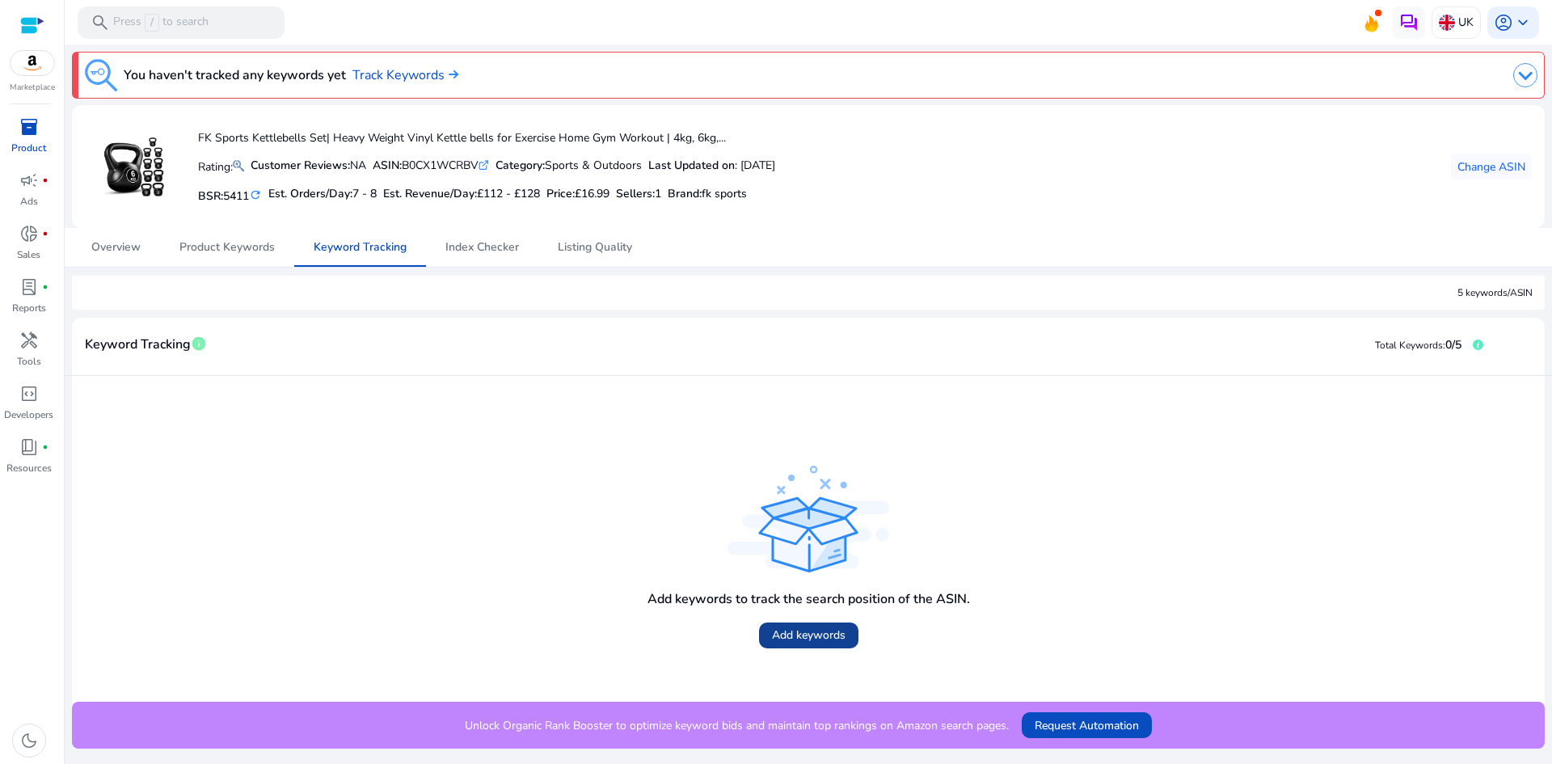
click at [811, 641] on span "Add keywords" at bounding box center [809, 634] width 74 height 17
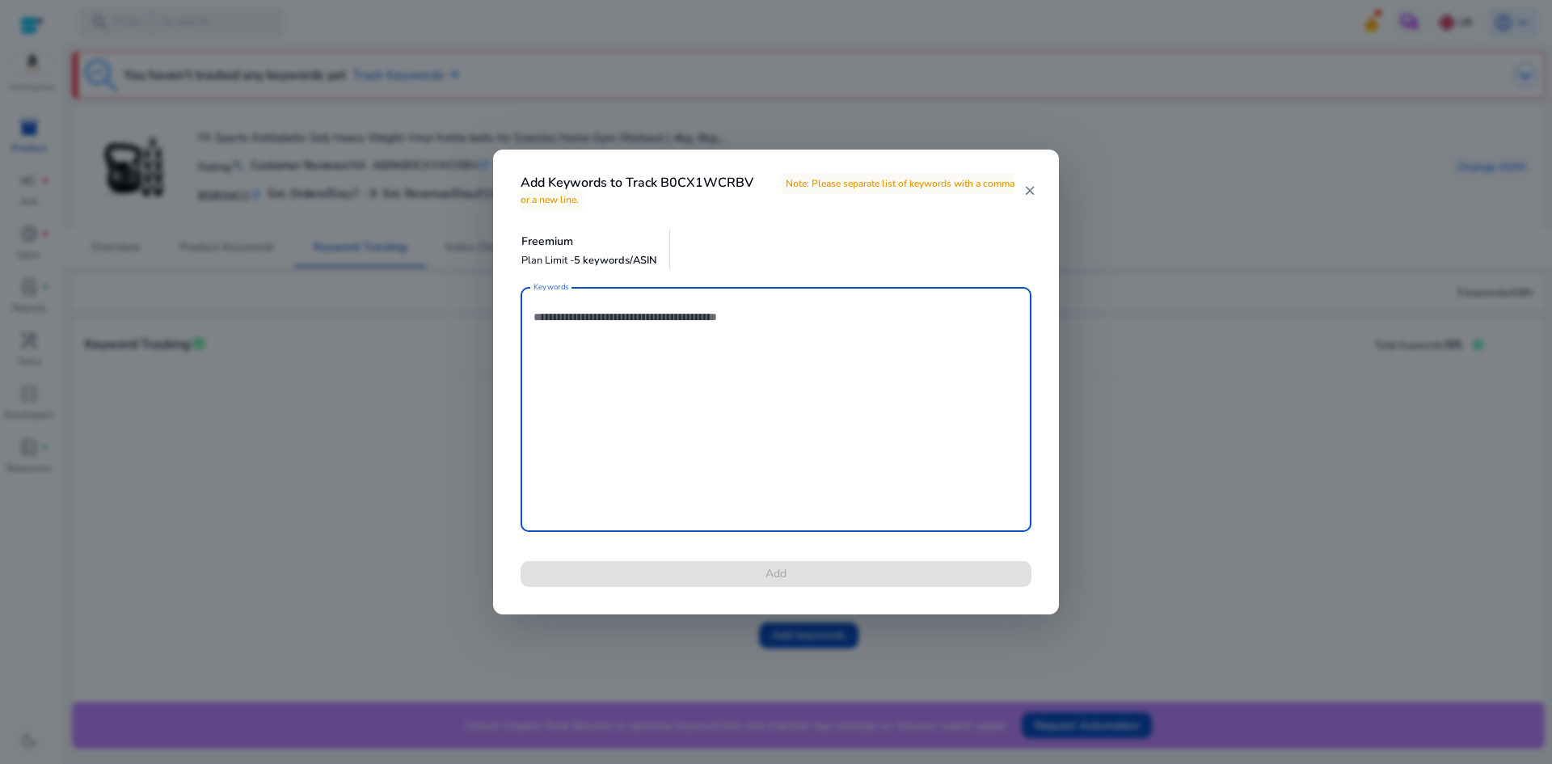
paste textarea "**********"
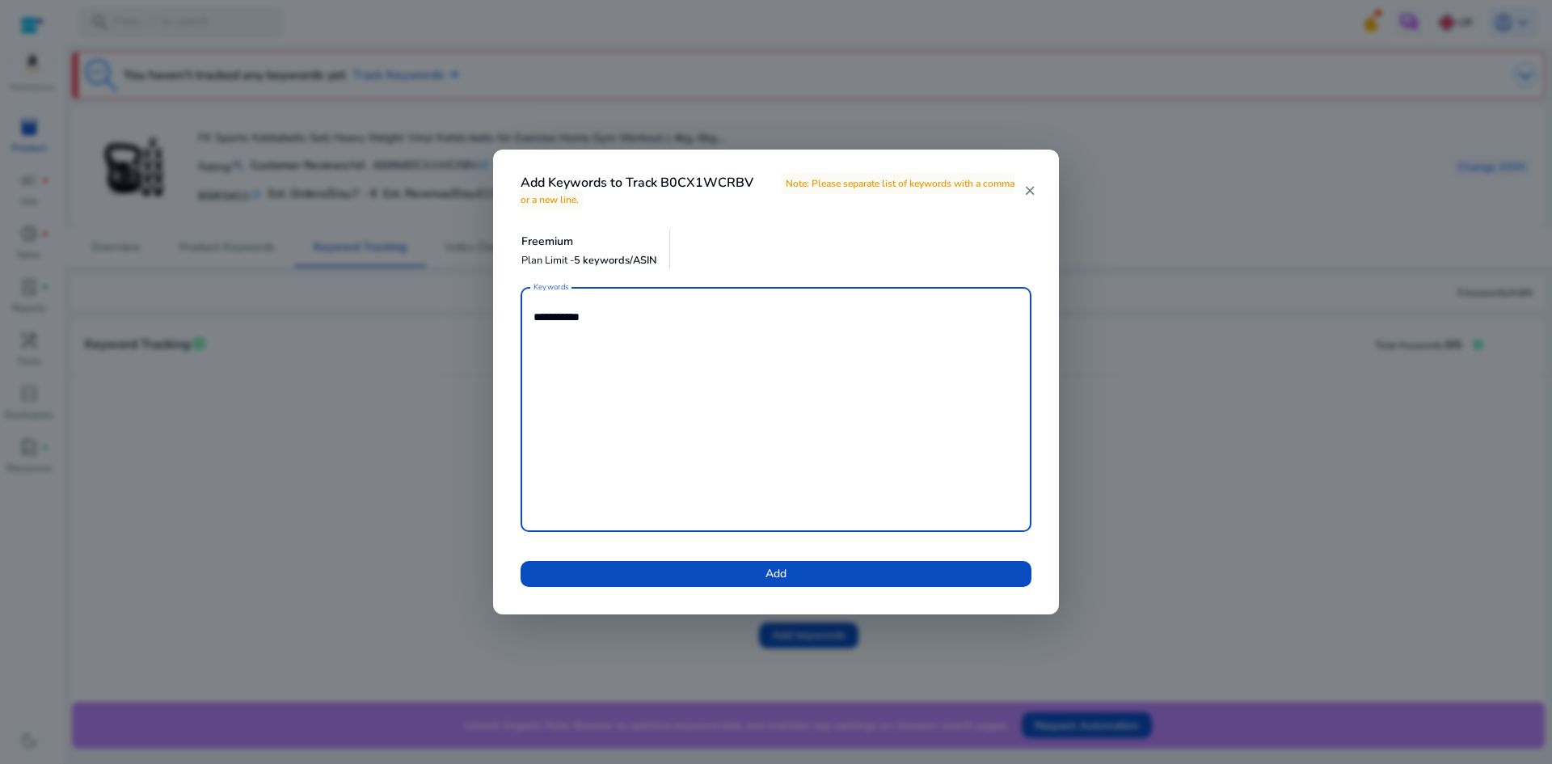
paste textarea "**********"
click at [605, 335] on textarea "**********" at bounding box center [775, 409] width 485 height 229
click at [620, 348] on textarea "**********" at bounding box center [775, 409] width 485 height 229
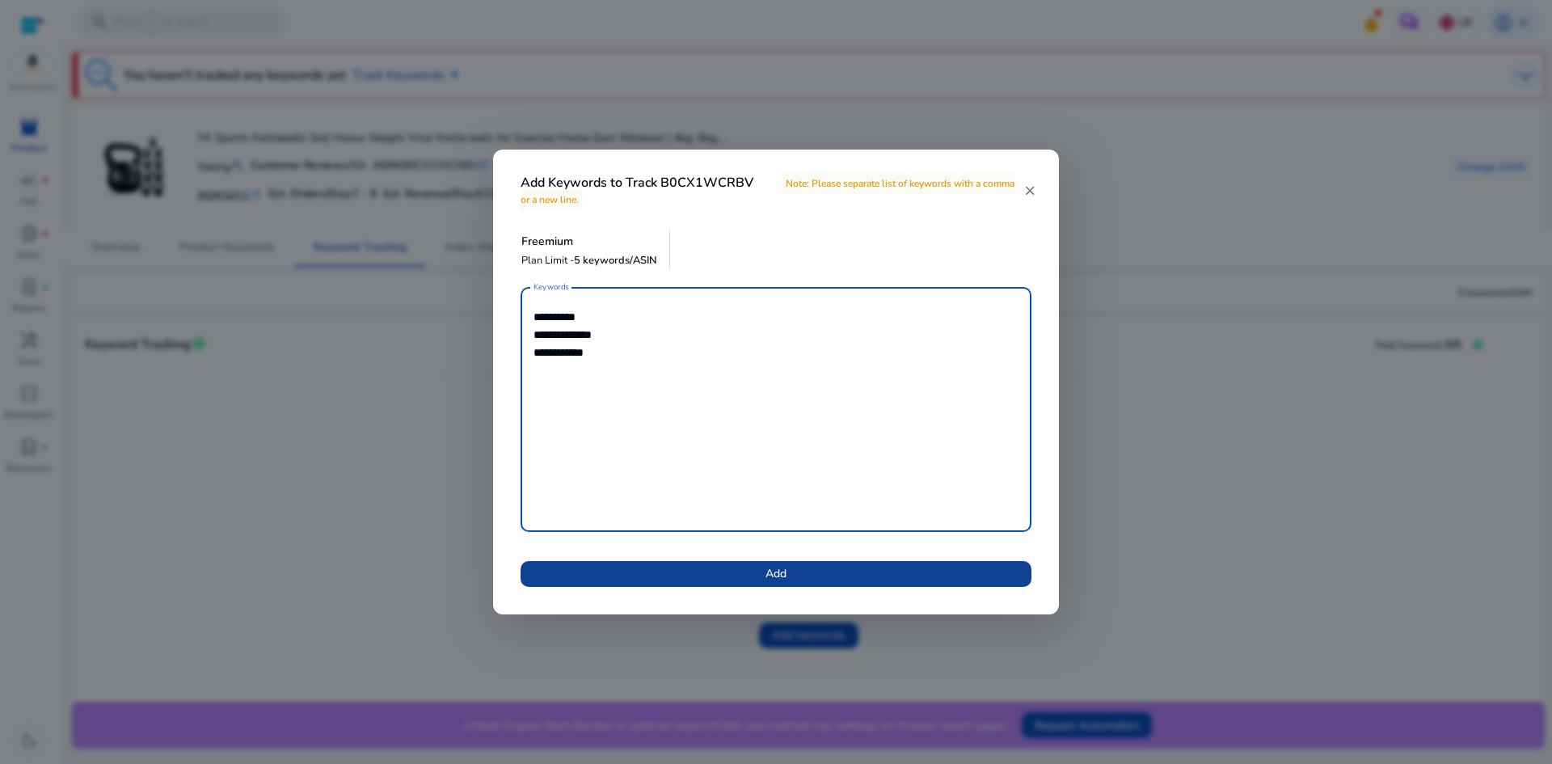
type textarea "**********"
click at [786, 575] on span "Add" at bounding box center [775, 573] width 21 height 17
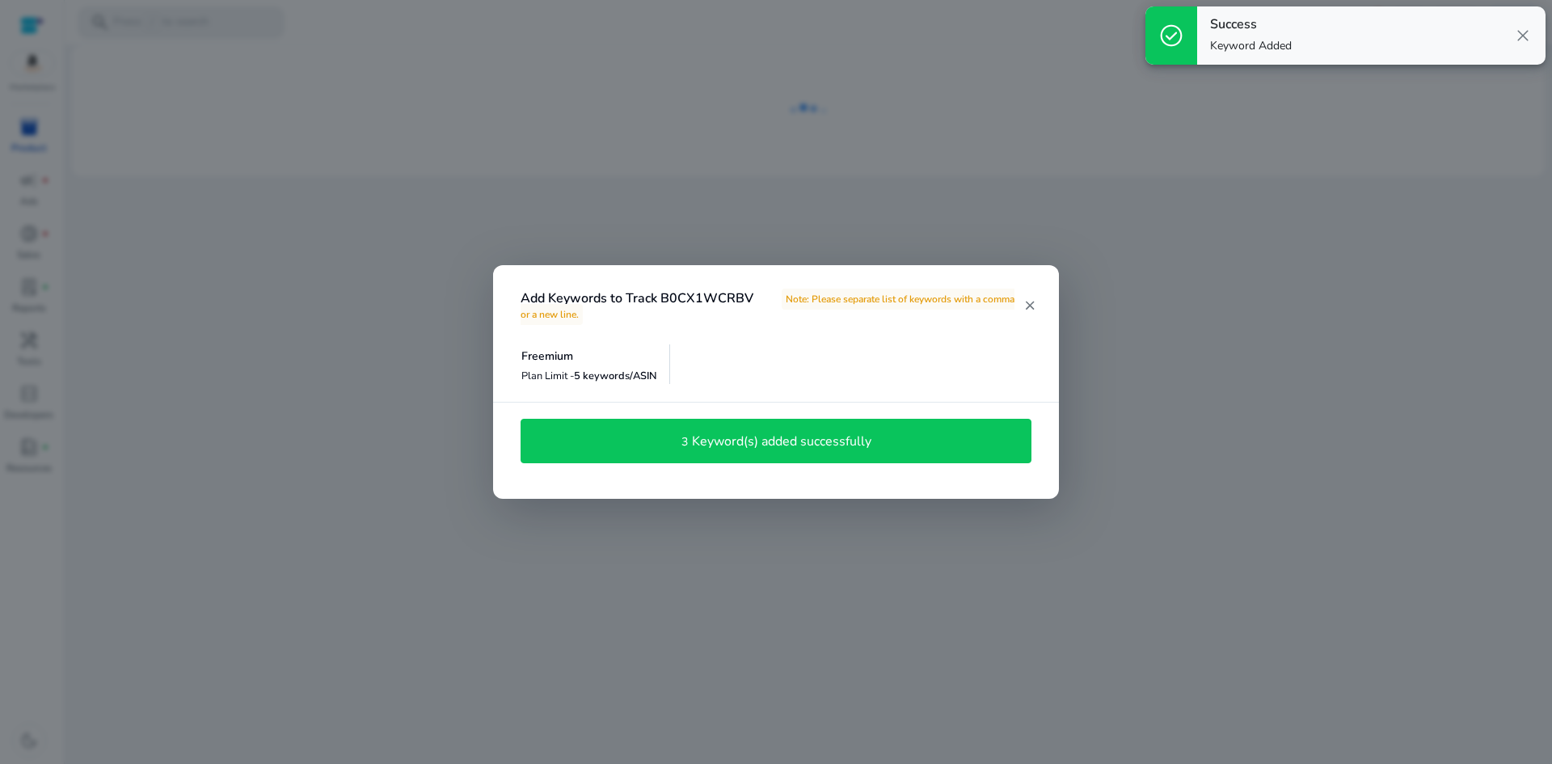
click at [783, 444] on h4 "Keyword(s) added successfully" at bounding box center [781, 441] width 179 height 15
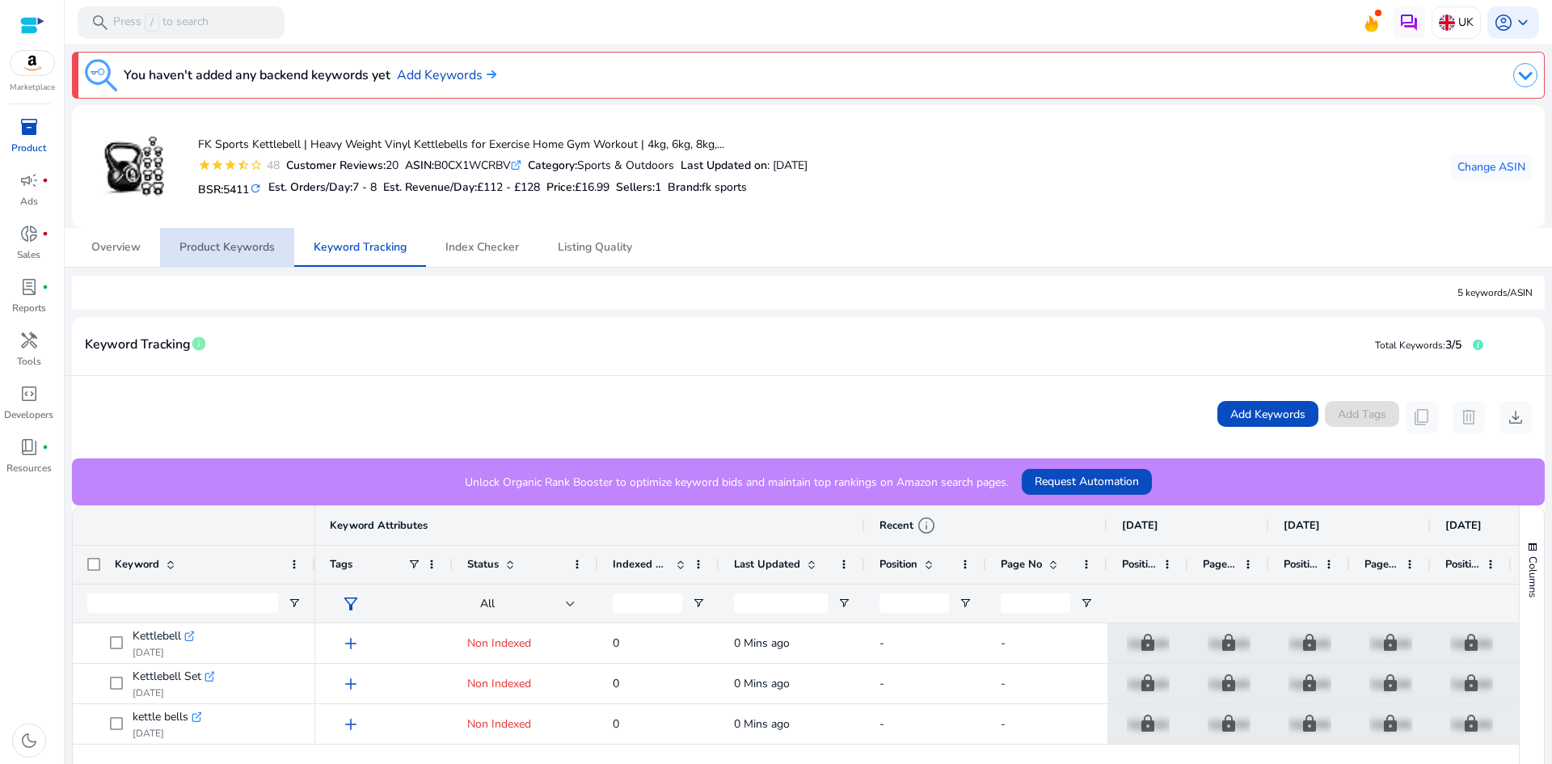
click at [230, 242] on span "Product Keywords" at bounding box center [226, 247] width 95 height 11
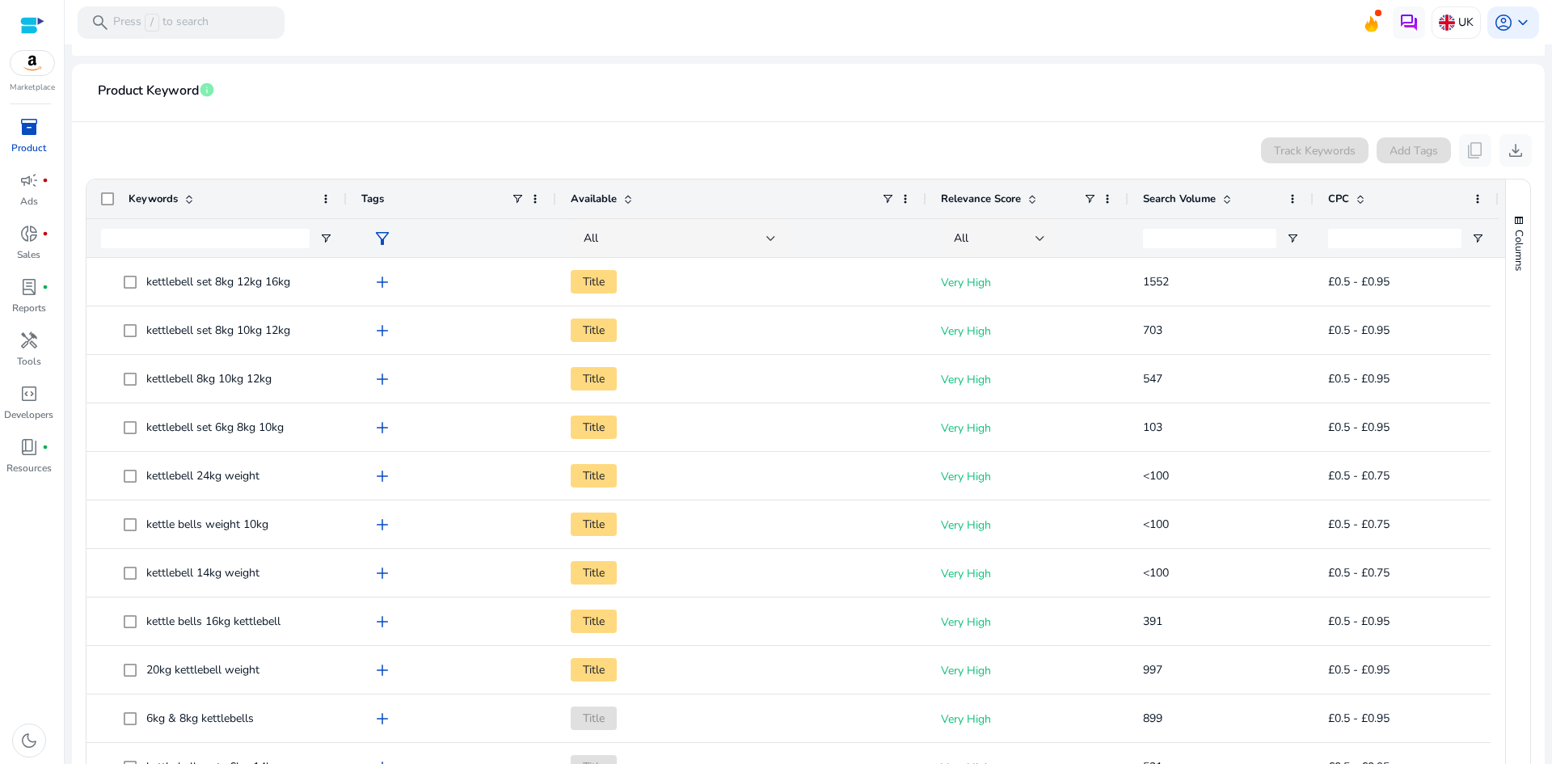
scroll to position [242, 0]
click at [1229, 190] on span at bounding box center [1226, 195] width 13 height 13
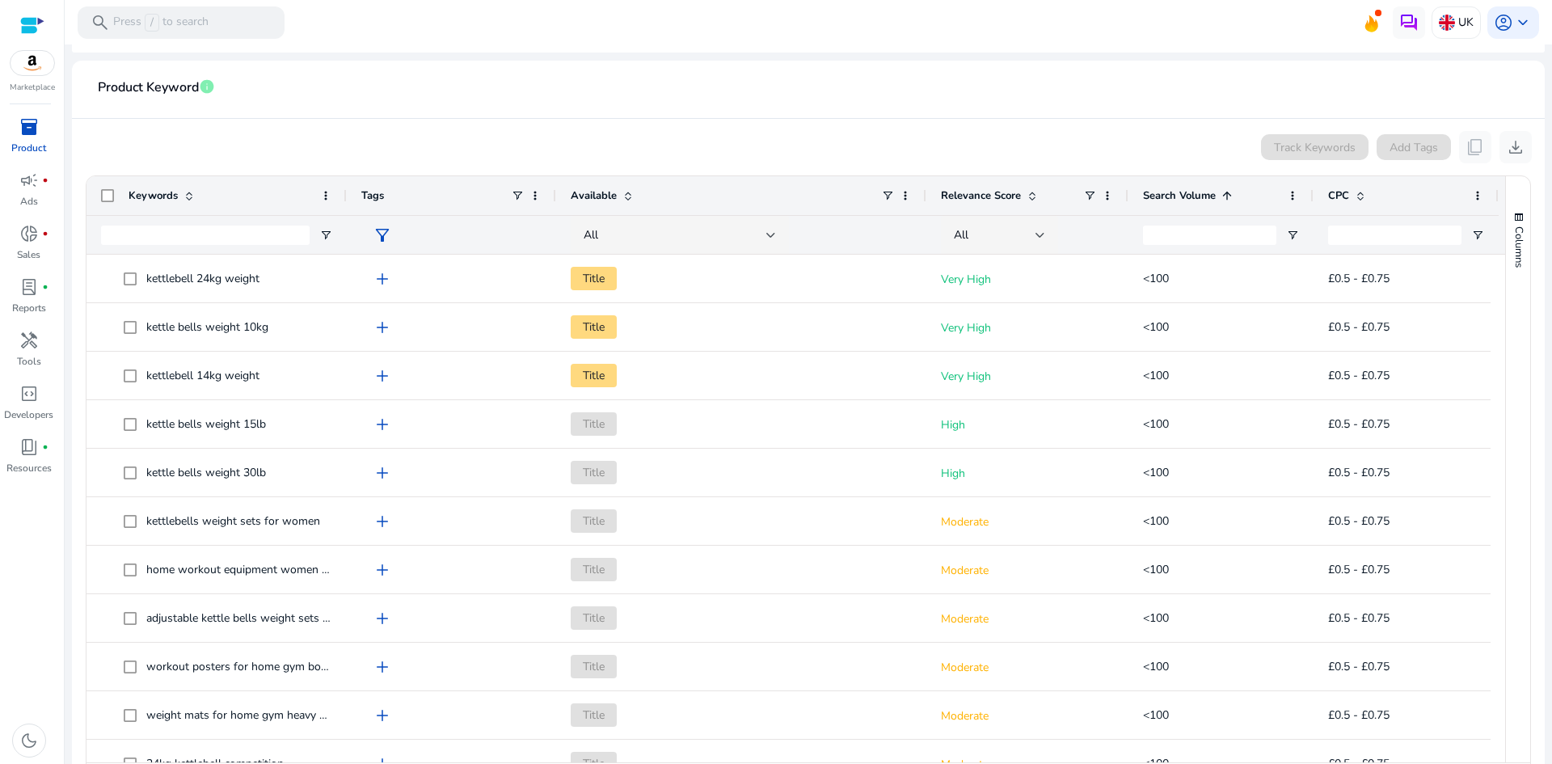
click at [1228, 198] on span at bounding box center [1226, 195] width 13 height 13
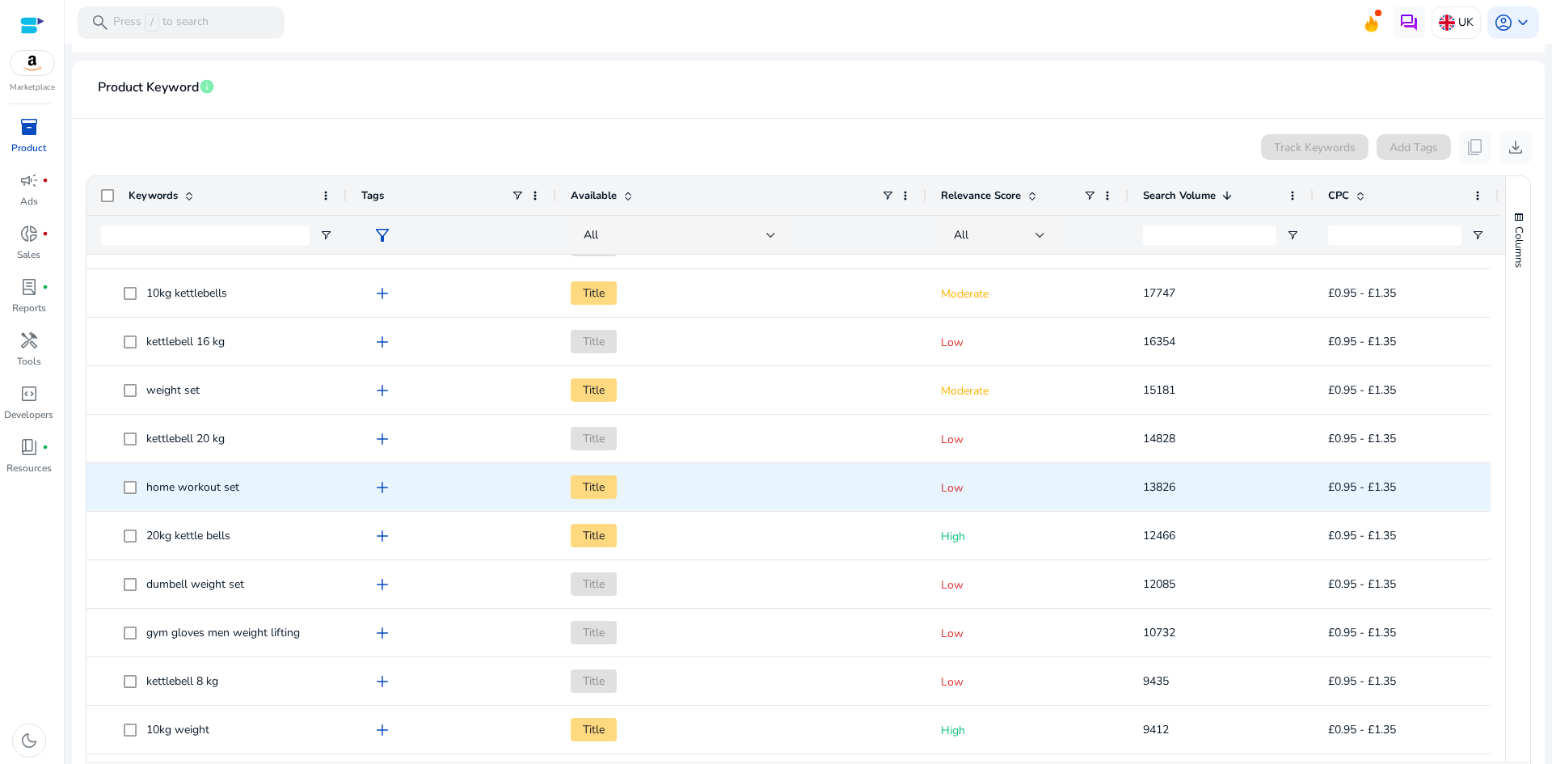
scroll to position [81, 0]
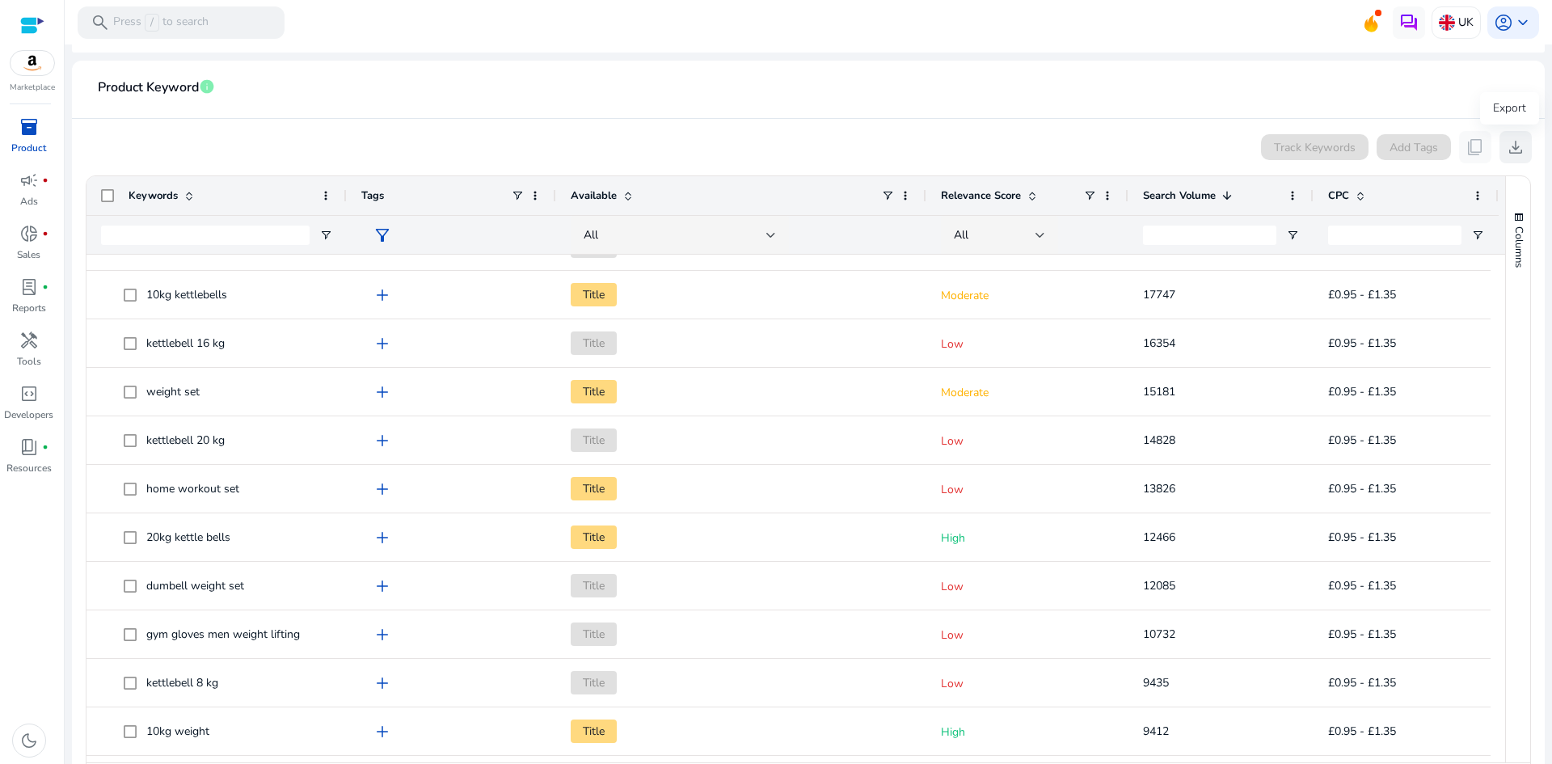
click at [1499, 150] on button "download" at bounding box center [1515, 147] width 32 height 32
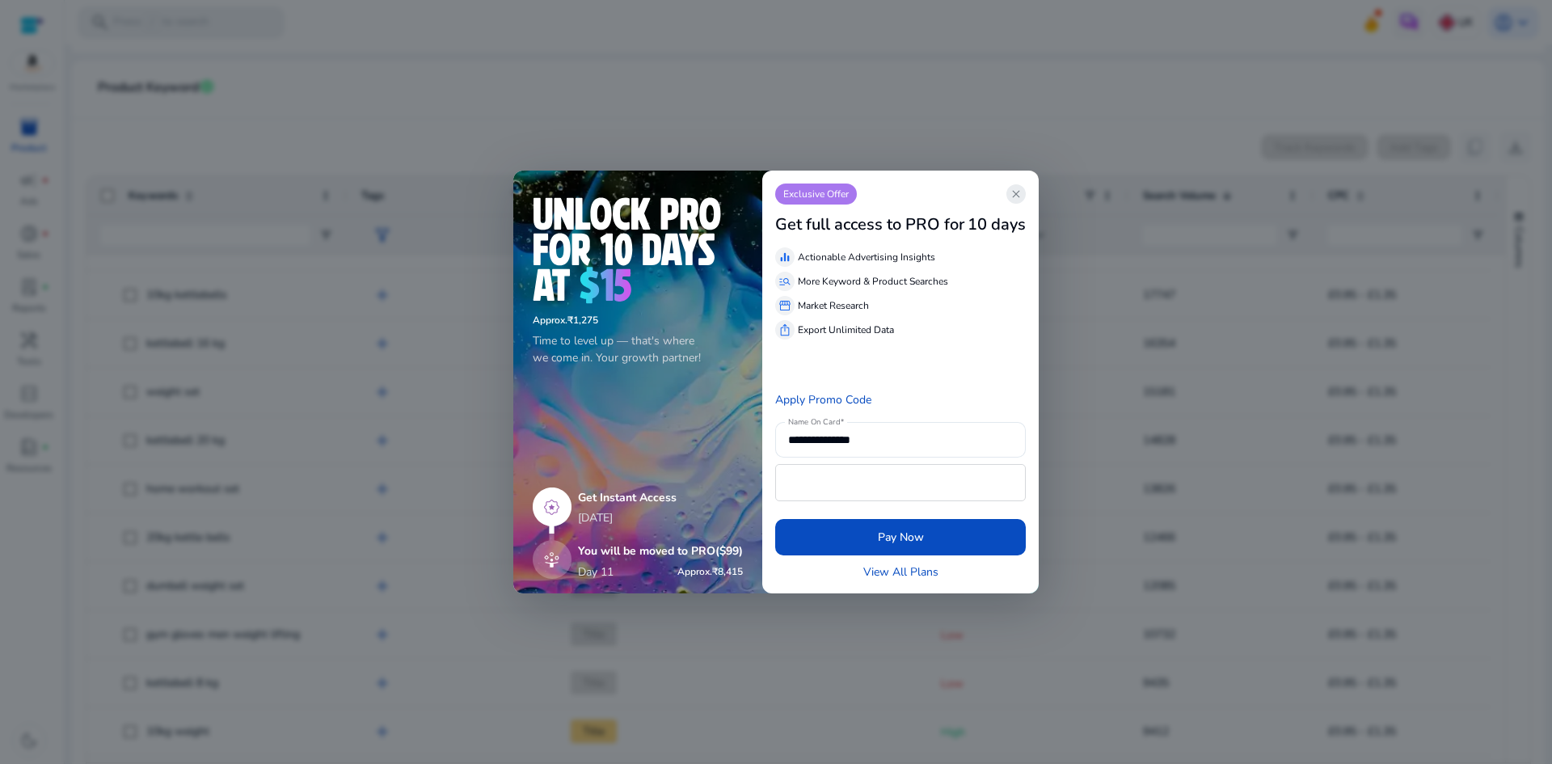
click at [1014, 192] on span "close" at bounding box center [1015, 193] width 13 height 13
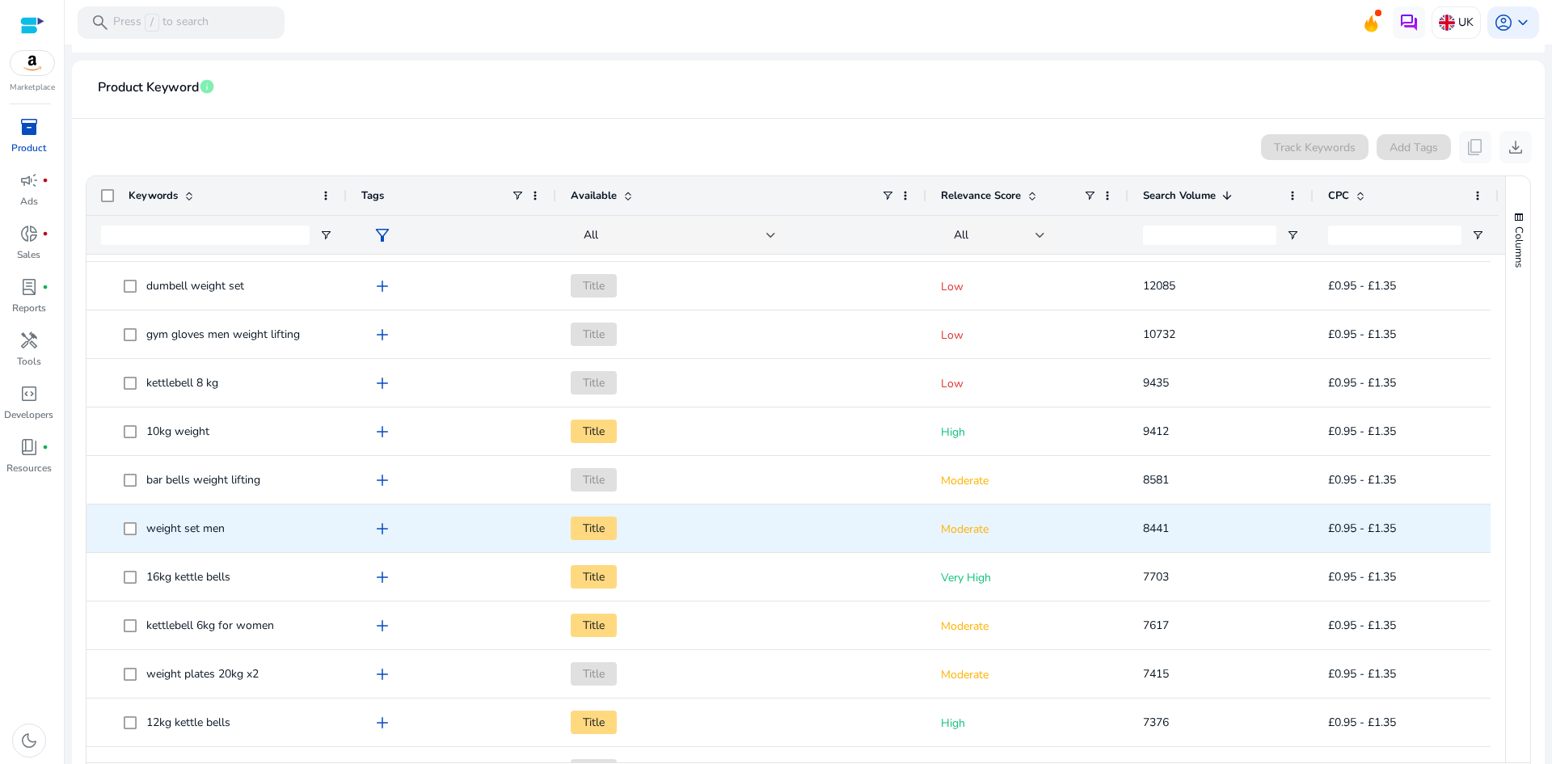
scroll to position [0, 0]
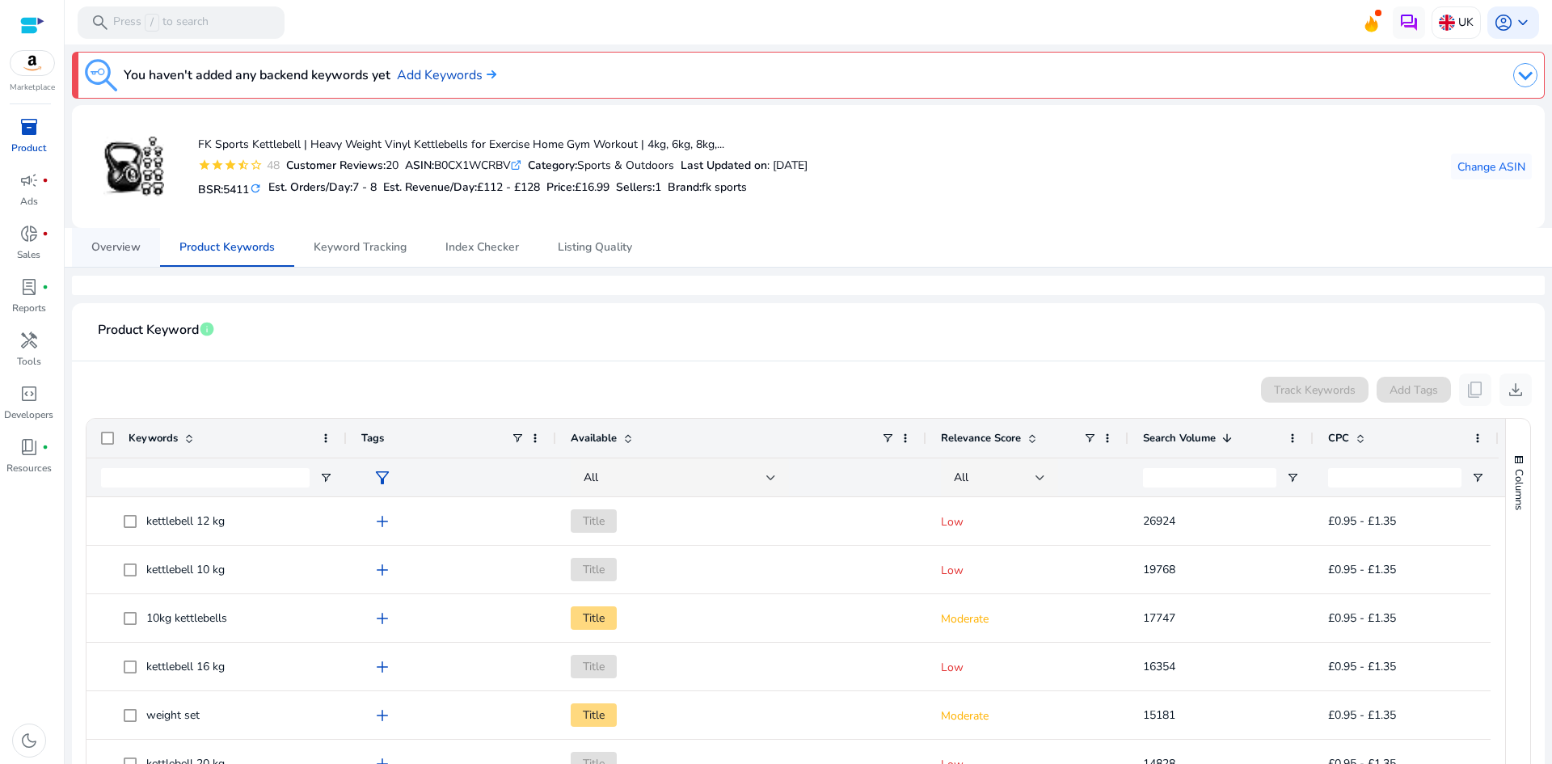
click at [120, 246] on span "Overview" at bounding box center [115, 247] width 49 height 11
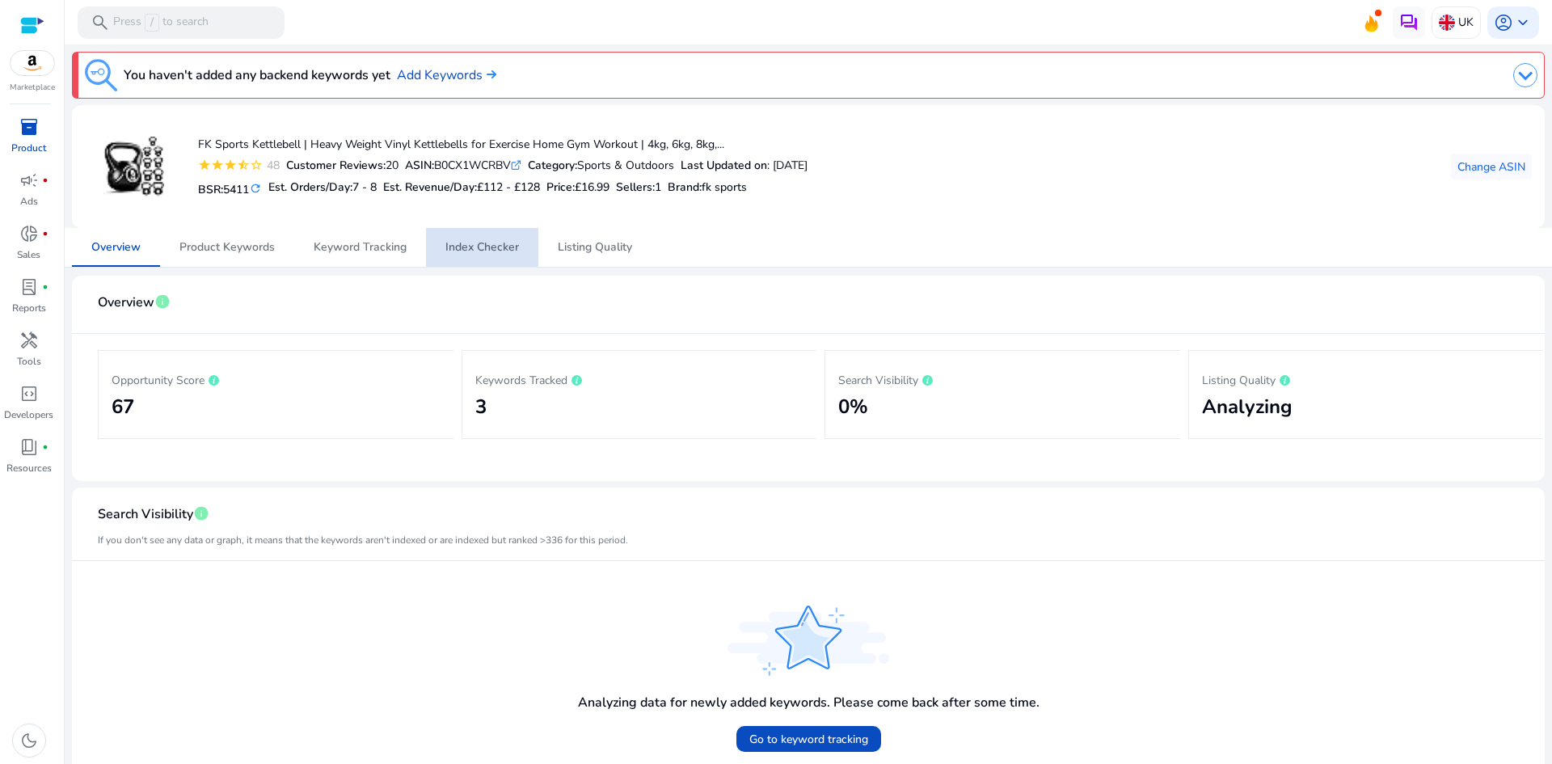
click at [507, 249] on span "Index Checker" at bounding box center [482, 247] width 74 height 11
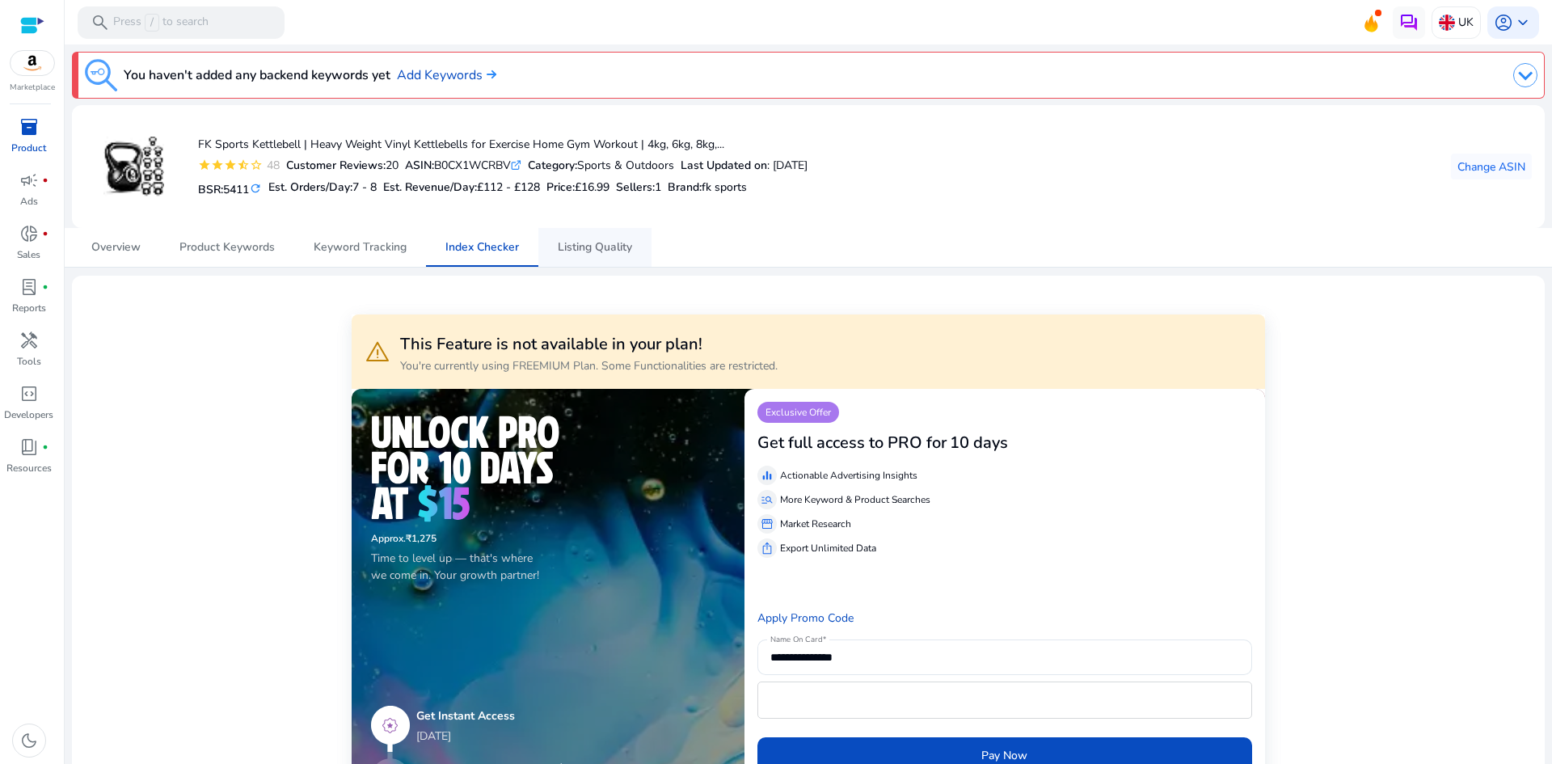
click at [584, 251] on span "Listing Quality" at bounding box center [595, 247] width 74 height 11
click at [123, 242] on span "Overview" at bounding box center [115, 247] width 49 height 11
